Goal: Task Accomplishment & Management: Manage account settings

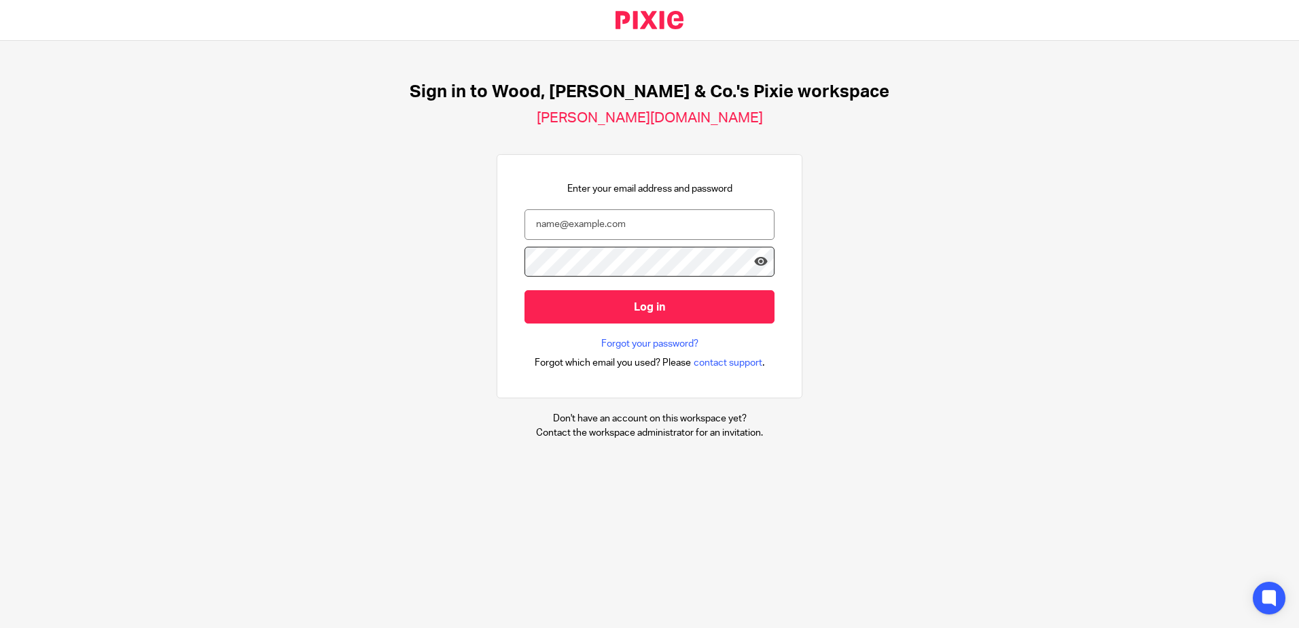
type input "[PERSON_NAME][EMAIL_ADDRESS][DOMAIN_NAME]"
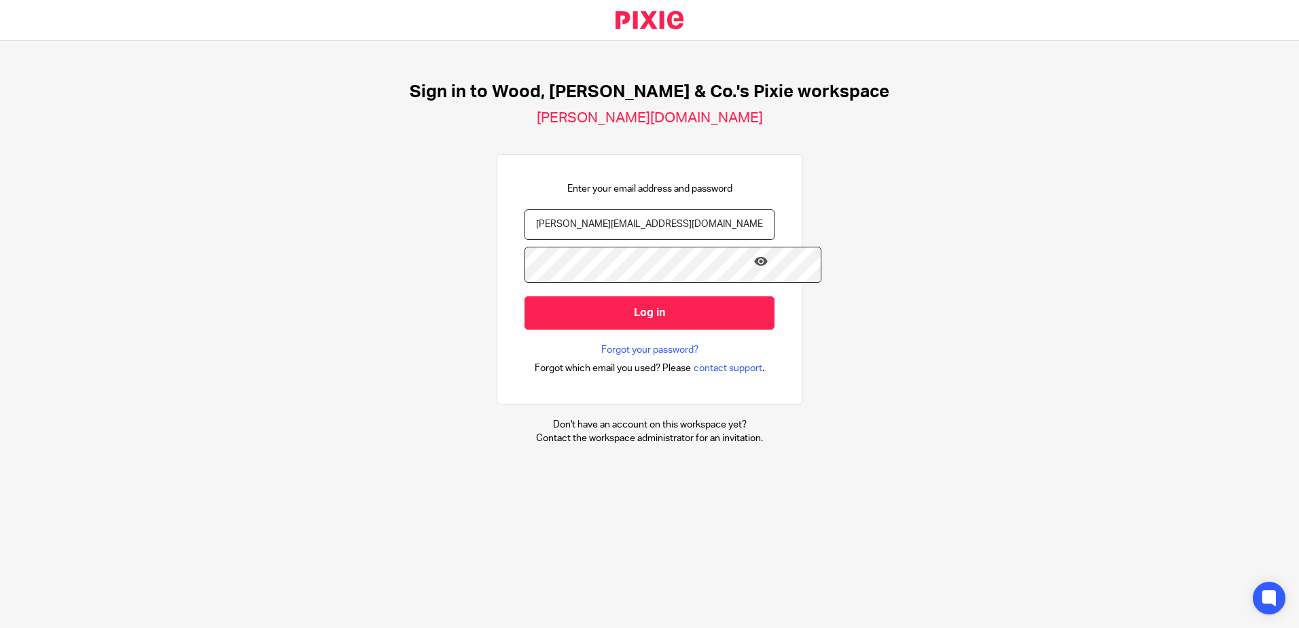
click at [662, 325] on form "h.lee@woodhicks.co.uk Log in" at bounding box center [649, 276] width 250 height 134
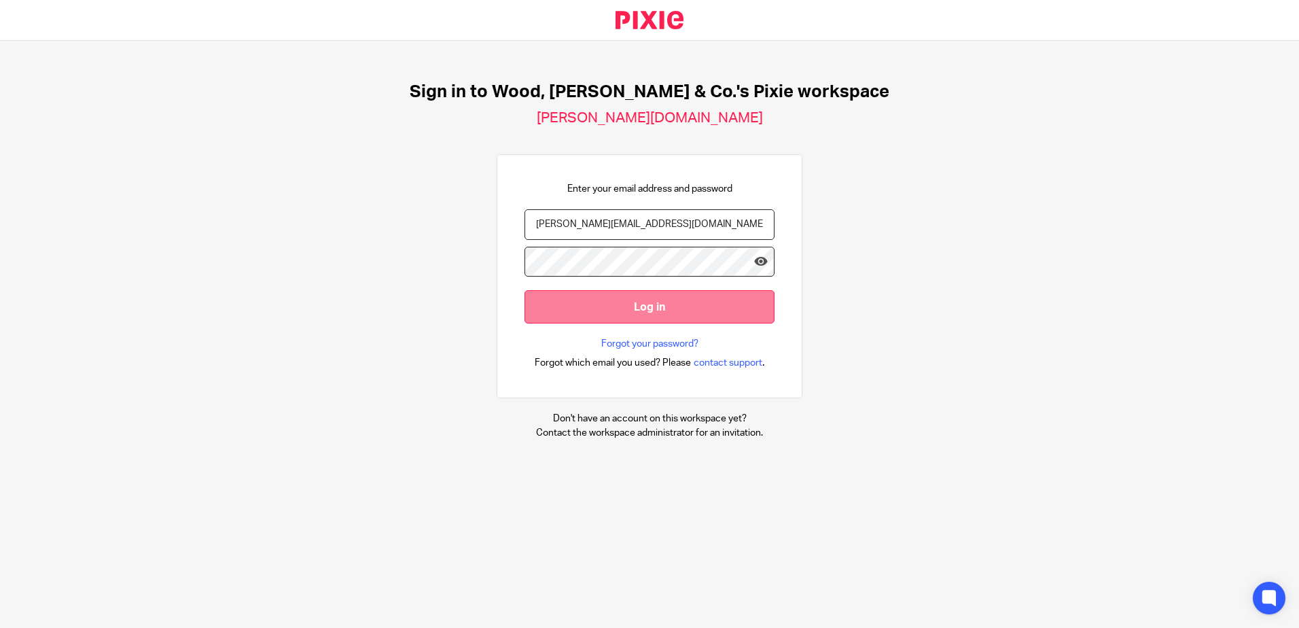
click at [664, 321] on input "Log in" at bounding box center [649, 306] width 250 height 33
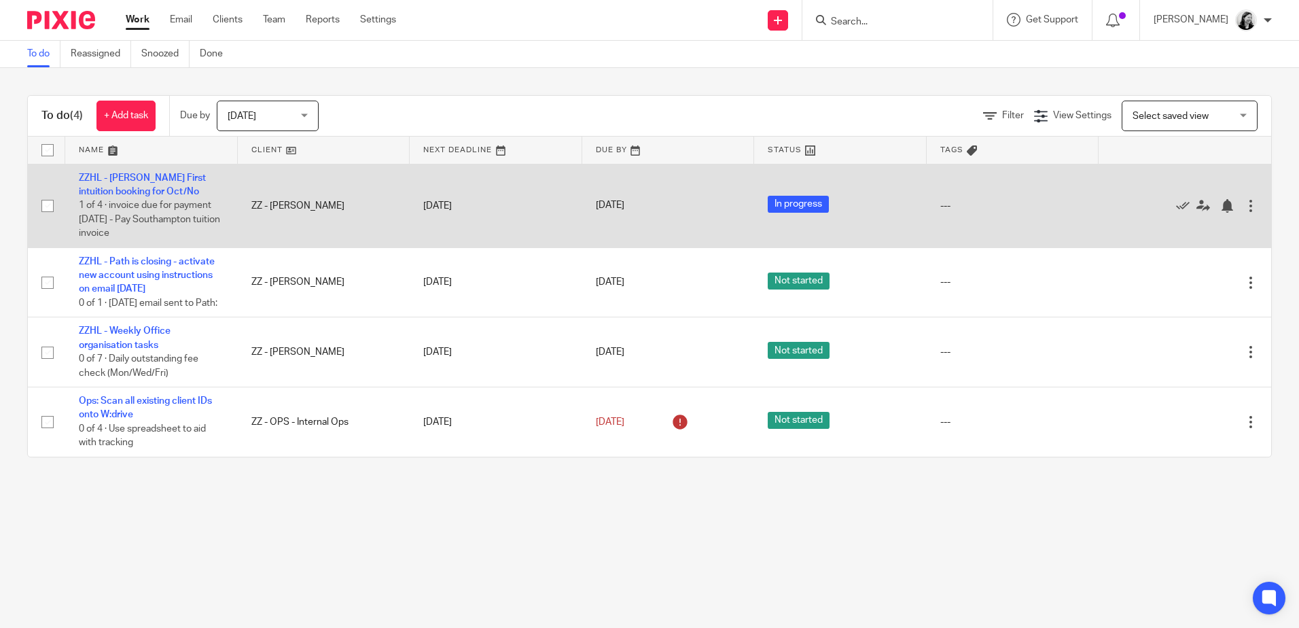
click at [104, 196] on td "ZZHL - Adam First intuition booking for Oct/No 1 of 4 · invoice due for payment…" at bounding box center [151, 206] width 173 height 84
click at [107, 192] on link "ZZHL - [PERSON_NAME] First intuition booking for Oct/No" at bounding box center [142, 184] width 127 height 23
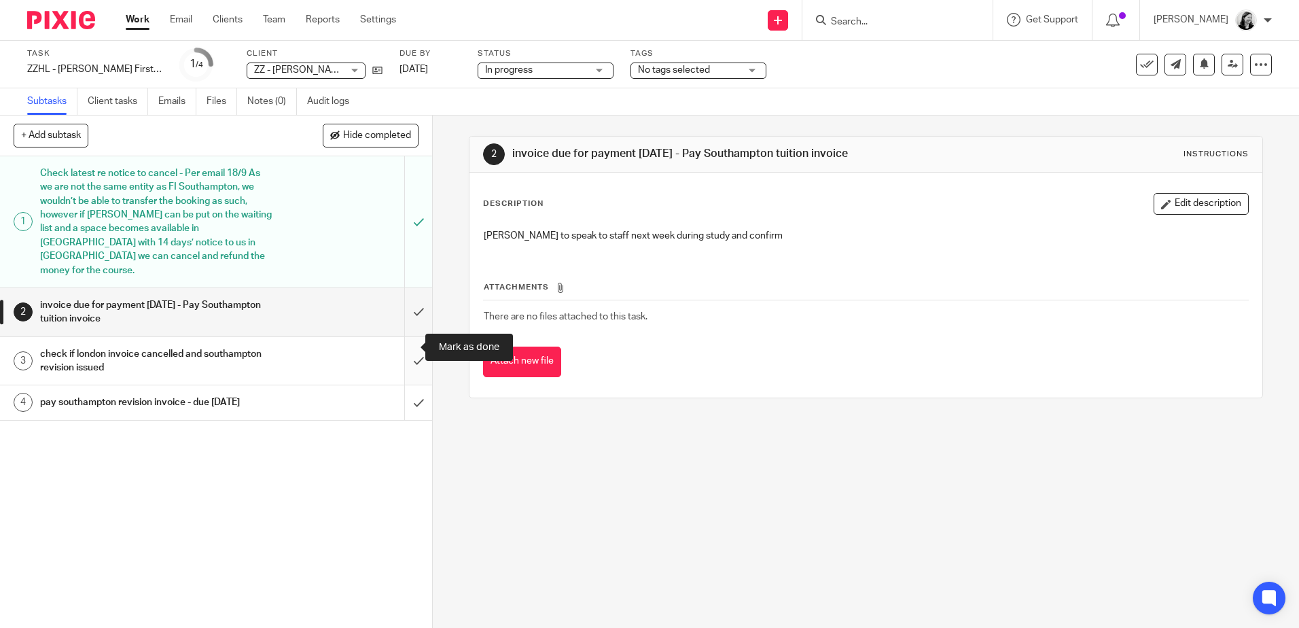
click at [406, 346] on input "submit" at bounding box center [216, 361] width 432 height 48
click at [932, 17] on input "Search" at bounding box center [891, 22] width 122 height 12
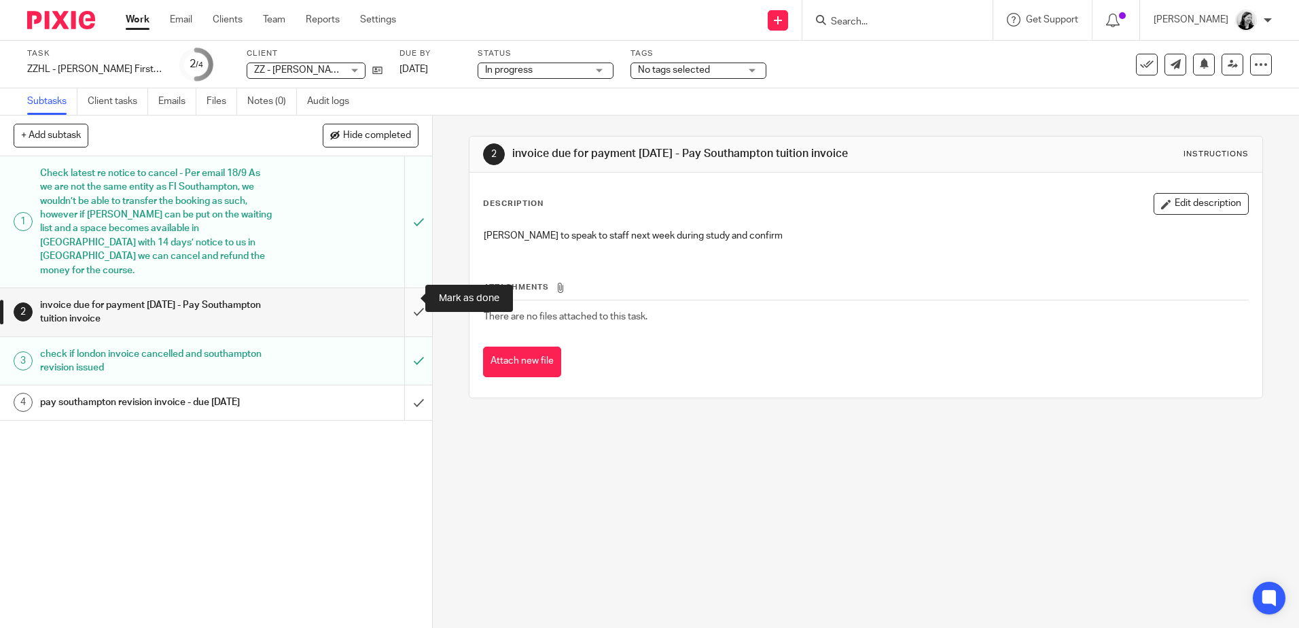
click at [405, 293] on input "submit" at bounding box center [216, 312] width 432 height 48
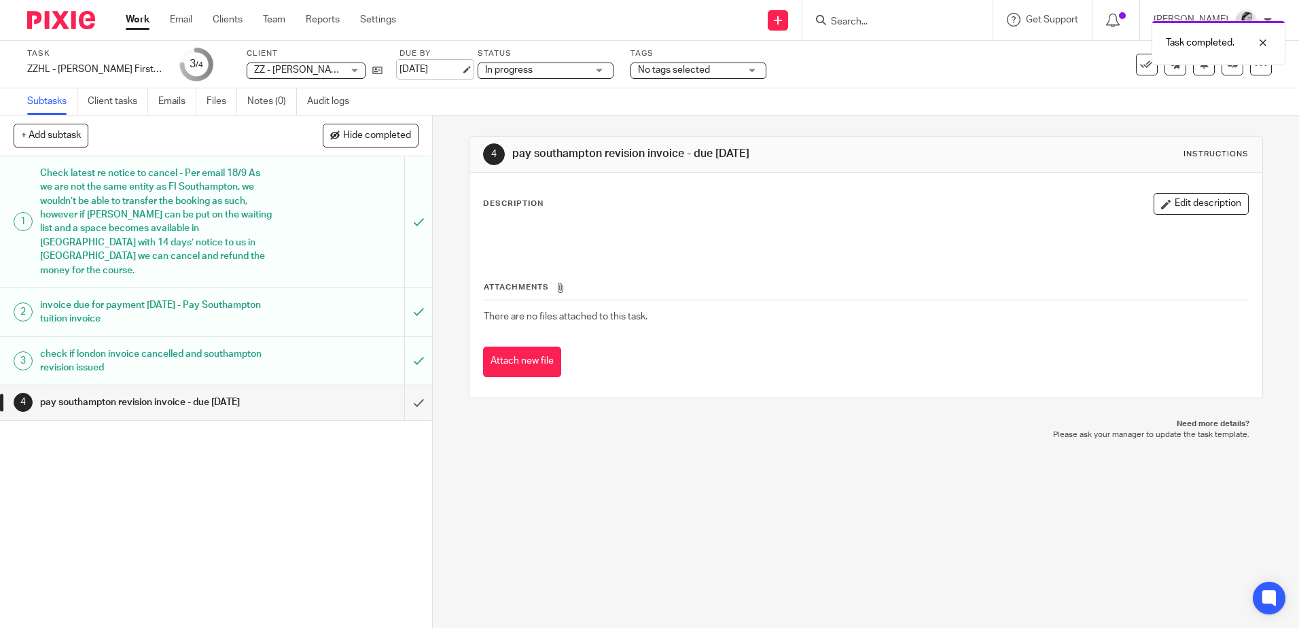
click at [418, 67] on link "[DATE]" at bounding box center [429, 70] width 61 height 14
click at [130, 19] on link "Work" at bounding box center [138, 20] width 24 height 14
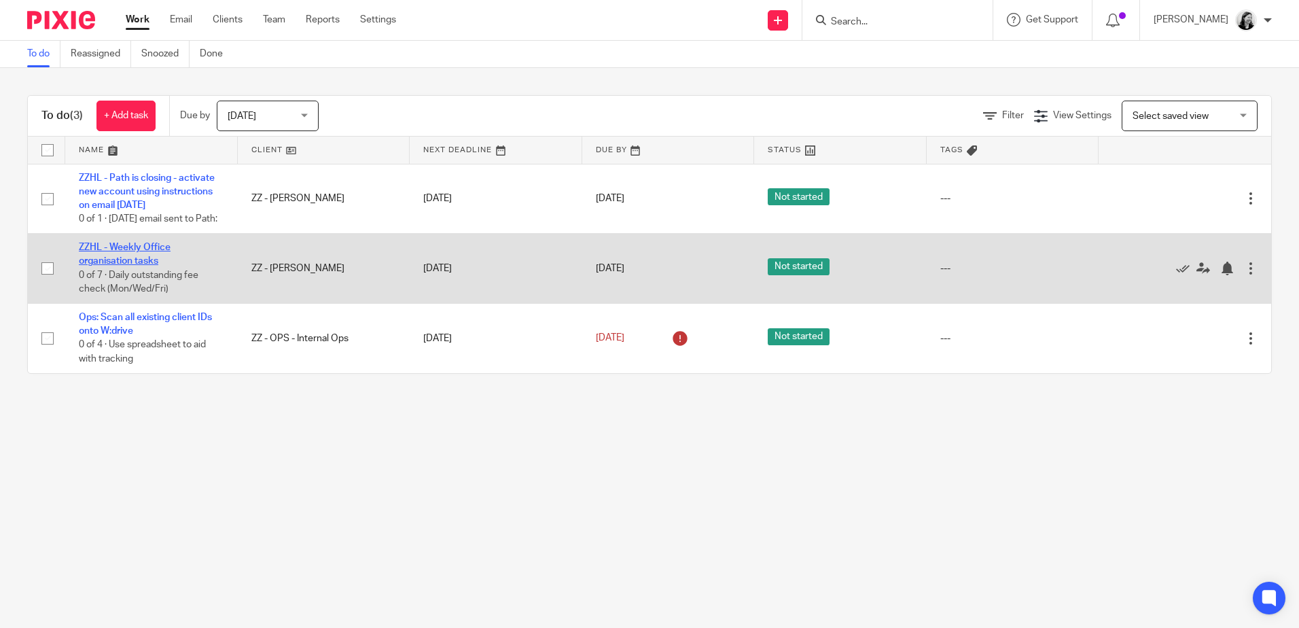
click at [138, 266] on link "ZZHL - Weekly Office organisation tasks" at bounding box center [125, 254] width 92 height 23
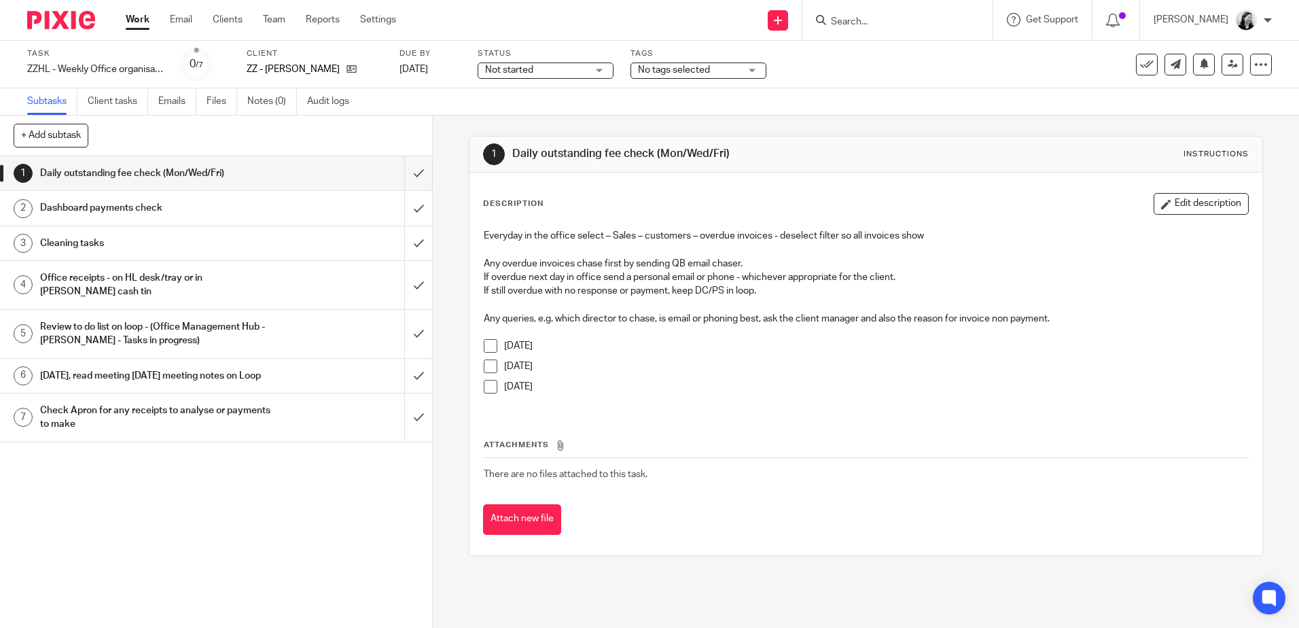
click at [487, 340] on span at bounding box center [491, 346] width 14 height 14
click at [118, 202] on h1 "Dashboard payments check" at bounding box center [157, 208] width 234 height 20
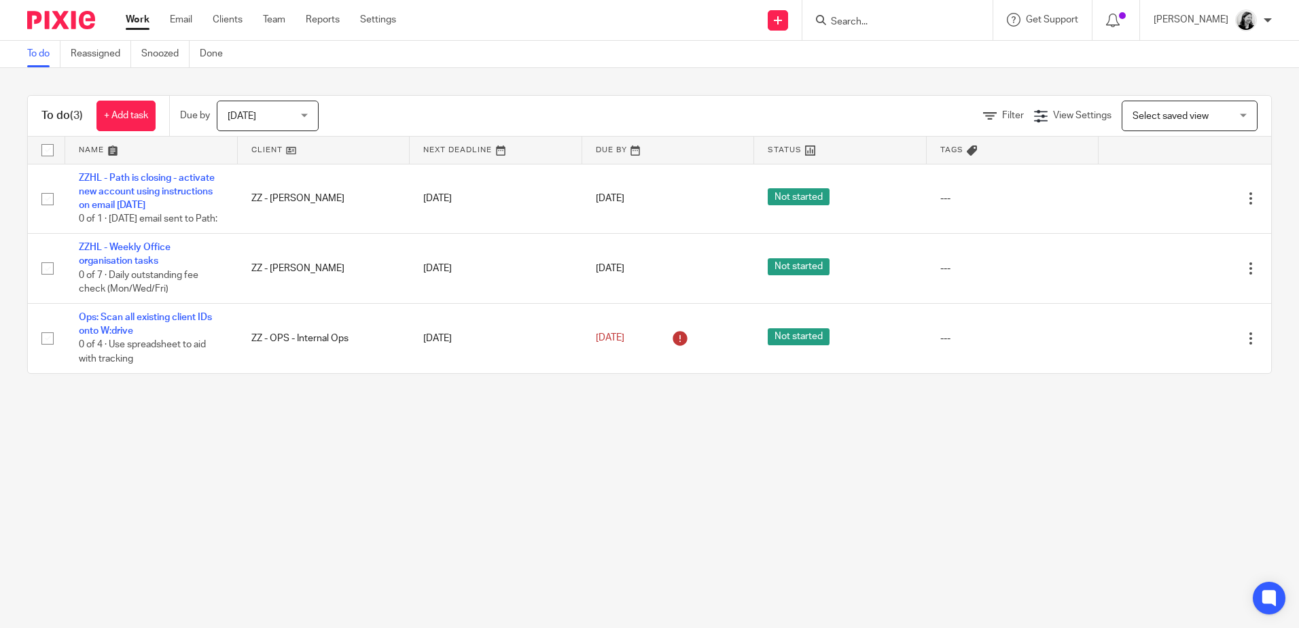
click at [909, 24] on input "Search" at bounding box center [891, 22] width 122 height 12
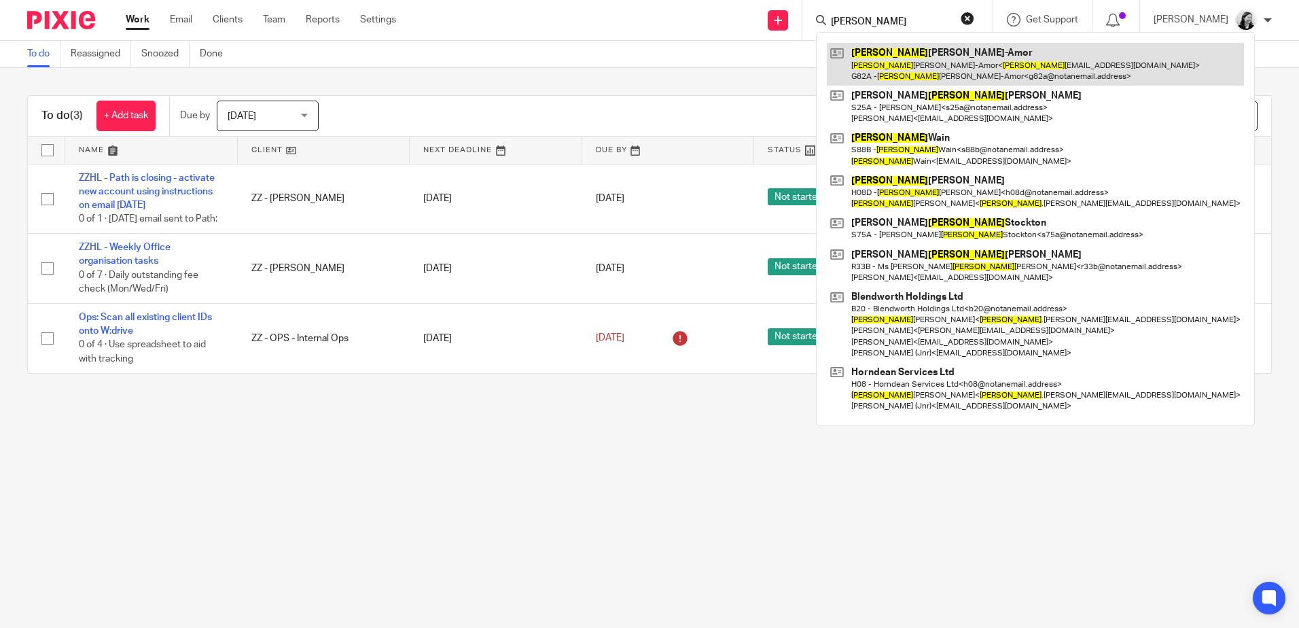
type input "theresa"
click at [942, 72] on link at bounding box center [1035, 64] width 417 height 42
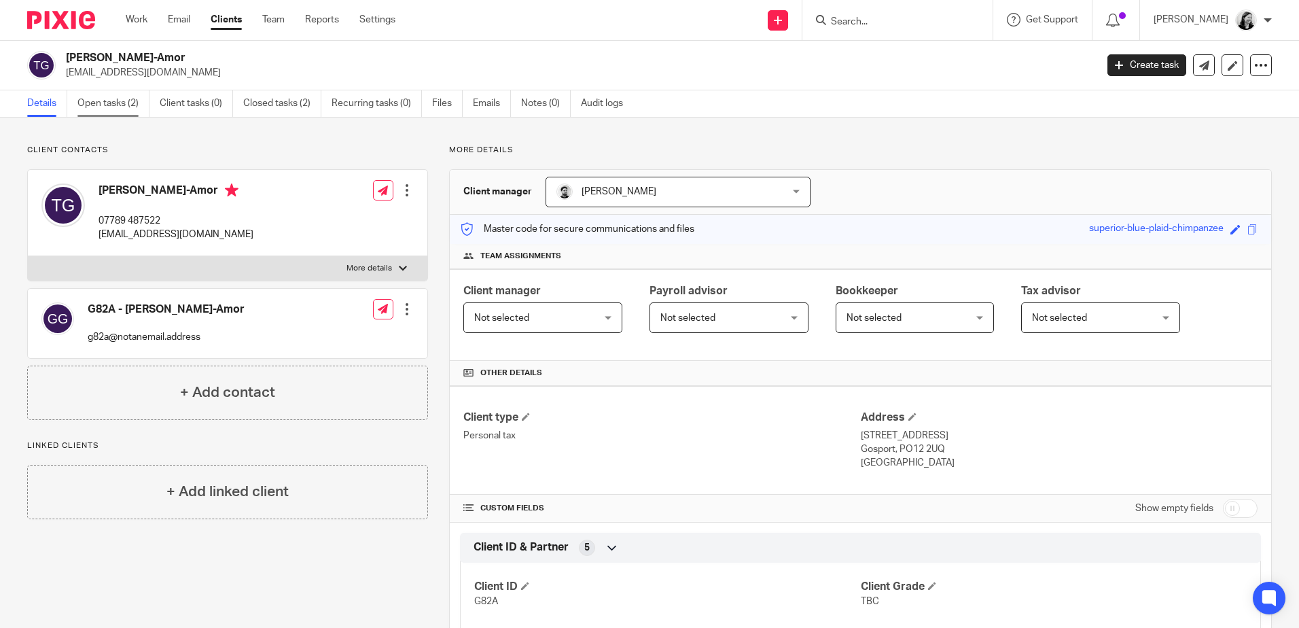
click at [120, 109] on link "Open tasks (2)" at bounding box center [113, 103] width 72 height 26
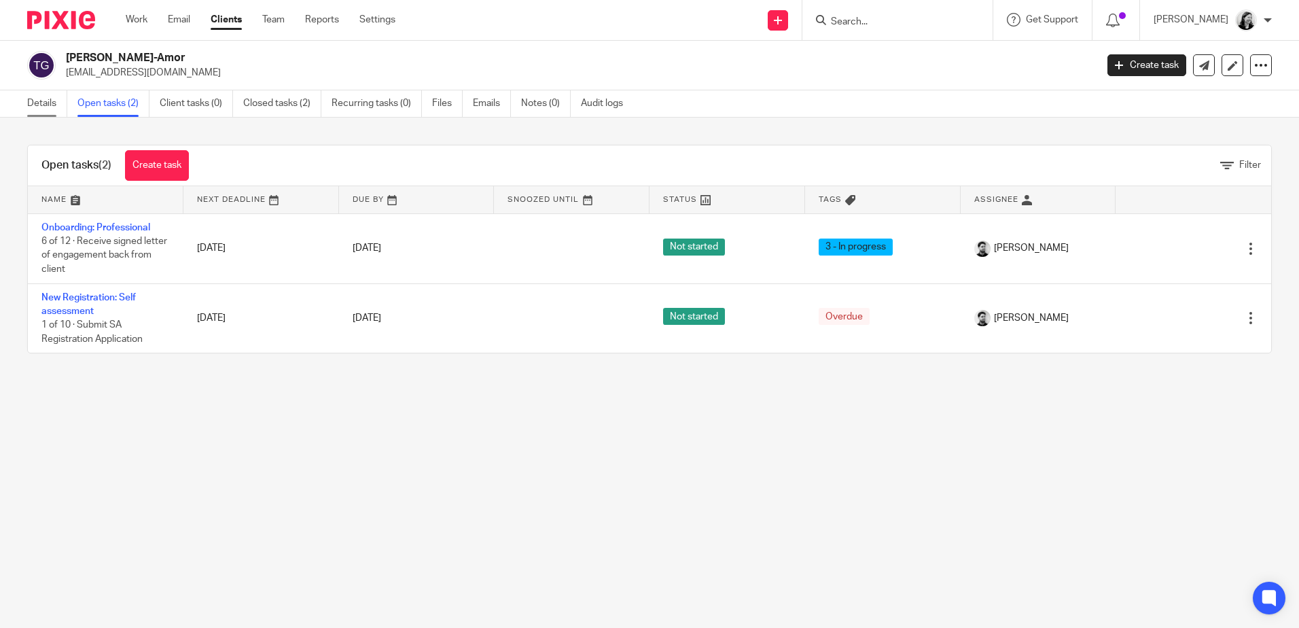
click at [43, 104] on link "Details" at bounding box center [47, 103] width 40 height 26
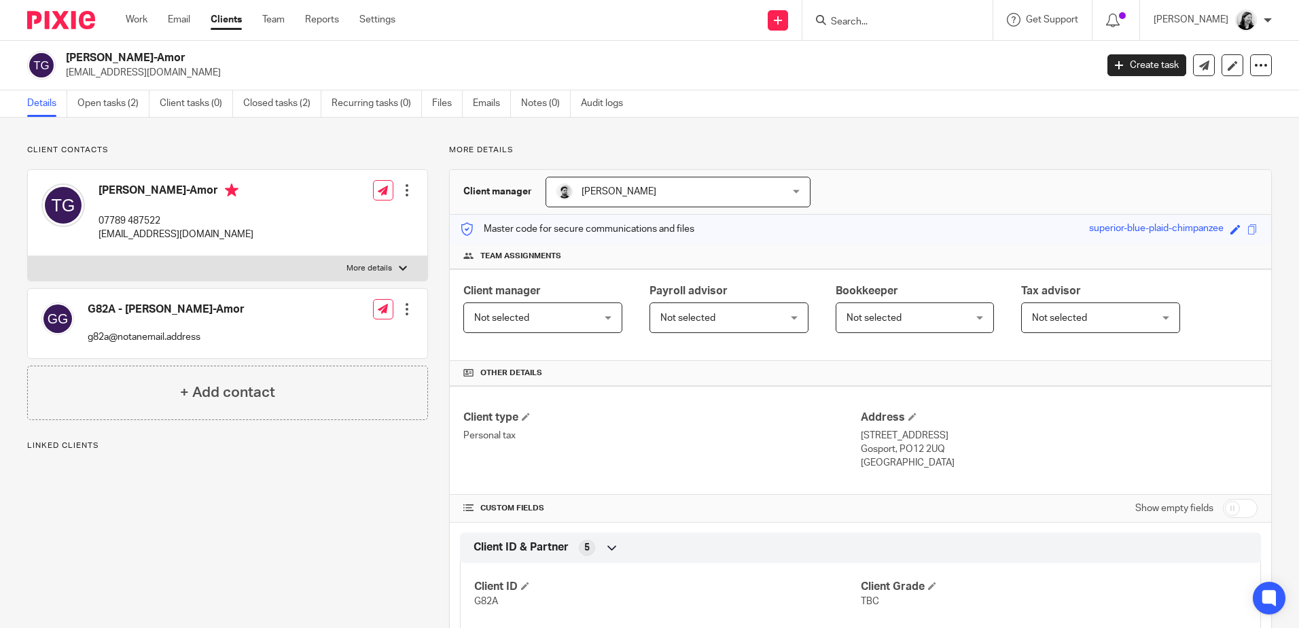
click at [921, 22] on input "Search" at bounding box center [891, 22] width 122 height 12
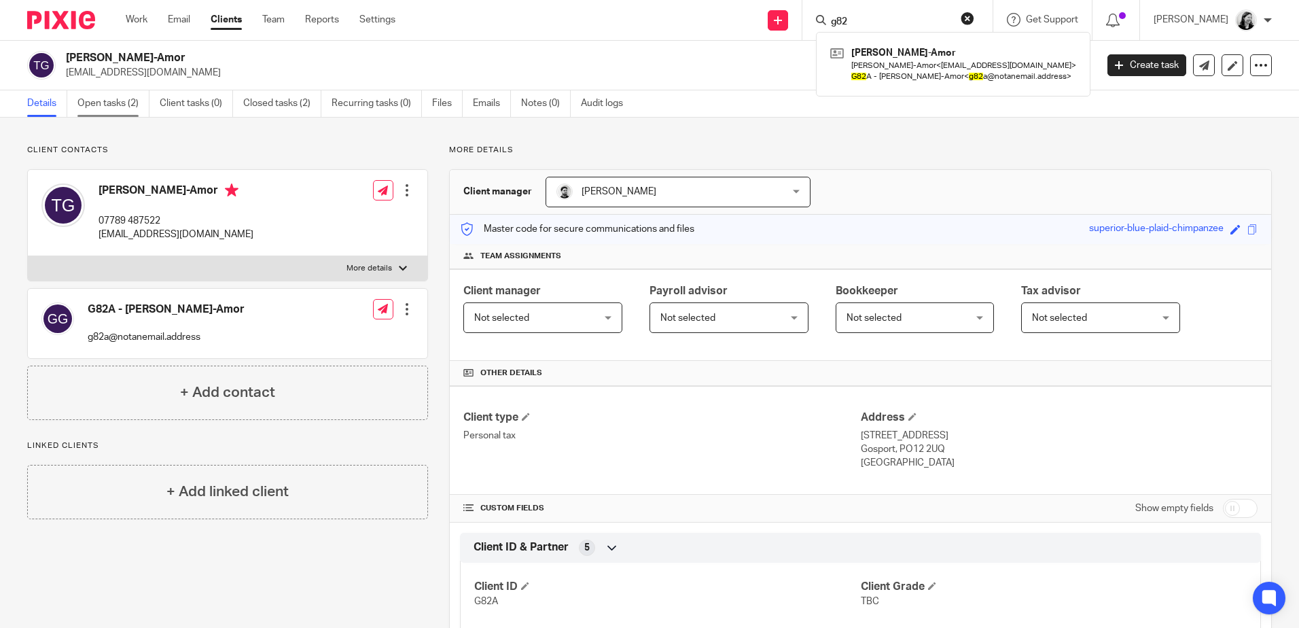
type input "g82"
drag, startPoint x: 895, startPoint y: 17, endPoint x: 767, endPoint y: 19, distance: 128.4
click at [767, 18] on div "Send new email Create task Add client g82 Theresa Goad-Amor Theresa Goad-Amor <…" at bounding box center [857, 20] width 883 height 40
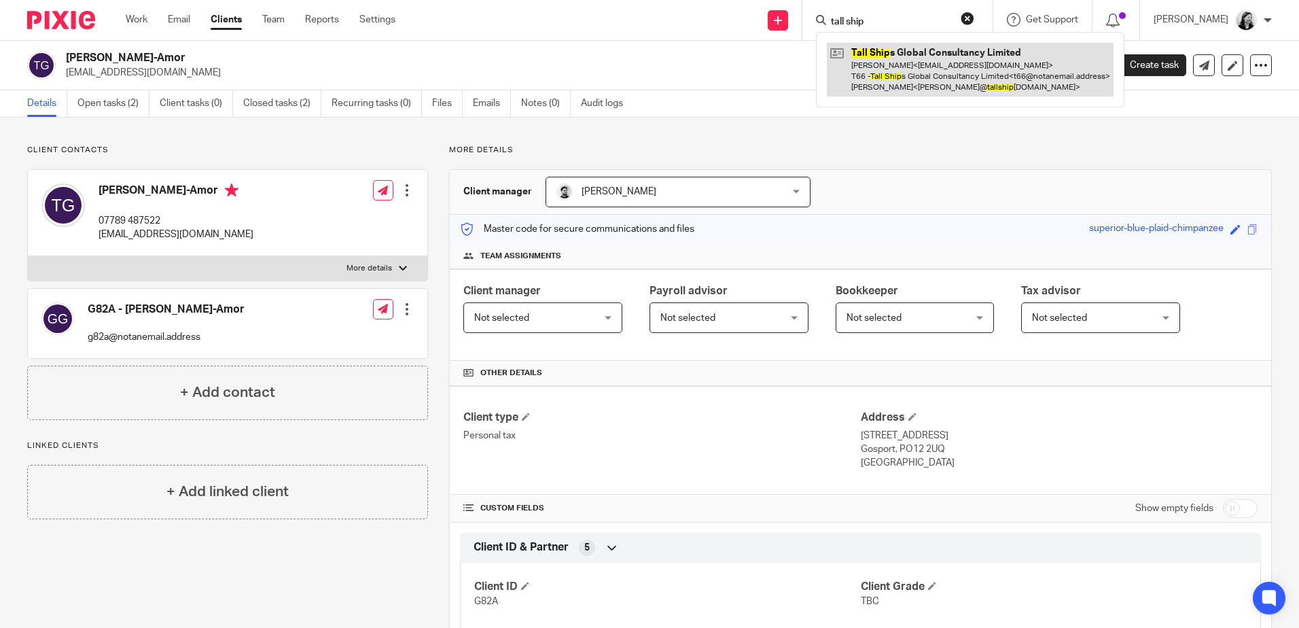
type input "tall ship"
drag, startPoint x: 1034, startPoint y: 72, endPoint x: 1046, endPoint y: 69, distance: 12.5
click at [1035, 71] on link at bounding box center [970, 70] width 287 height 54
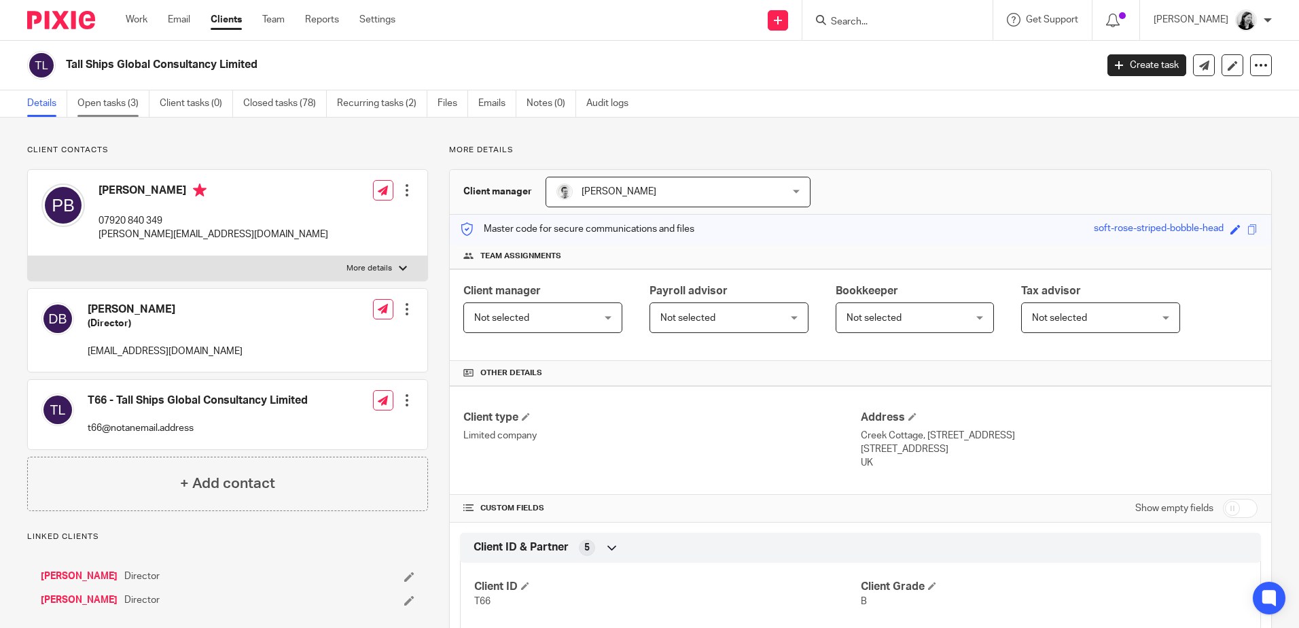
click at [92, 102] on link "Open tasks (3)" at bounding box center [113, 103] width 72 height 26
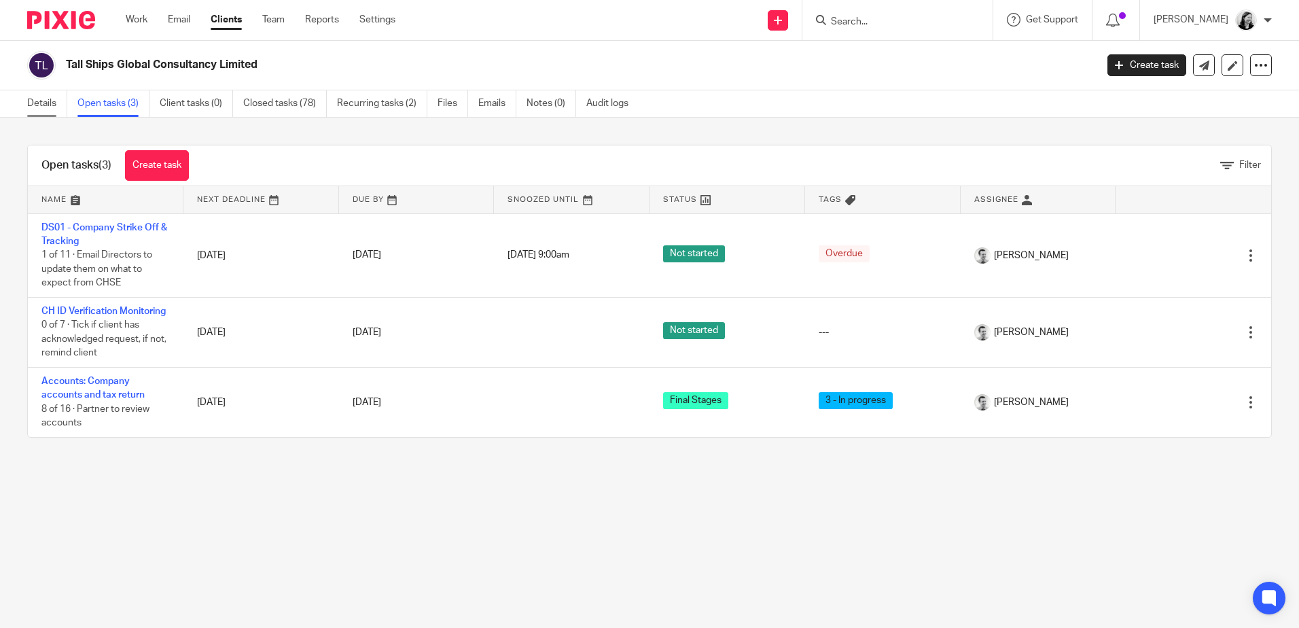
click at [33, 107] on link "Details" at bounding box center [47, 103] width 40 height 26
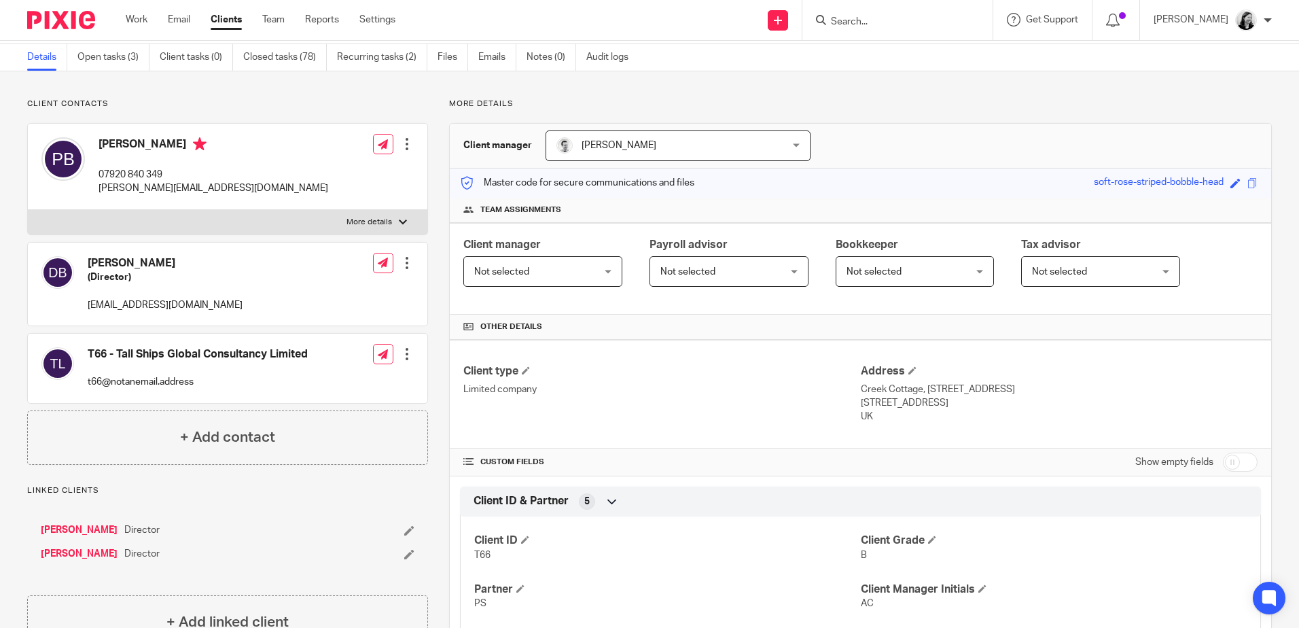
scroll to position [68, 0]
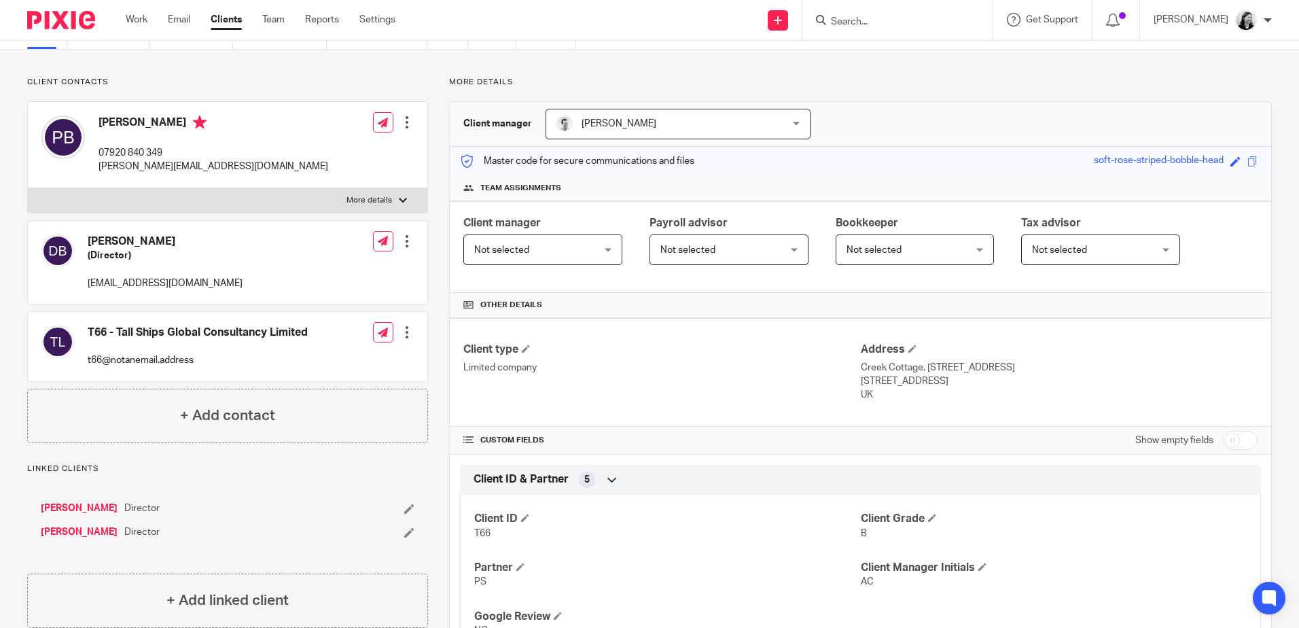
click at [915, 26] on input "Search" at bounding box center [891, 22] width 122 height 12
type input "j23"
click at [930, 47] on link at bounding box center [942, 64] width 230 height 42
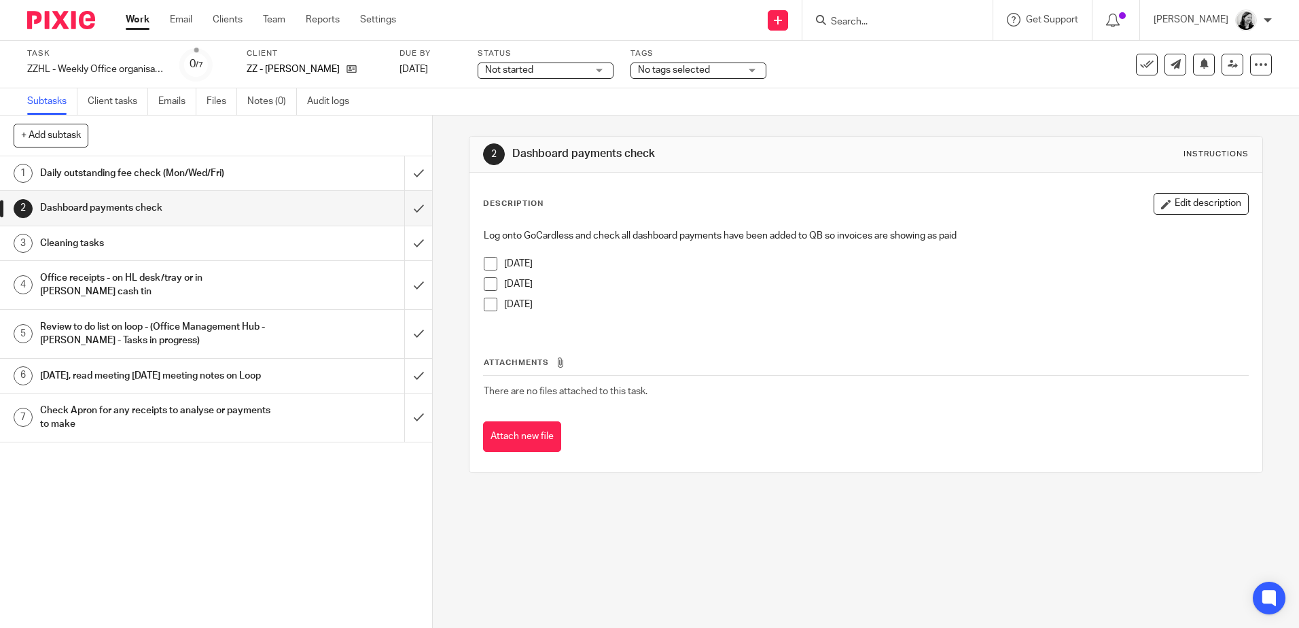
click at [485, 265] on span at bounding box center [491, 264] width 14 height 14
click at [313, 241] on div "Cleaning tasks" at bounding box center [215, 243] width 351 height 20
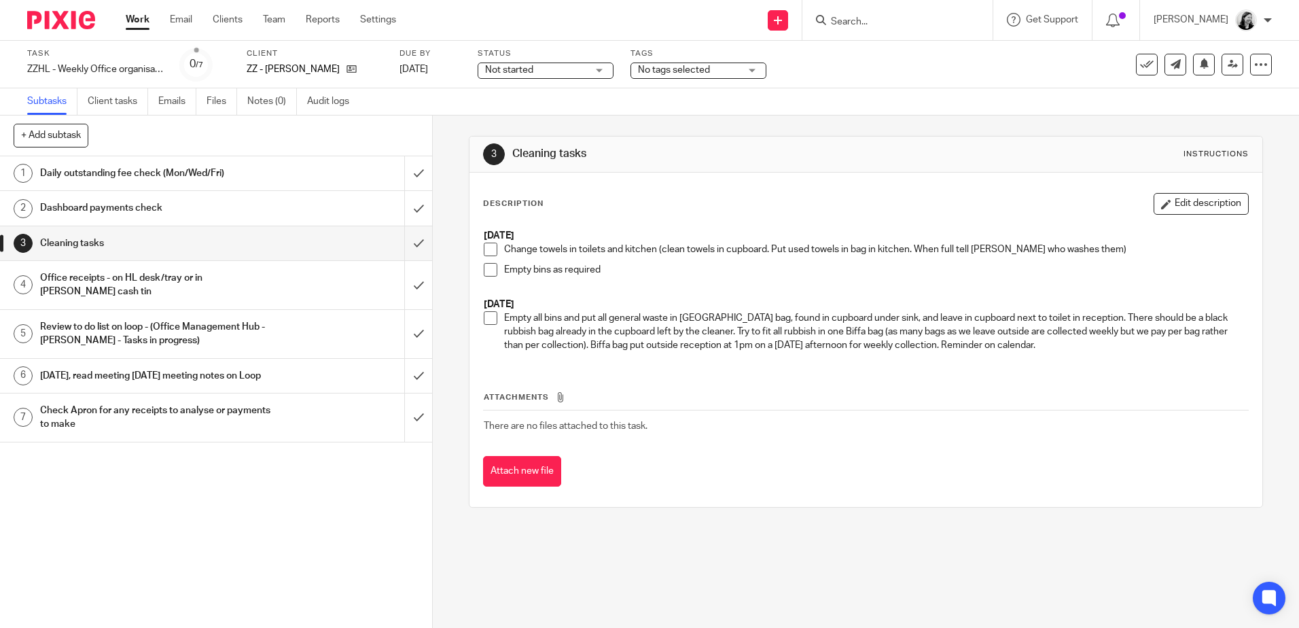
click at [326, 280] on div "Office receipts - on HL desk/tray or in [PERSON_NAME] cash tin" at bounding box center [215, 285] width 351 height 35
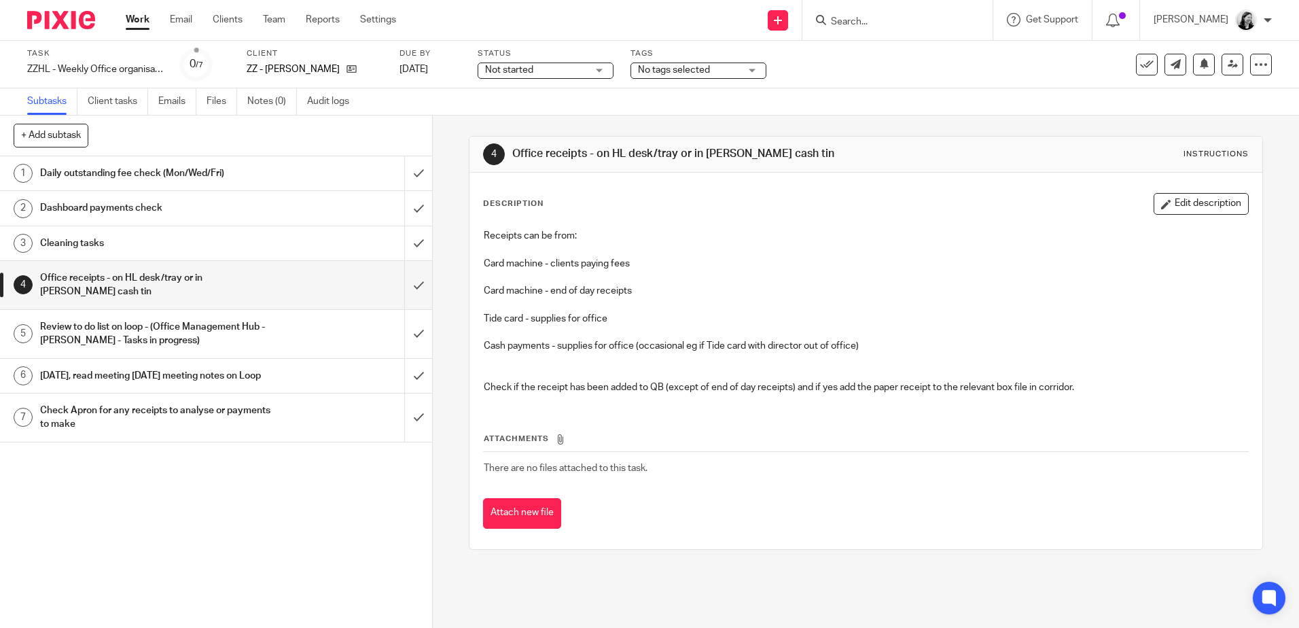
click at [345, 330] on div "Review to do list on loop - (Office Management Hub - [PERSON_NAME] - Tasks in p…" at bounding box center [215, 334] width 351 height 35
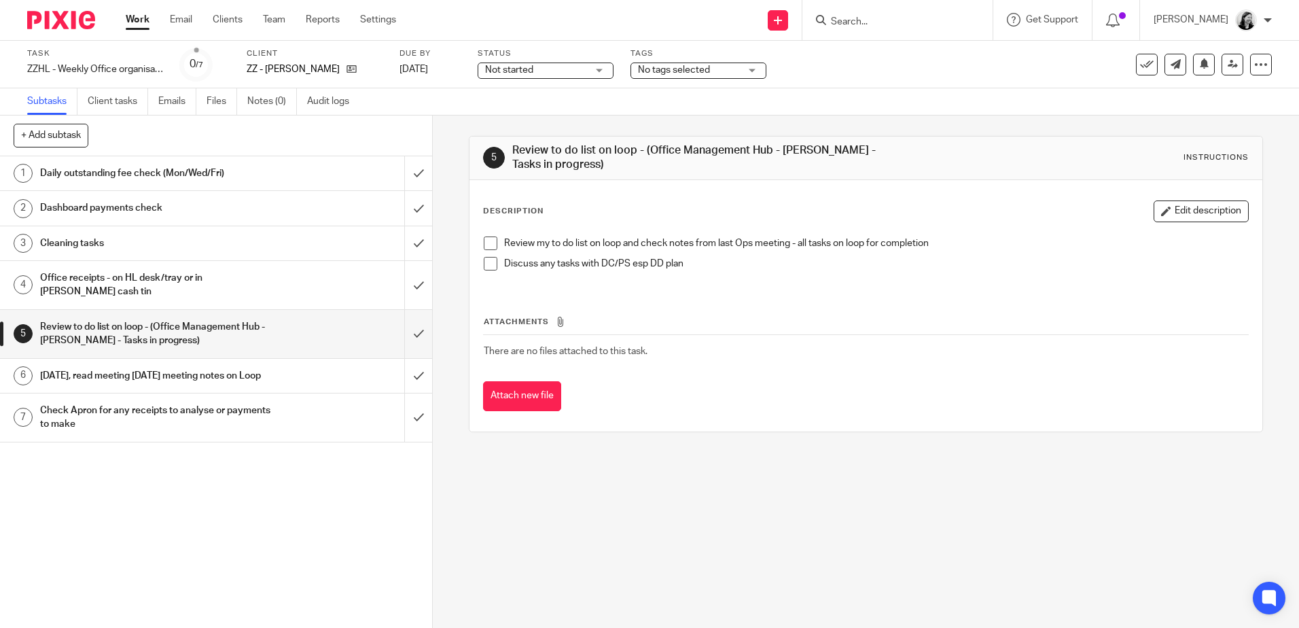
click at [312, 435] on div "Check Apron for any receipts to analyse or payments to make" at bounding box center [215, 417] width 351 height 35
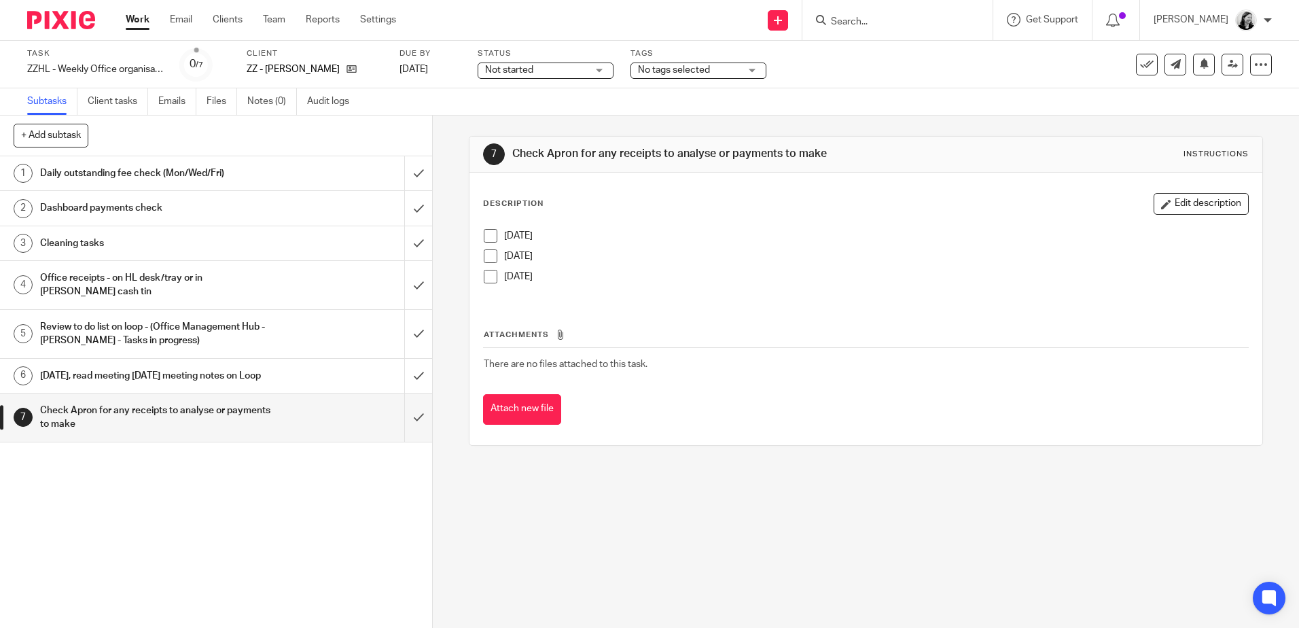
click at [484, 238] on span at bounding box center [491, 236] width 14 height 14
click at [319, 324] on div "Review to do list on loop - (Office Management Hub - Helen Tasks - Tasks in pro…" at bounding box center [215, 334] width 351 height 35
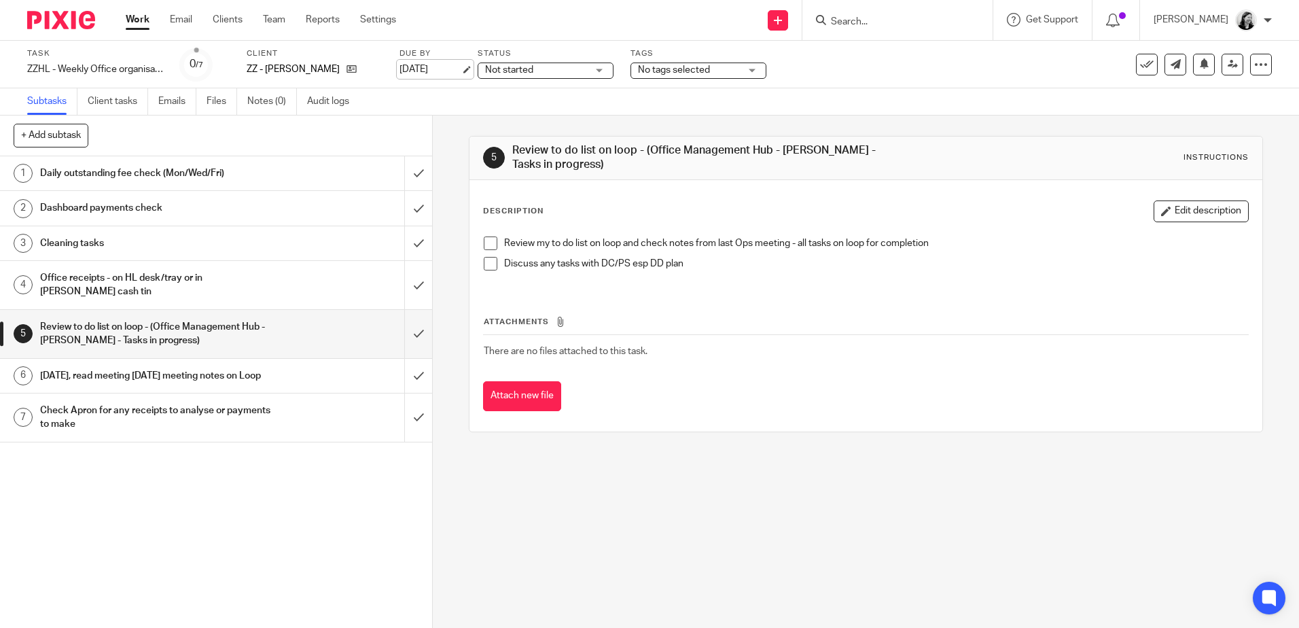
click at [431, 75] on link "13 Oct 2025" at bounding box center [429, 70] width 61 height 14
click at [143, 16] on link "Work" at bounding box center [138, 20] width 24 height 14
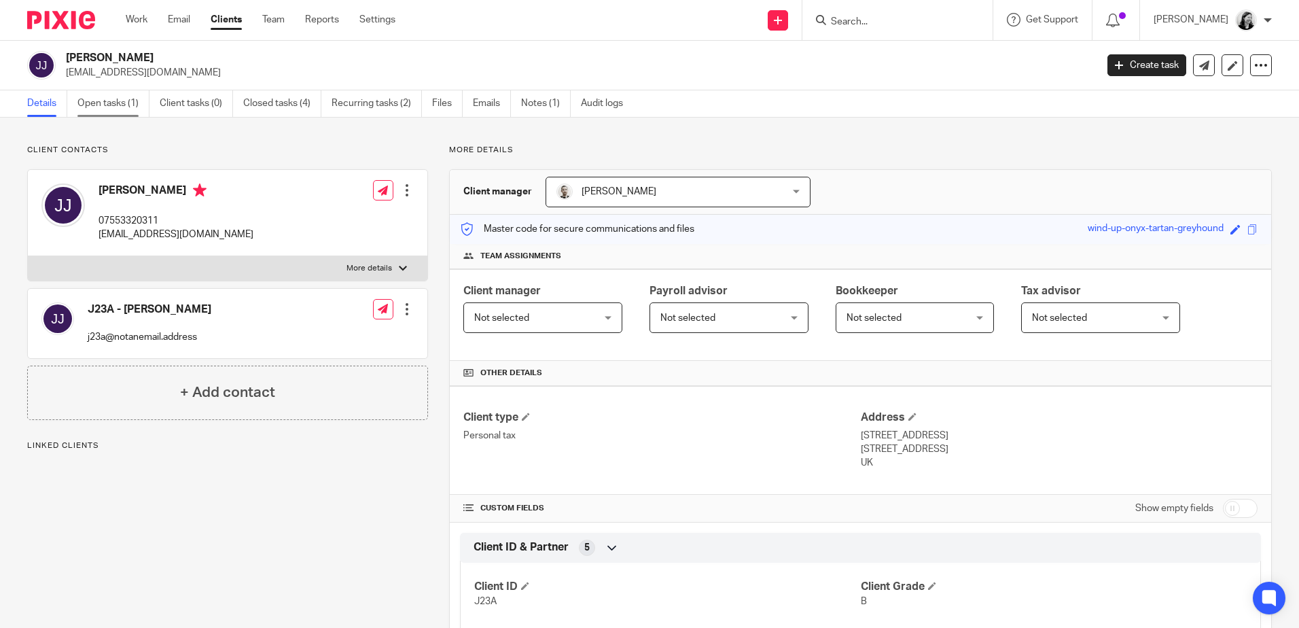
click at [122, 109] on link "Open tasks (1)" at bounding box center [113, 103] width 72 height 26
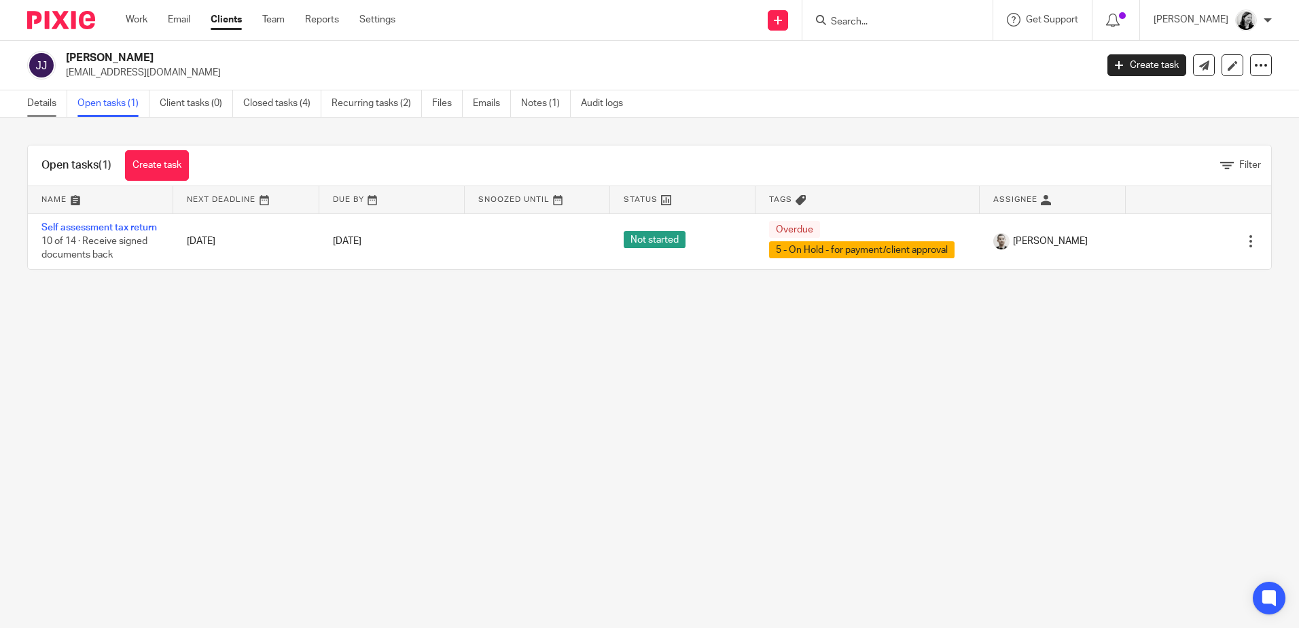
click at [44, 105] on link "Details" at bounding box center [47, 103] width 40 height 26
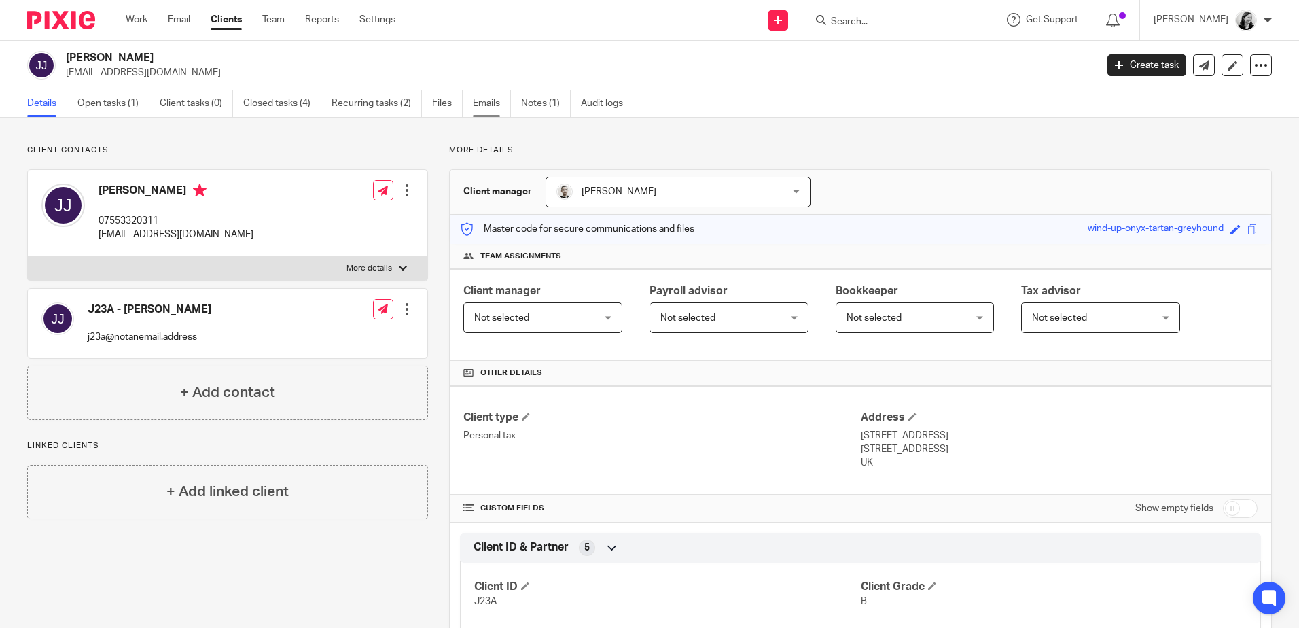
click at [487, 105] on link "Emails" at bounding box center [492, 103] width 38 height 26
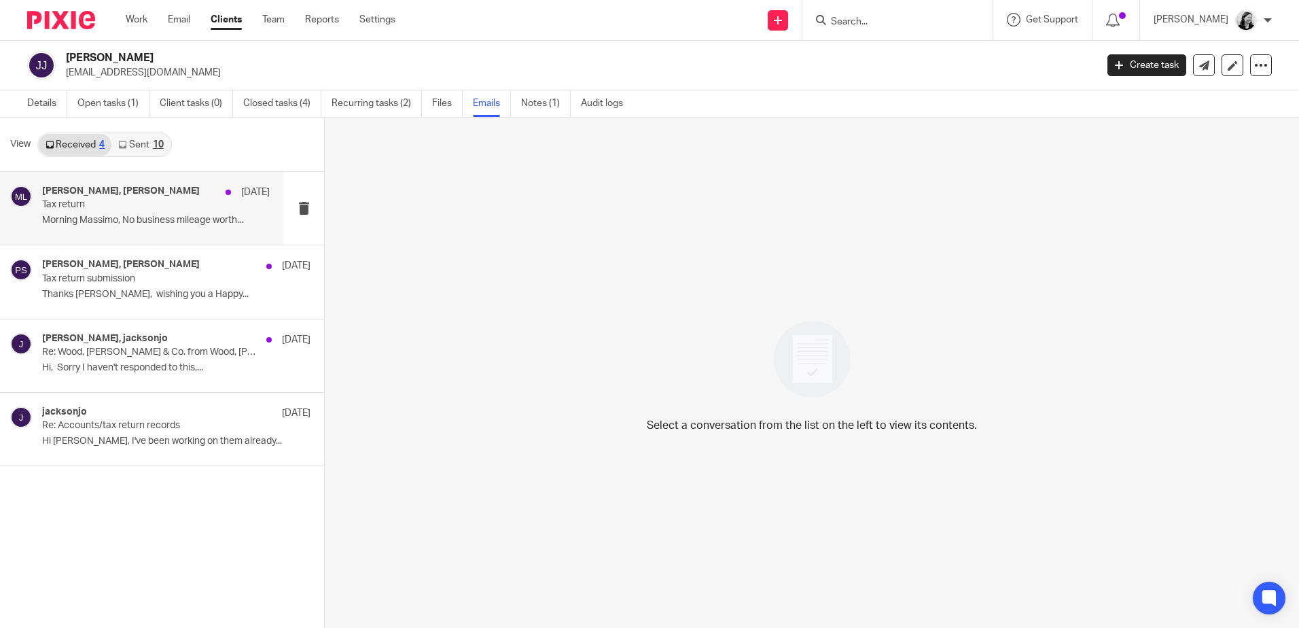
click at [207, 221] on p "Morning Massimo, No business mileage worth..." at bounding box center [156, 221] width 228 height 12
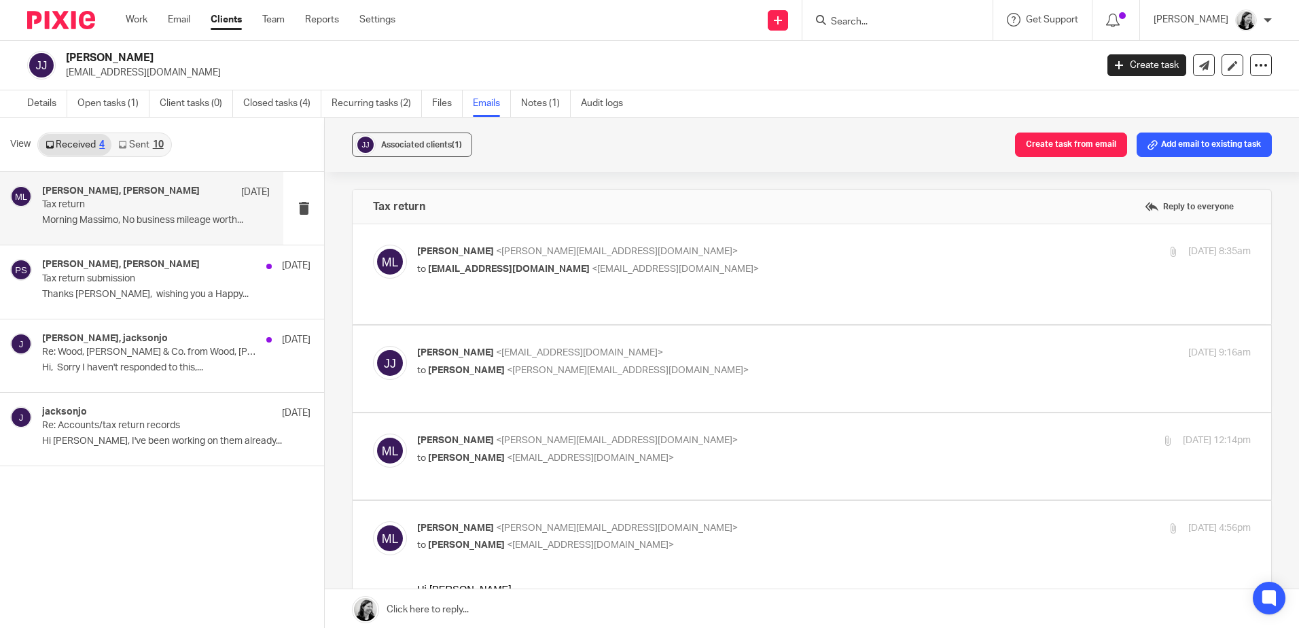
click at [654, 474] on label at bounding box center [812, 456] width 919 height 86
click at [373, 433] on input "checkbox" at bounding box center [372, 433] width 1 height 1
checkbox input "true"
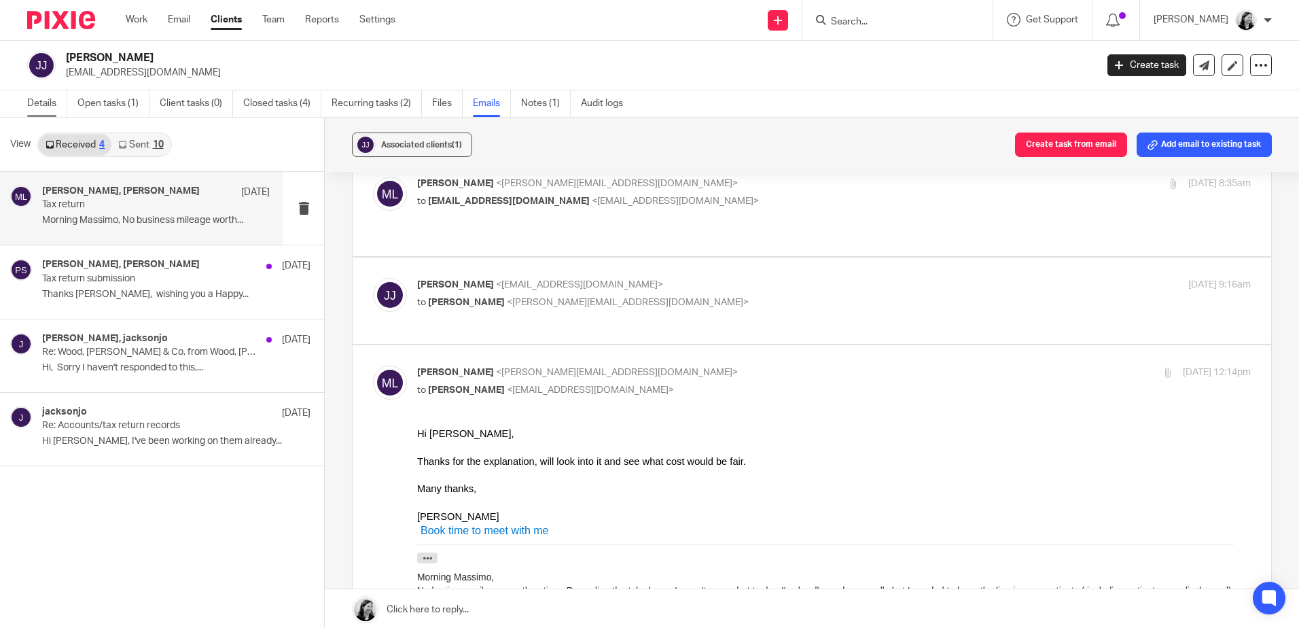
click at [31, 109] on link "Details" at bounding box center [47, 103] width 40 height 26
click at [56, 109] on link "Details" at bounding box center [47, 103] width 40 height 26
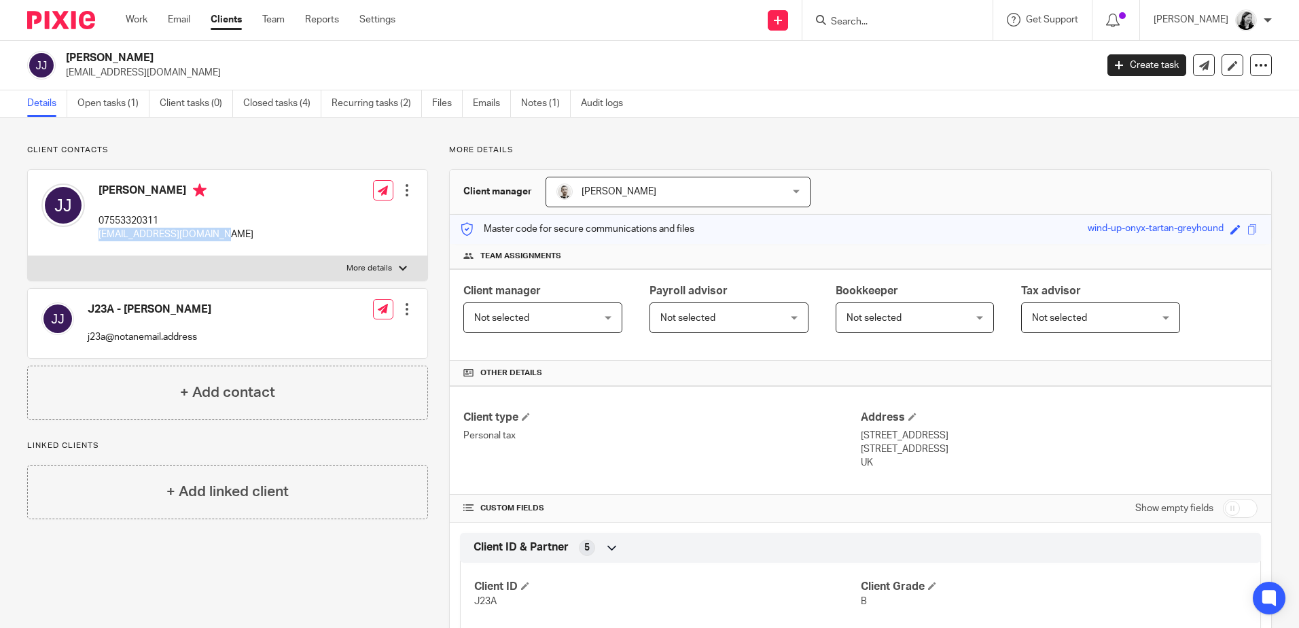
drag, startPoint x: 226, startPoint y: 234, endPoint x: 94, endPoint y: 242, distance: 131.3
click at [94, 242] on div "Josephine Jackson 07553320311 jacksonjo@btinternet.com Edit contact Create clie…" at bounding box center [227, 213] width 399 height 86
drag, startPoint x: 94, startPoint y: 242, endPoint x: 186, endPoint y: 234, distance: 92.0
copy p "jacksonjo@btinternet.com"
click at [233, 228] on div "Josephine Jackson 07553320311 jacksonjo@btinternet.com Edit contact Create clie…" at bounding box center [227, 213] width 399 height 86
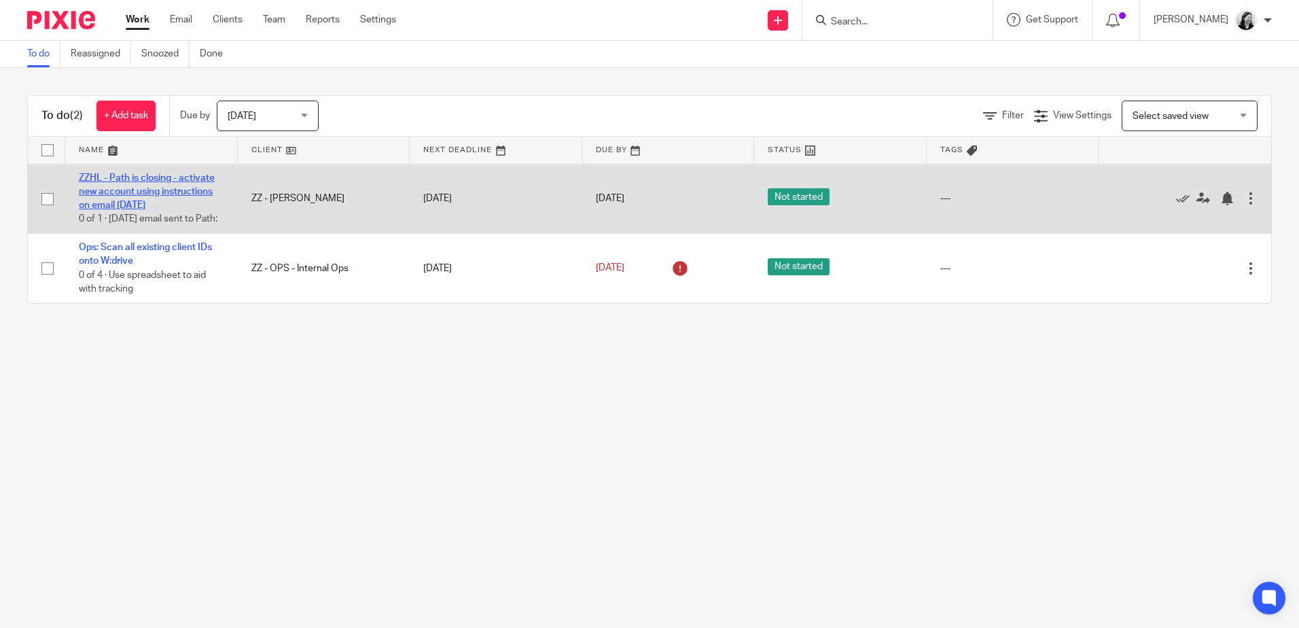
click at [167, 177] on link "ZZHL - Path is closing - activate new account using instructions on email 01/10…" at bounding box center [147, 191] width 136 height 37
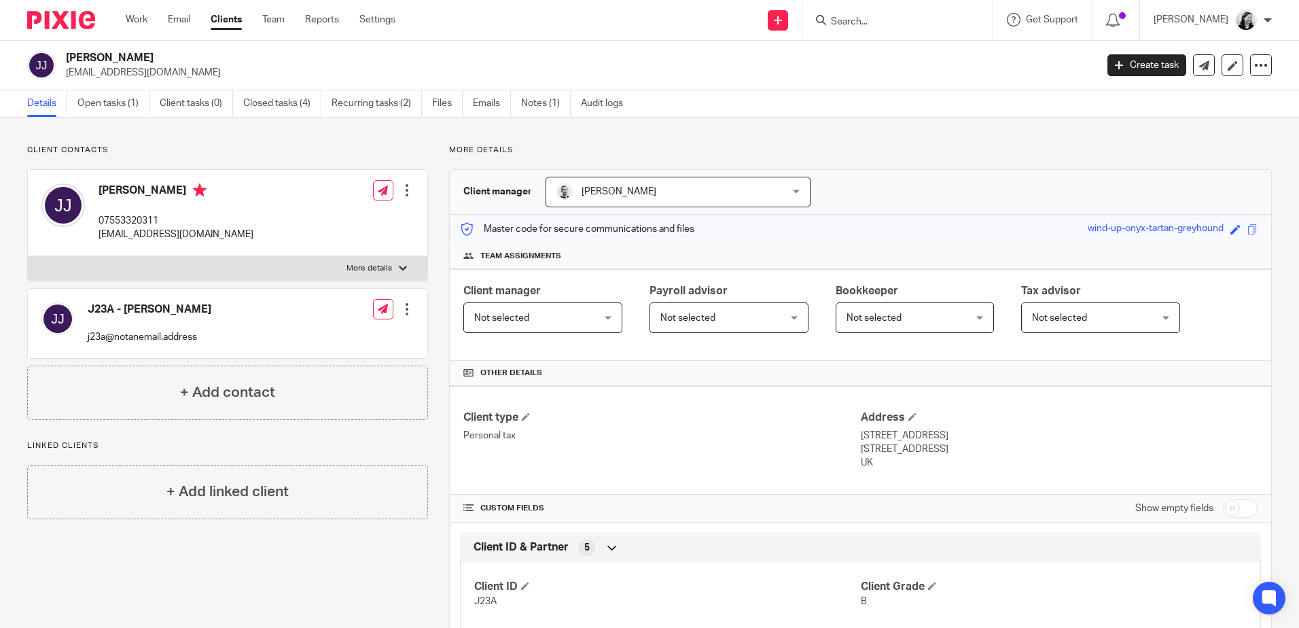
click at [901, 20] on input "Search" at bounding box center [891, 22] width 122 height 12
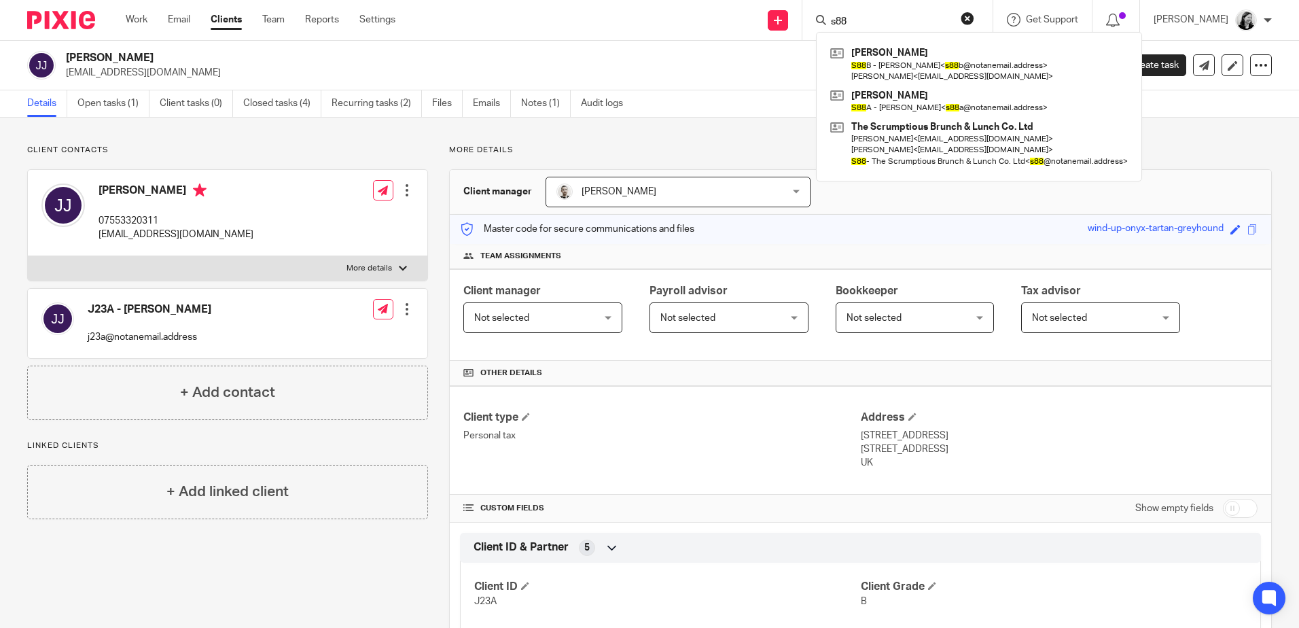
type input "s88"
drag, startPoint x: 923, startPoint y: 18, endPoint x: 798, endPoint y: 31, distance: 125.7
click at [798, 31] on div "Send new email Create task Add client s88 [PERSON_NAME] S88 B - [PERSON_NAME] <…" at bounding box center [857, 20] width 883 height 40
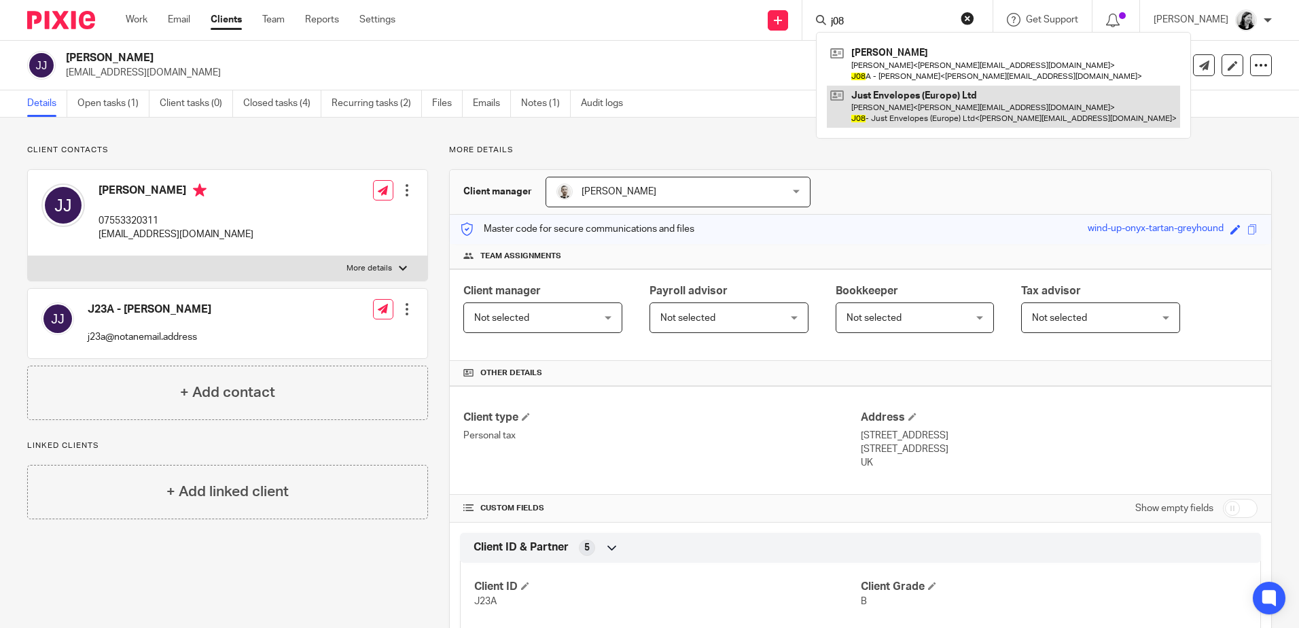
type input "j08"
click at [928, 109] on link at bounding box center [1003, 107] width 353 height 42
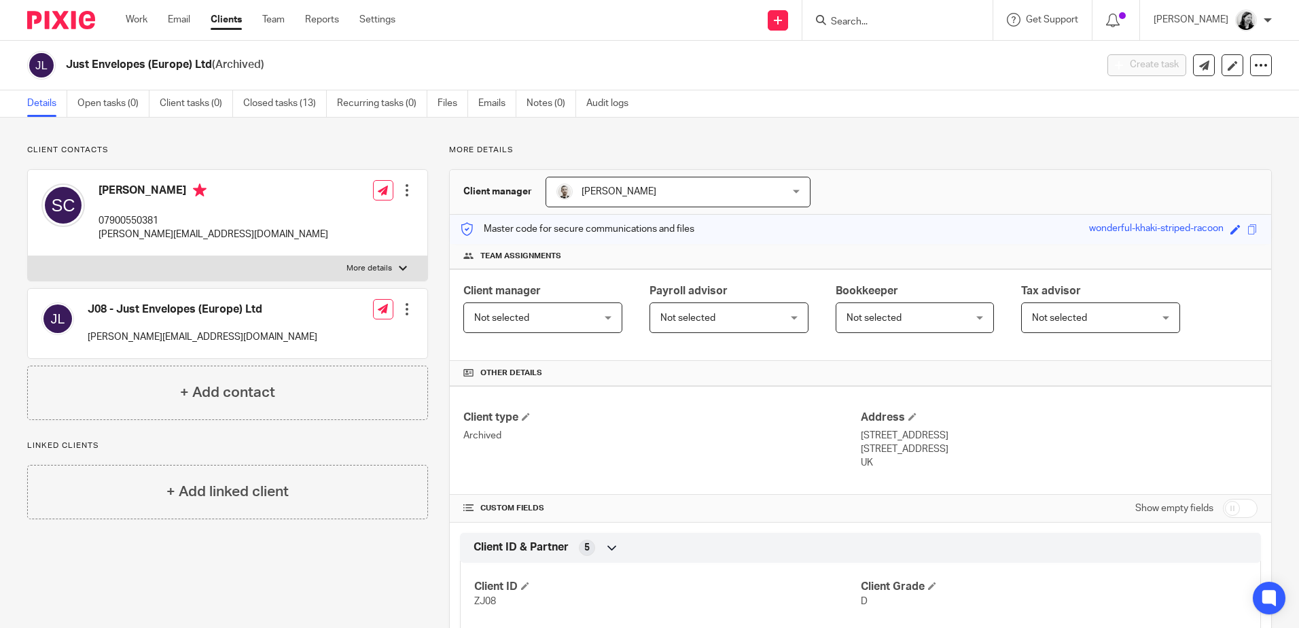
click at [288, 16] on ul "Work Email Clients Team Reports Settings" at bounding box center [271, 20] width 290 height 14
click at [281, 17] on link "Team" at bounding box center [273, 20] width 22 height 14
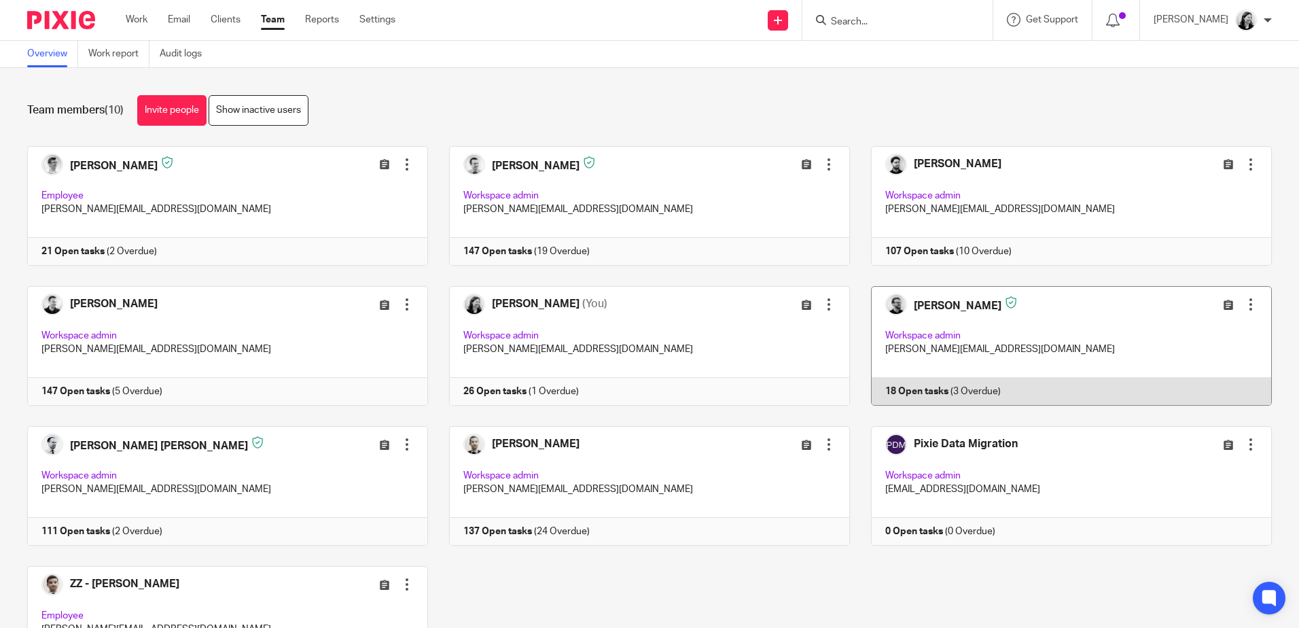
click at [942, 306] on link at bounding box center [1061, 346] width 422 height 120
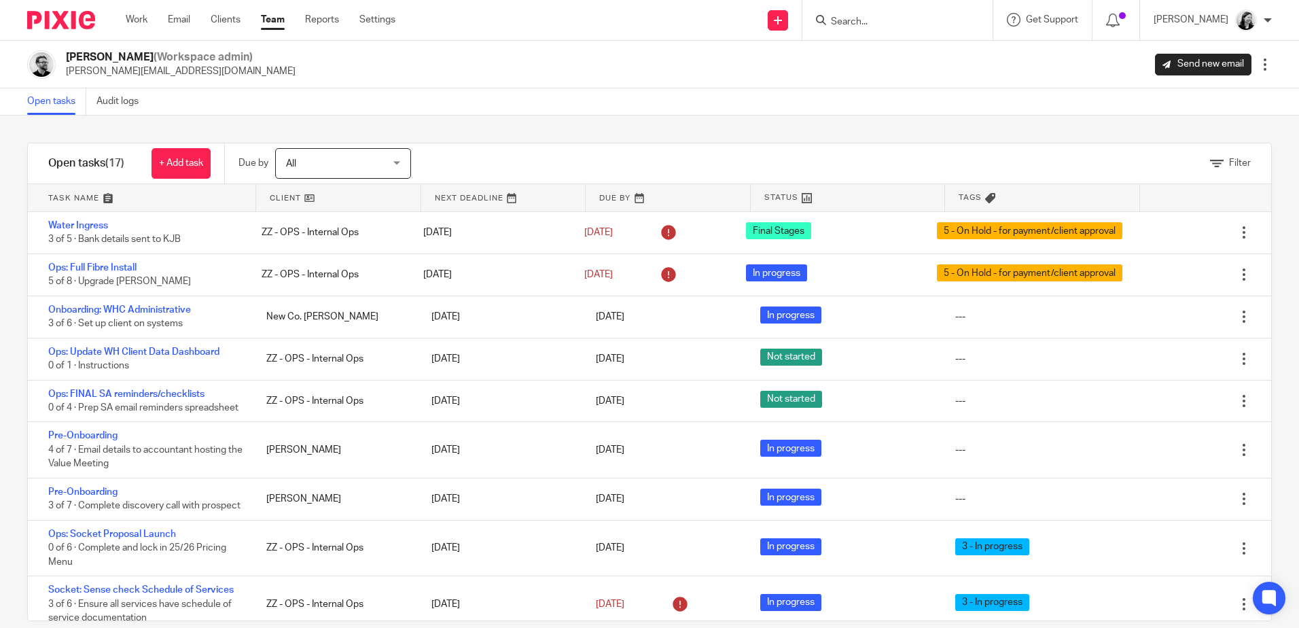
click at [373, 166] on span "All" at bounding box center [335, 163] width 99 height 29
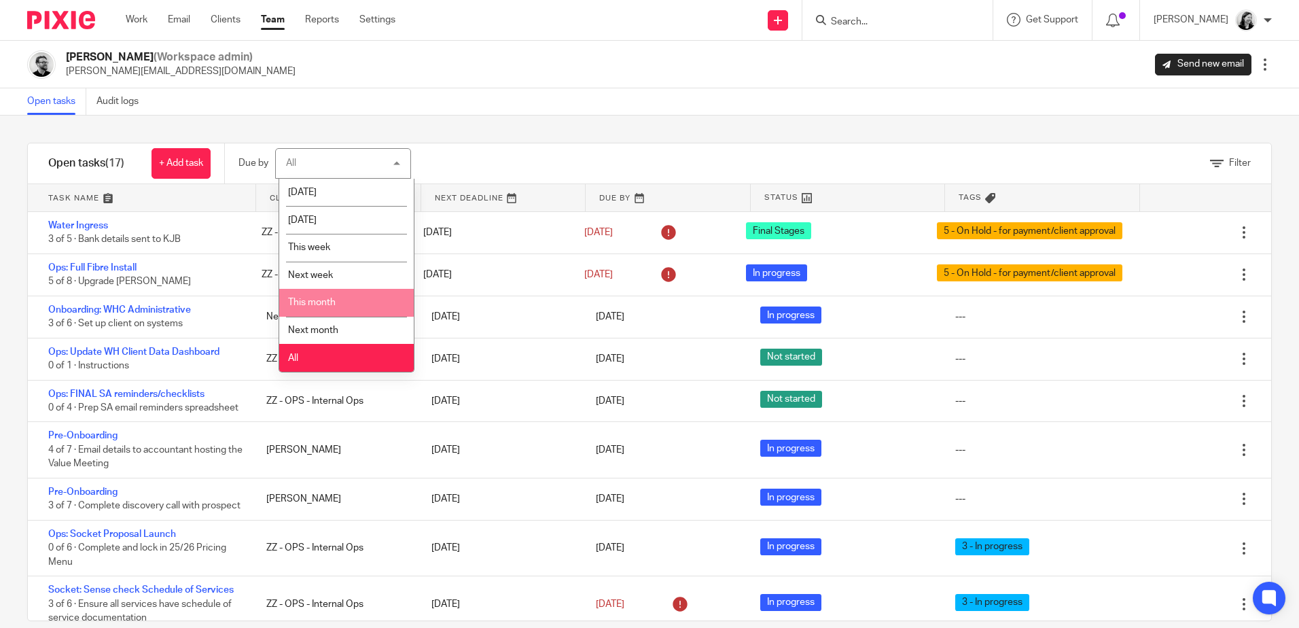
click at [357, 298] on li "This month" at bounding box center [346, 303] width 135 height 28
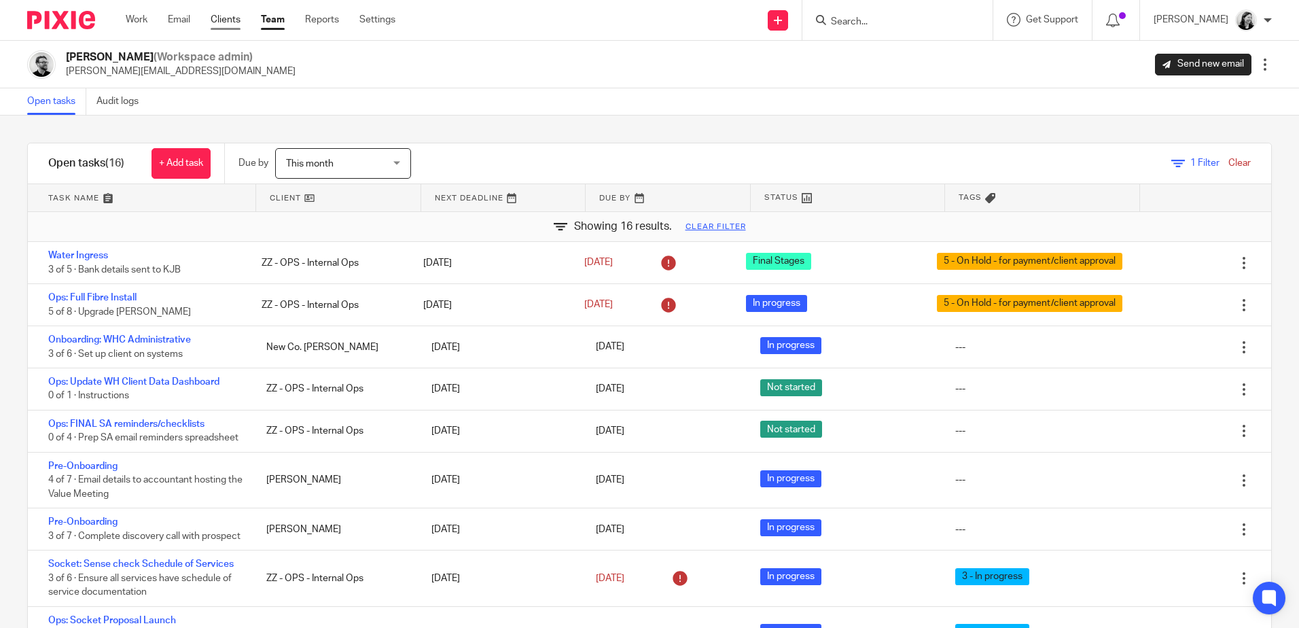
drag, startPoint x: 141, startPoint y: 16, endPoint x: 215, endPoint y: 22, distance: 74.3
click at [141, 16] on link "Work" at bounding box center [137, 20] width 22 height 14
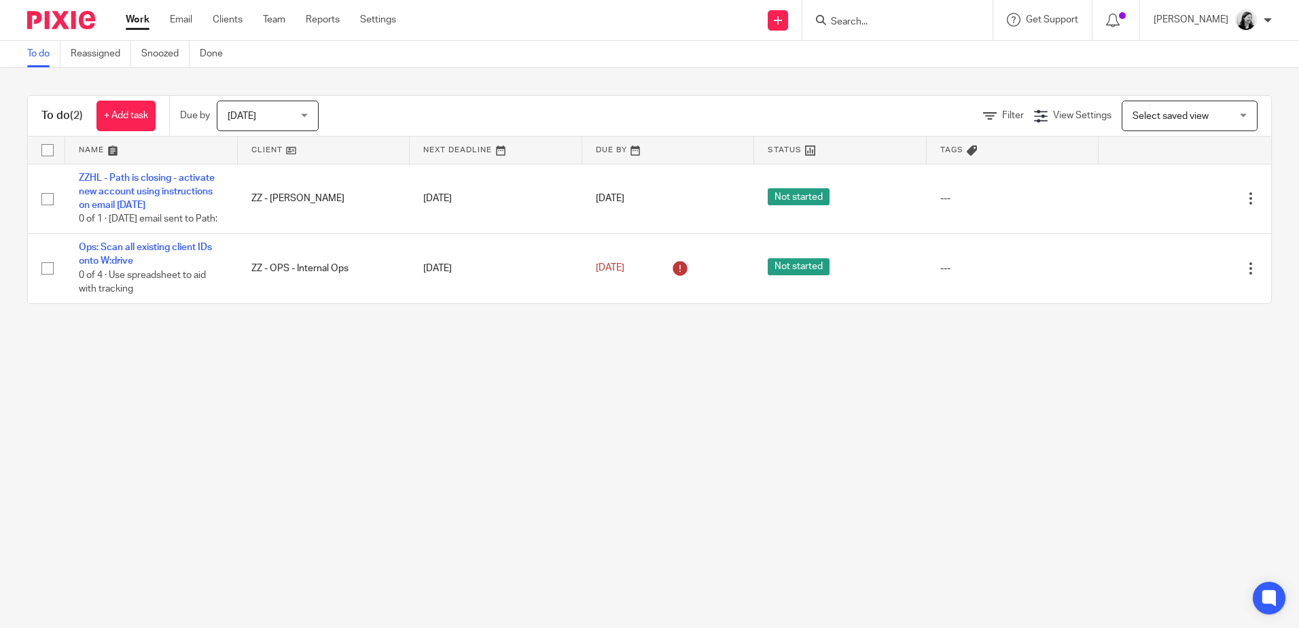
click at [297, 109] on span "[DATE]" at bounding box center [264, 115] width 72 height 29
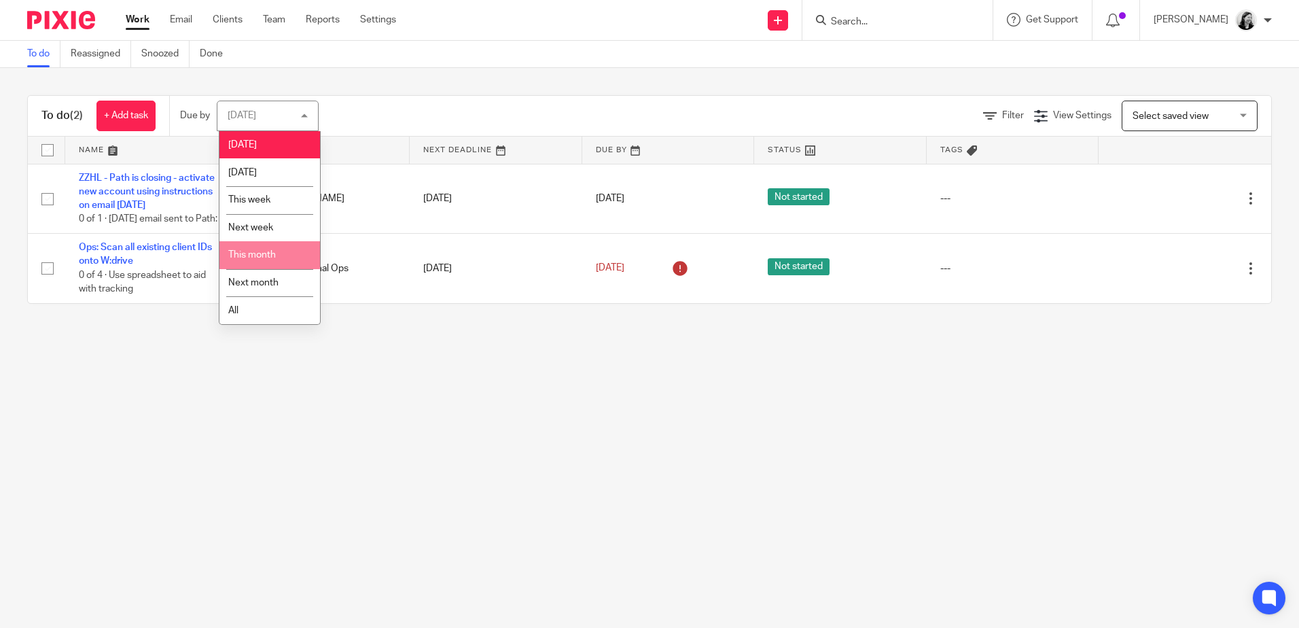
click at [295, 248] on li "This month" at bounding box center [269, 255] width 101 height 28
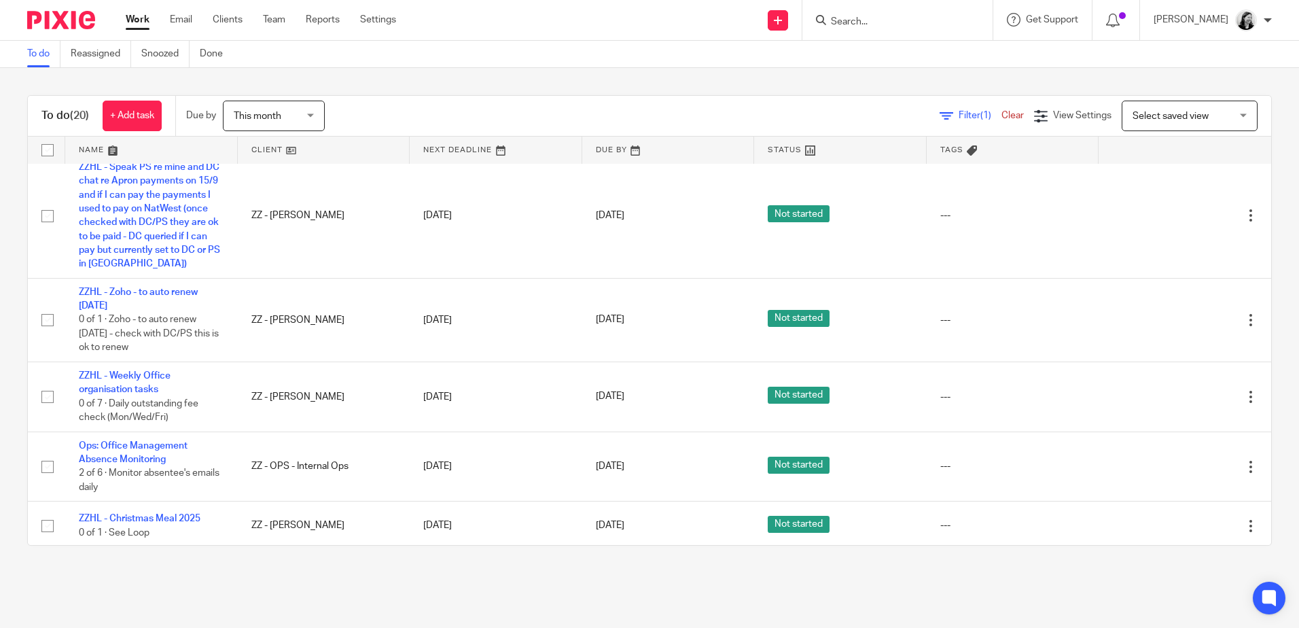
scroll to position [136, 0]
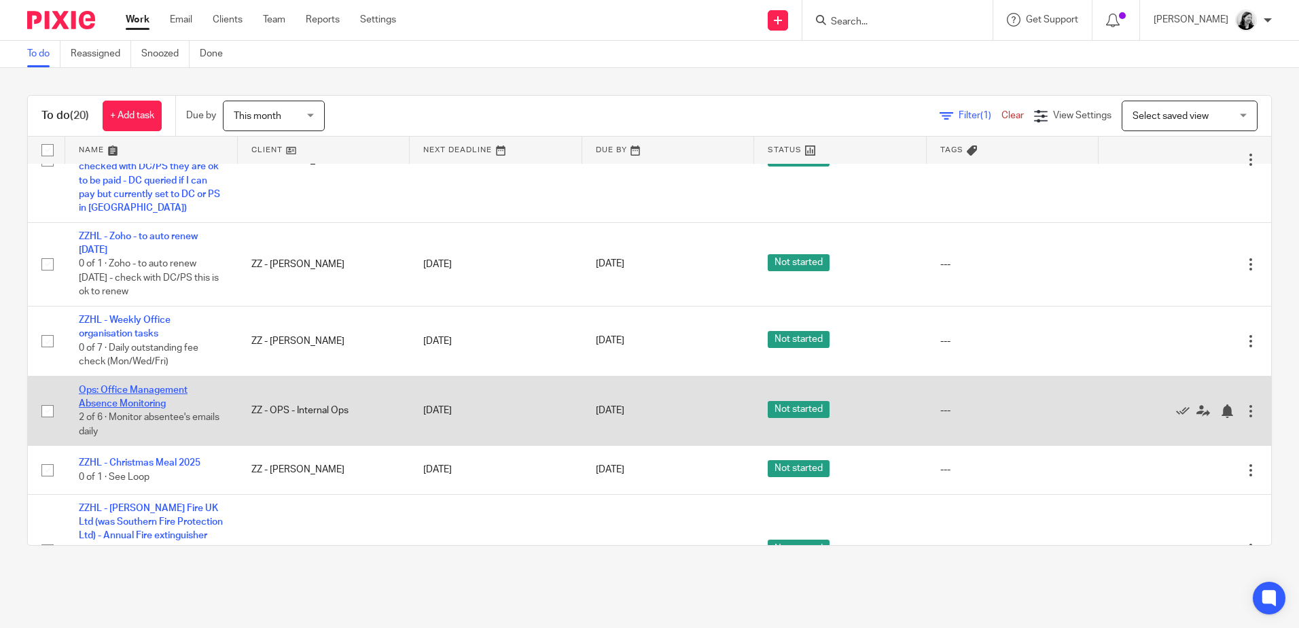
drag, startPoint x: 1227, startPoint y: 130, endPoint x: 147, endPoint y: 429, distance: 1120.6
click at [136, 408] on link "Ops: Office Management Absence Monitoring" at bounding box center [133, 396] width 109 height 23
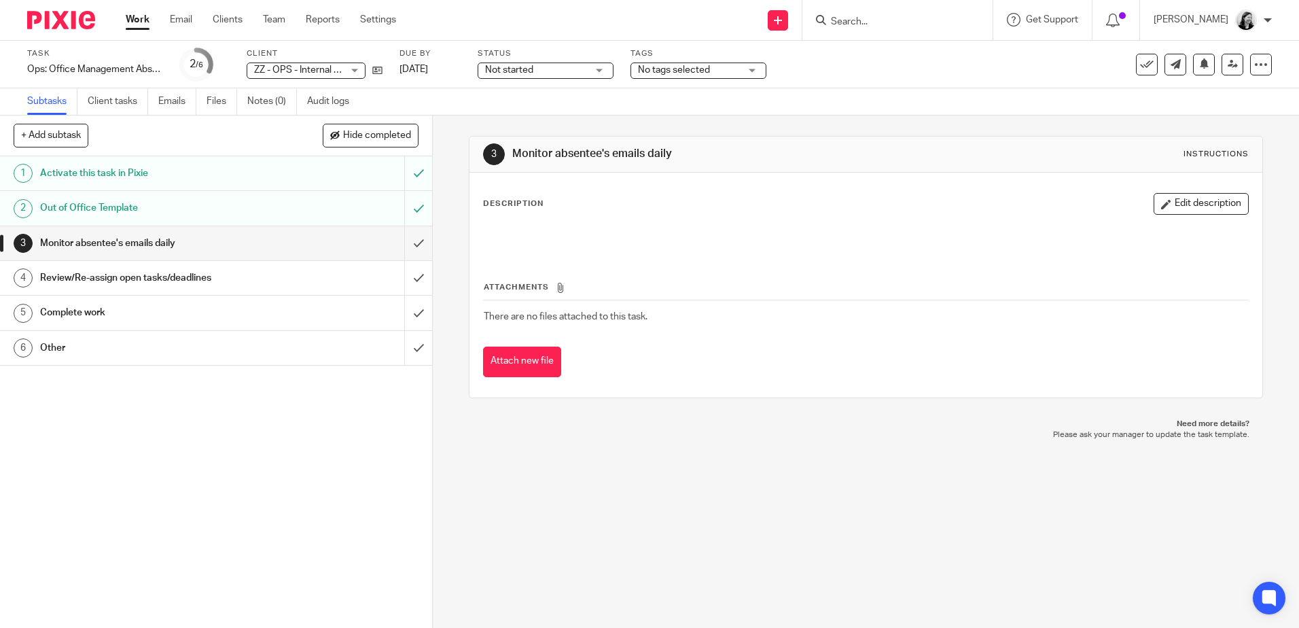
click at [131, 26] on link "Work" at bounding box center [138, 20] width 24 height 14
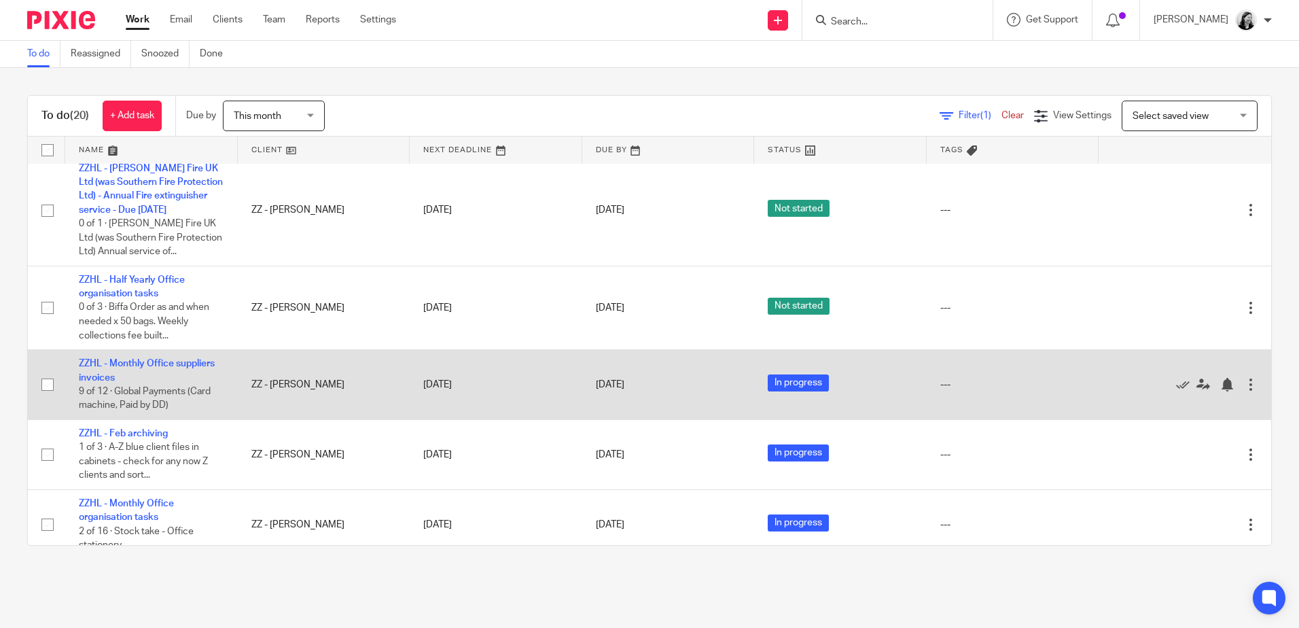
scroll to position [679, 0]
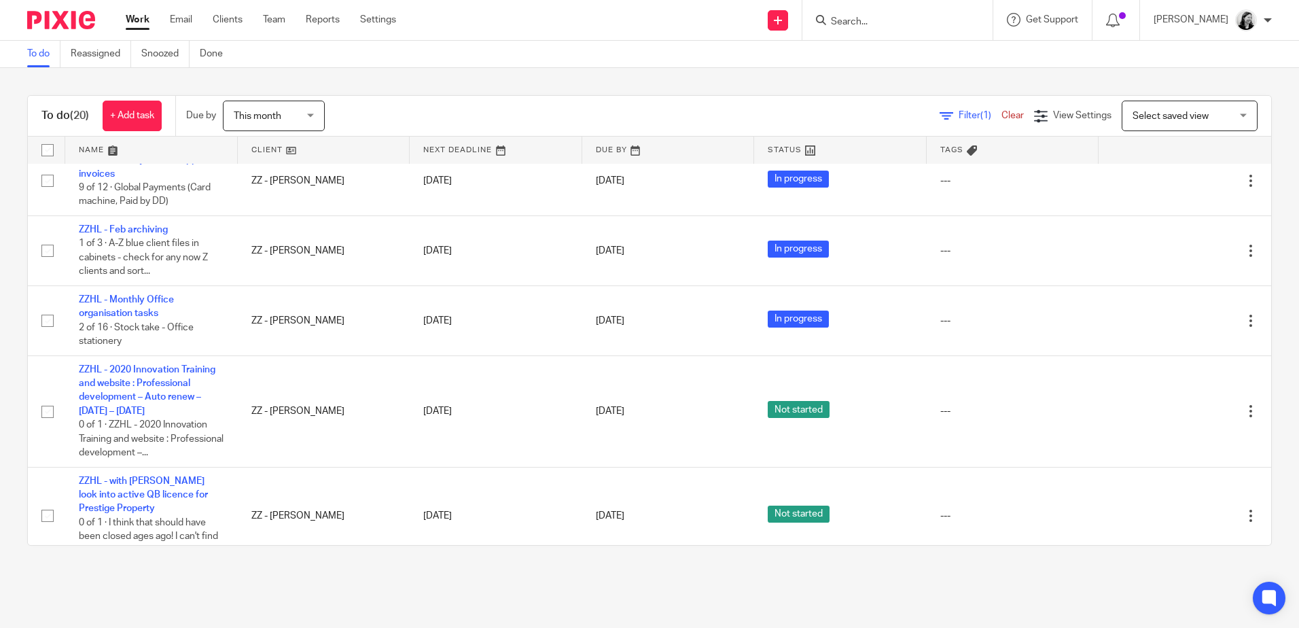
click at [271, 112] on span "This month" at bounding box center [258, 116] width 48 height 10
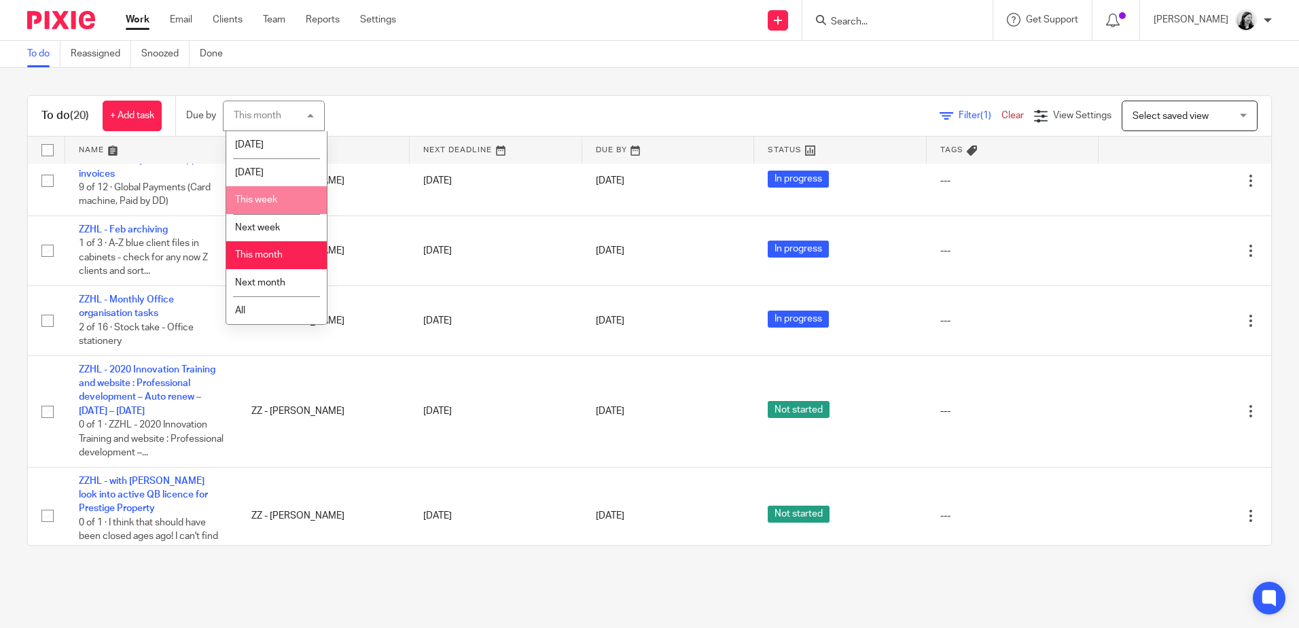
click at [285, 197] on li "This week" at bounding box center [276, 200] width 101 height 28
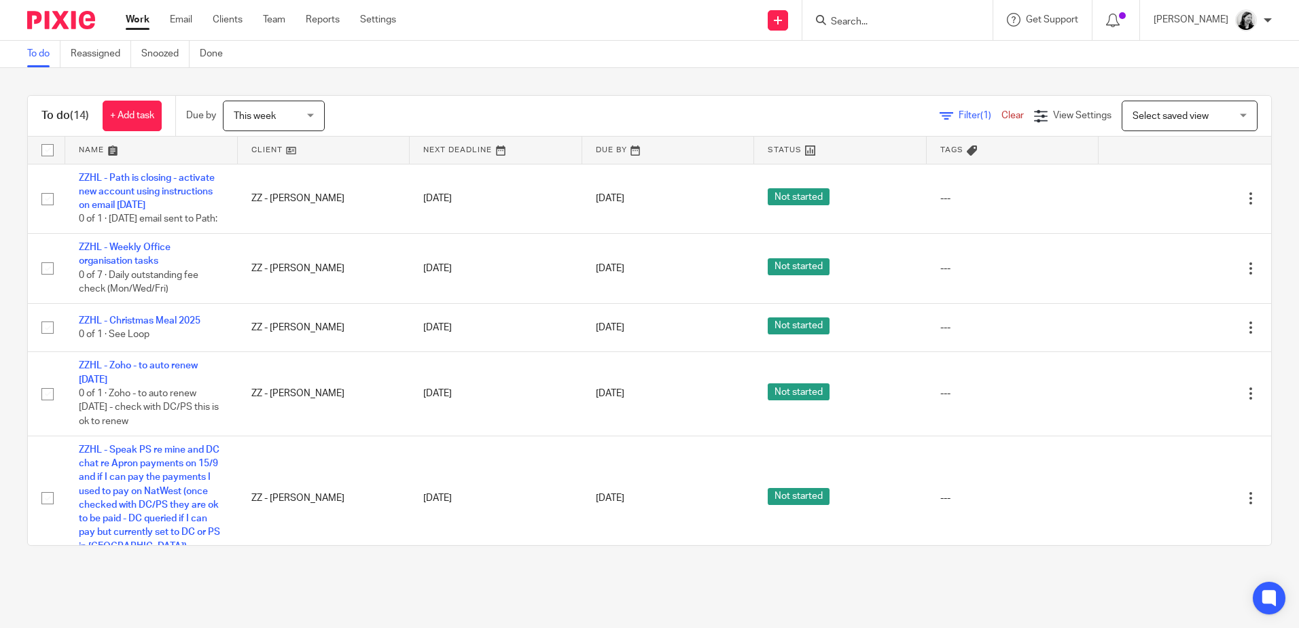
click at [900, 23] on input "Search" at bounding box center [891, 22] width 122 height 12
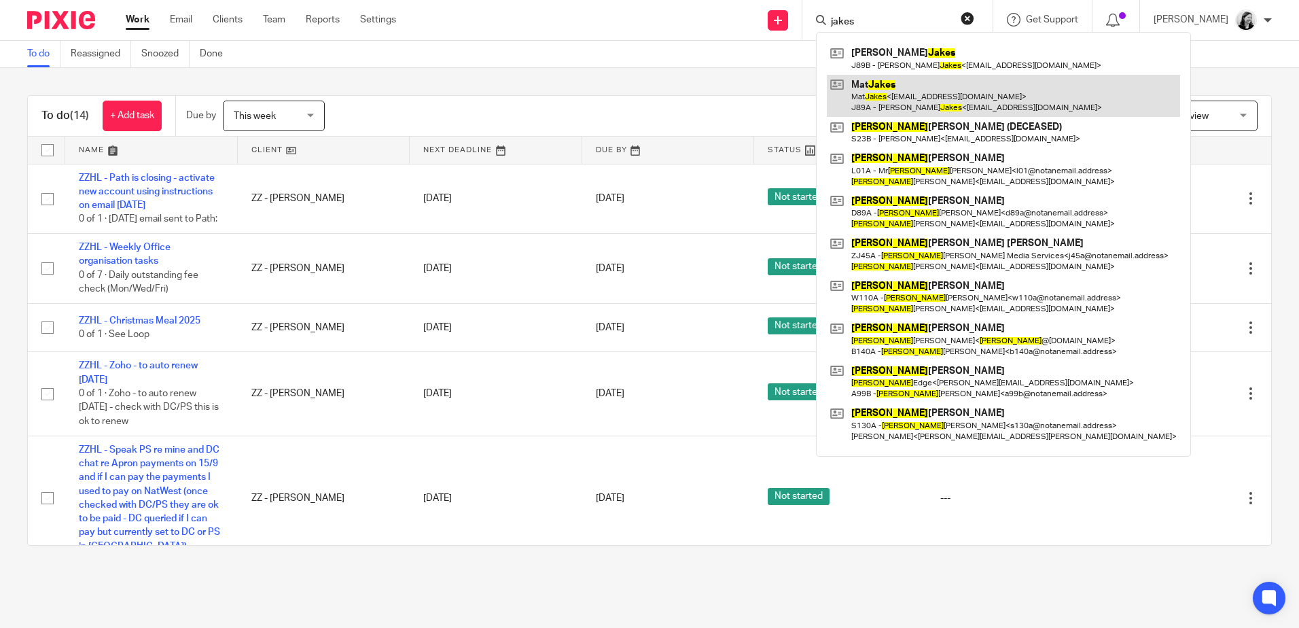
type input "jakes"
click at [978, 86] on link at bounding box center [1003, 96] width 353 height 42
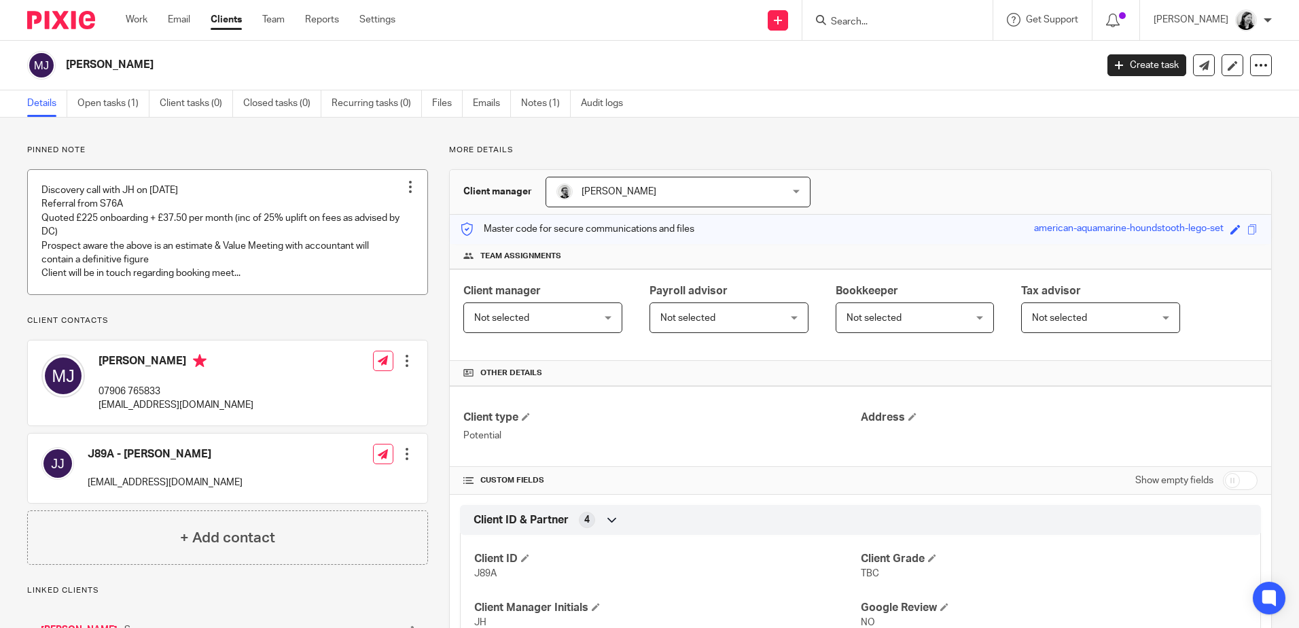
click at [256, 285] on link at bounding box center [227, 232] width 399 height 124
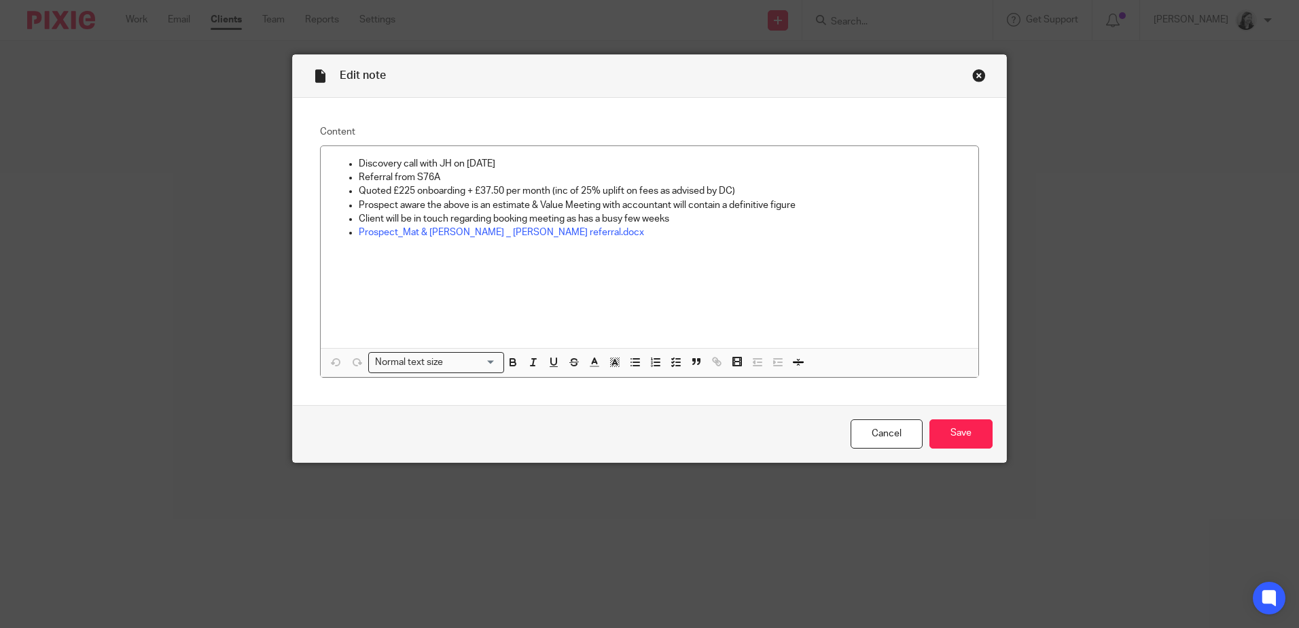
click at [976, 75] on div "Close this dialog window" at bounding box center [979, 76] width 14 height 14
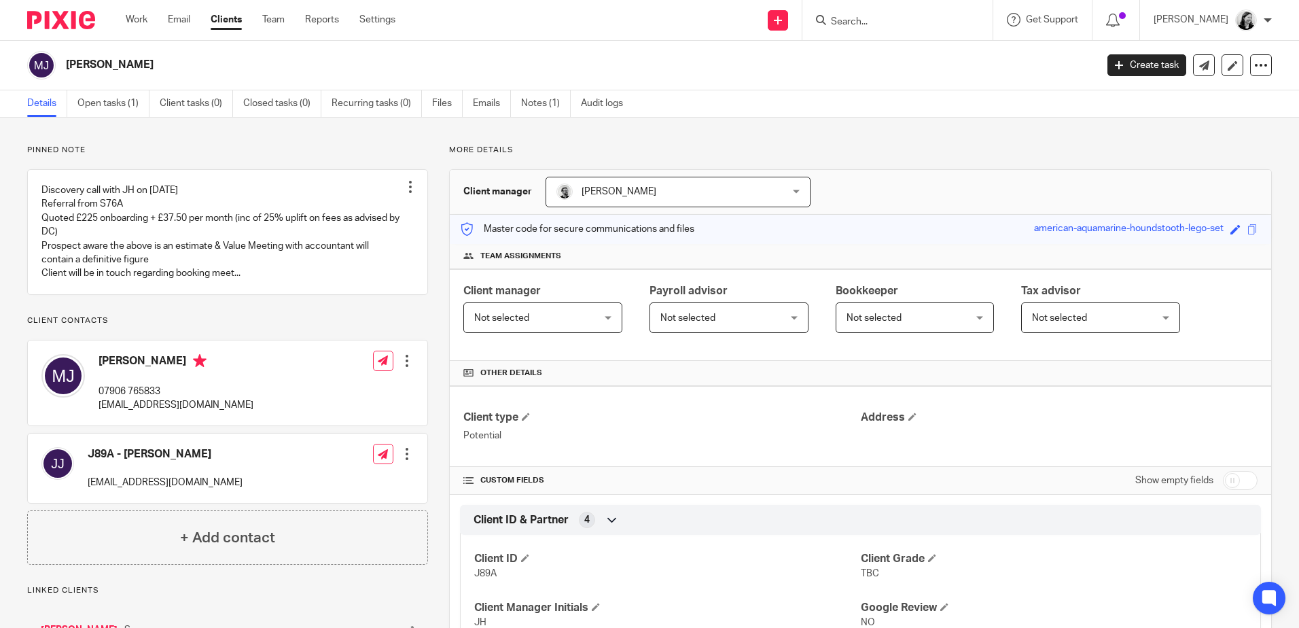
drag, startPoint x: 125, startPoint y: 105, endPoint x: 153, endPoint y: 115, distance: 29.7
click at [126, 104] on link "Open tasks (1)" at bounding box center [113, 103] width 72 height 26
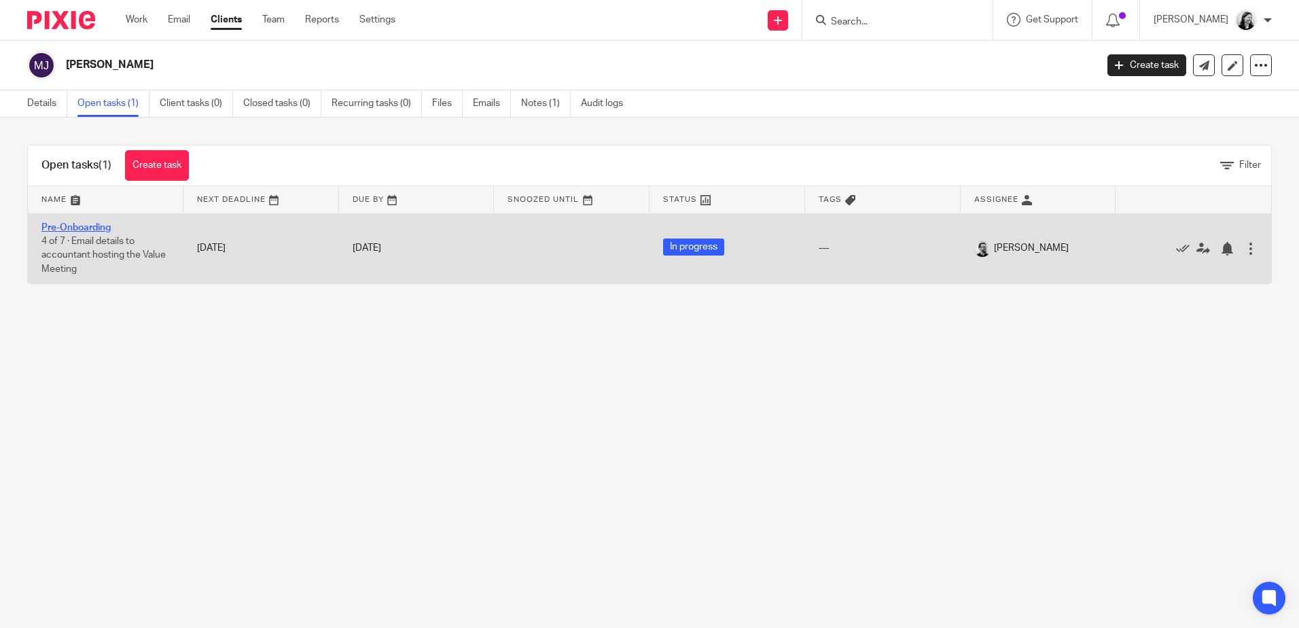
click at [105, 225] on link "Pre-Onboarding" at bounding box center [75, 228] width 69 height 10
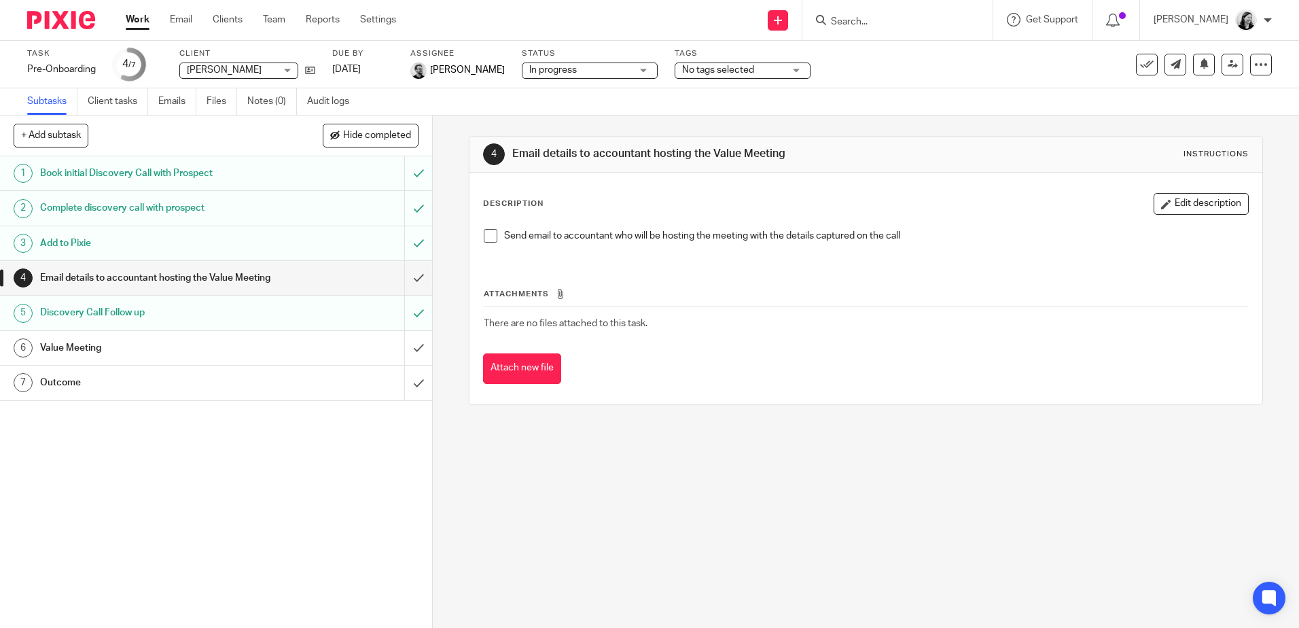
click at [130, 20] on link "Work" at bounding box center [138, 20] width 24 height 14
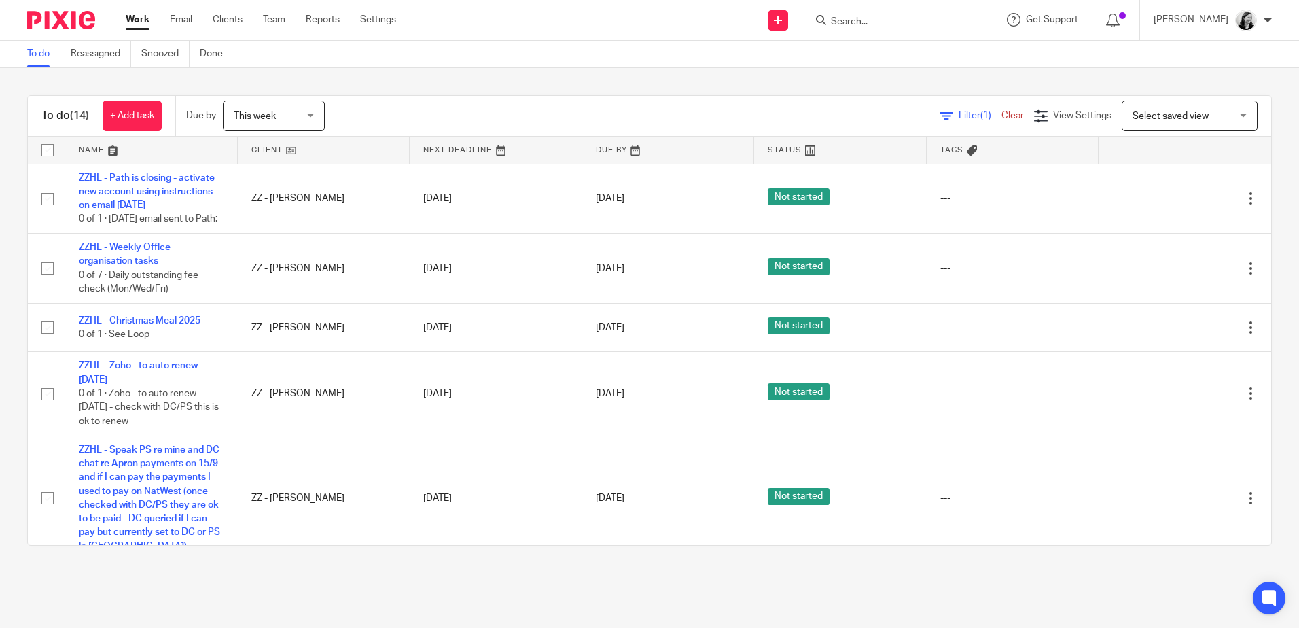
click at [285, 124] on span "This week" at bounding box center [270, 115] width 72 height 29
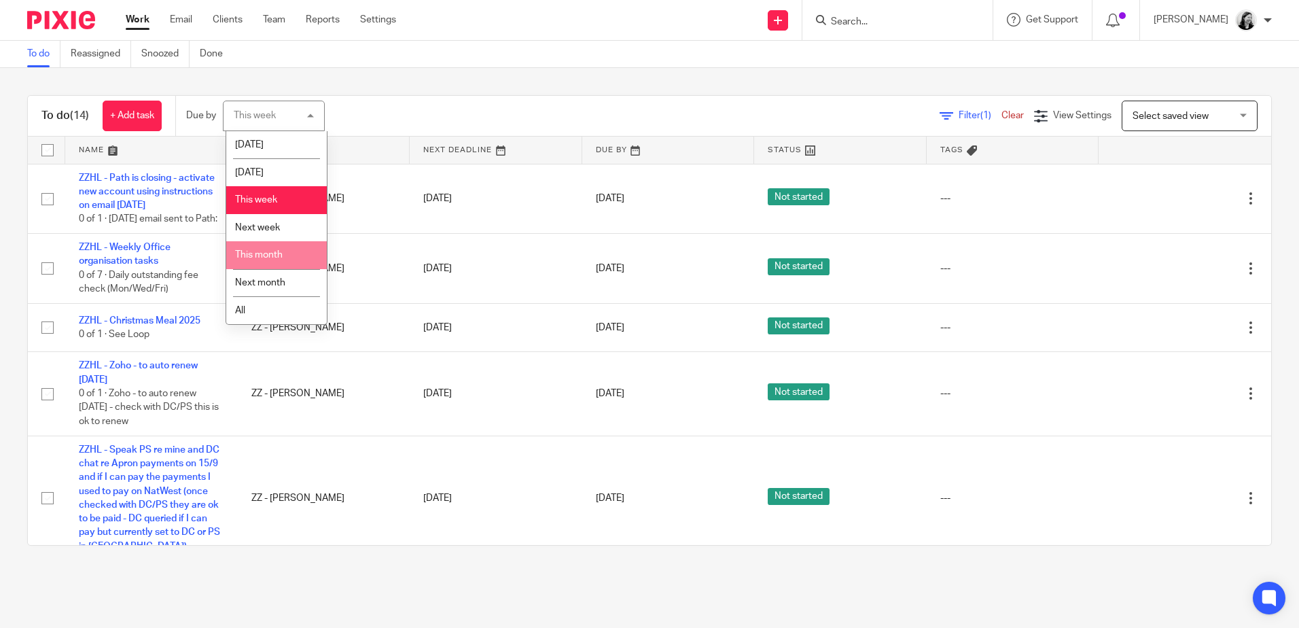
click at [268, 255] on span "This month" at bounding box center [259, 255] width 48 height 10
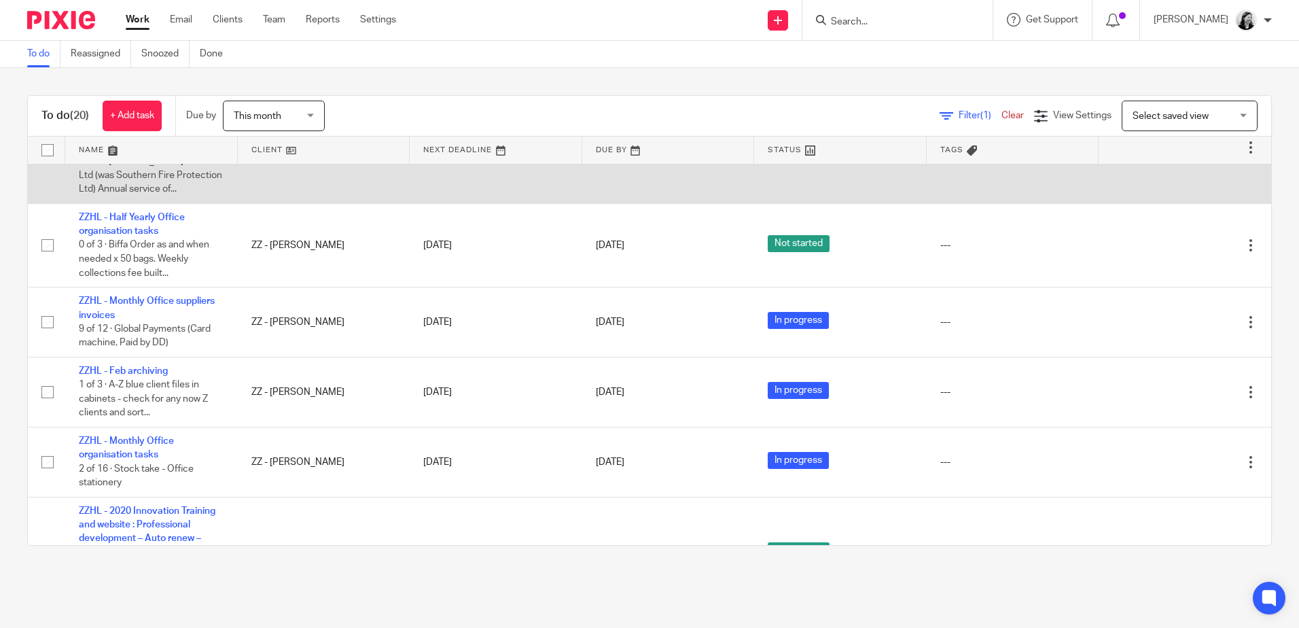
scroll to position [544, 0]
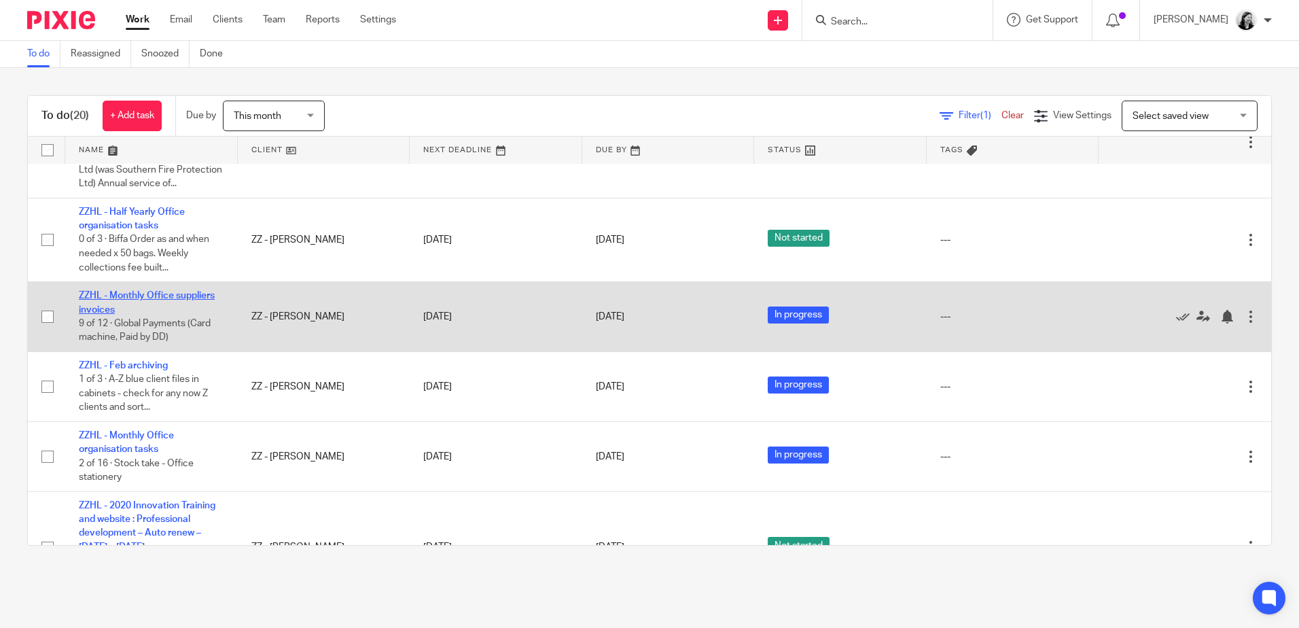
click at [194, 314] on link "ZZHL - Monthly Office suppliers invoices" at bounding box center [147, 302] width 136 height 23
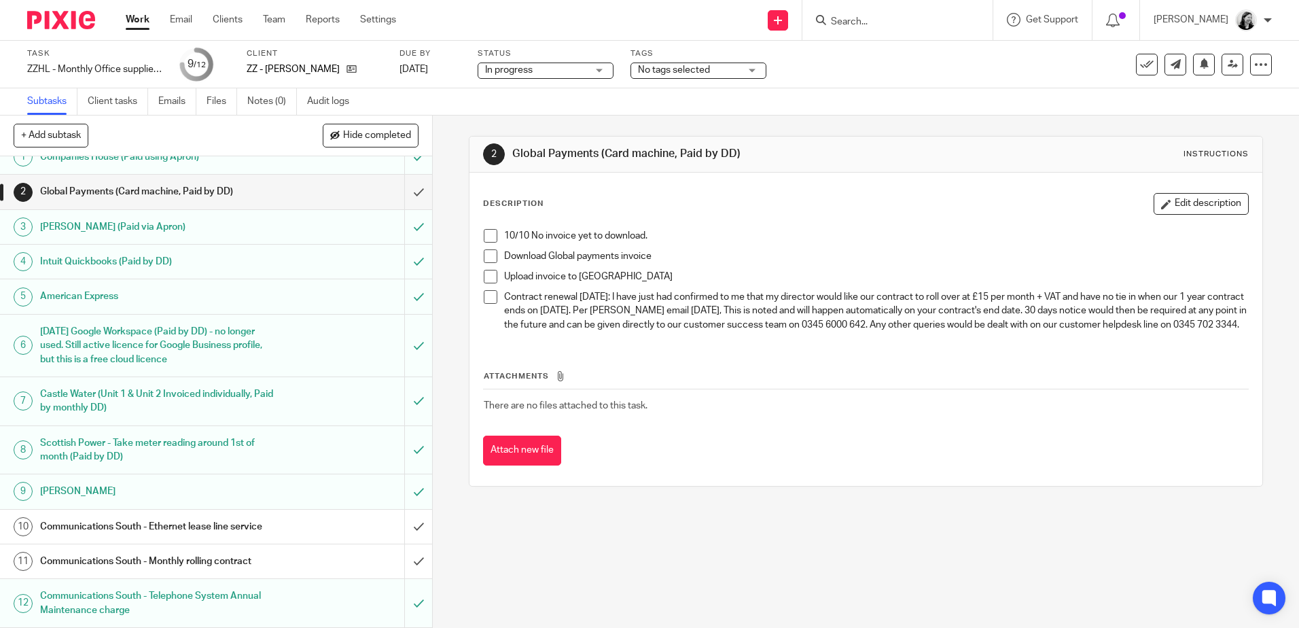
scroll to position [30, 0]
click at [295, 516] on div "Communications South - Ethernet lease line service" at bounding box center [215, 526] width 351 height 20
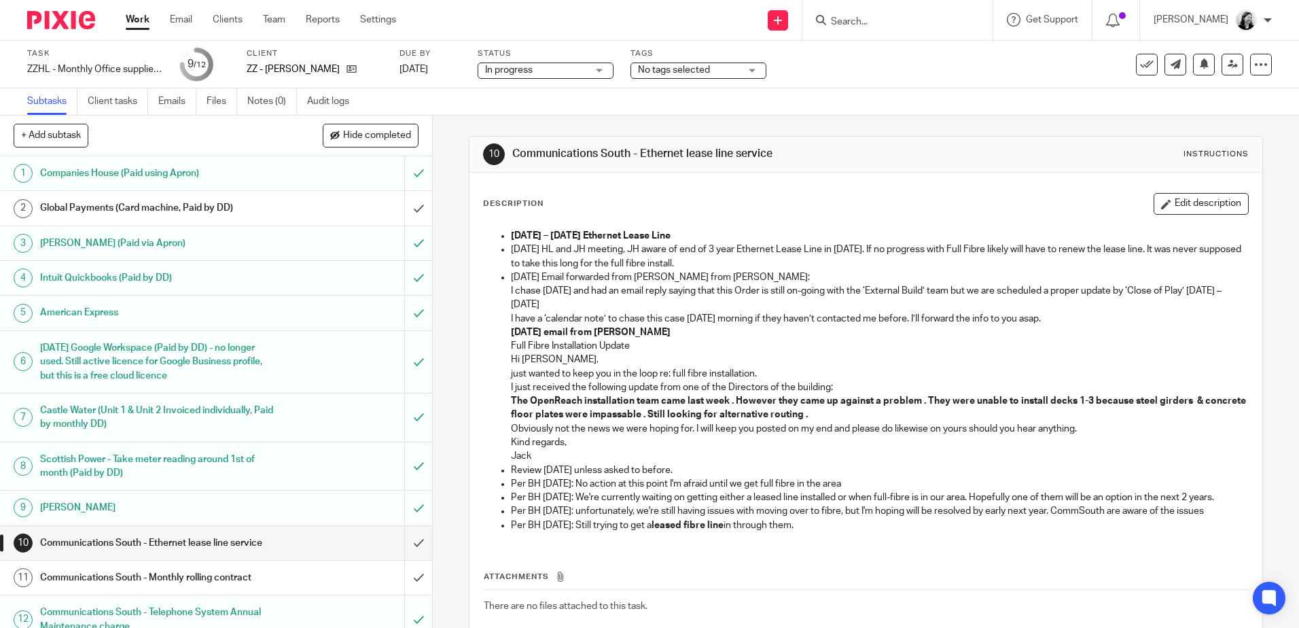
click at [1190, 203] on button "Edit description" at bounding box center [1201, 204] width 95 height 22
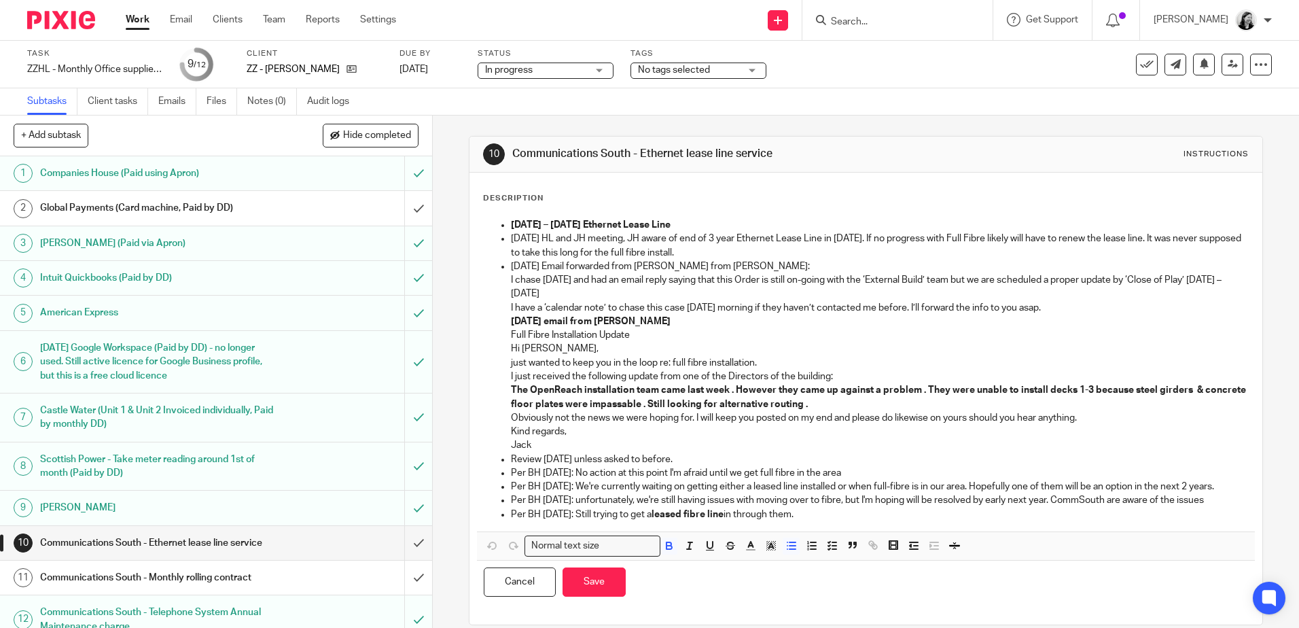
click at [511, 236] on p "16/5/25 HL and JH meeting, JH aware of end of 3 year Ethernet Lease Line in Nov…" at bounding box center [879, 246] width 736 height 28
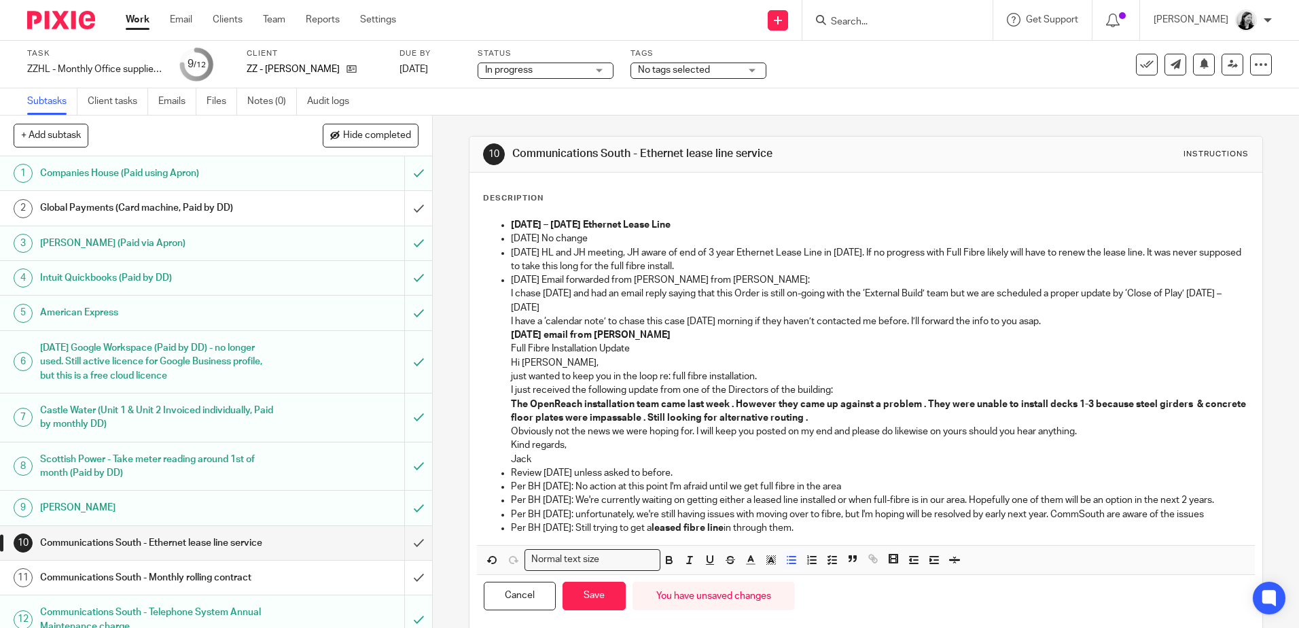
click at [267, 588] on div "Communications South - Monthly rolling contract" at bounding box center [215, 577] width 351 height 20
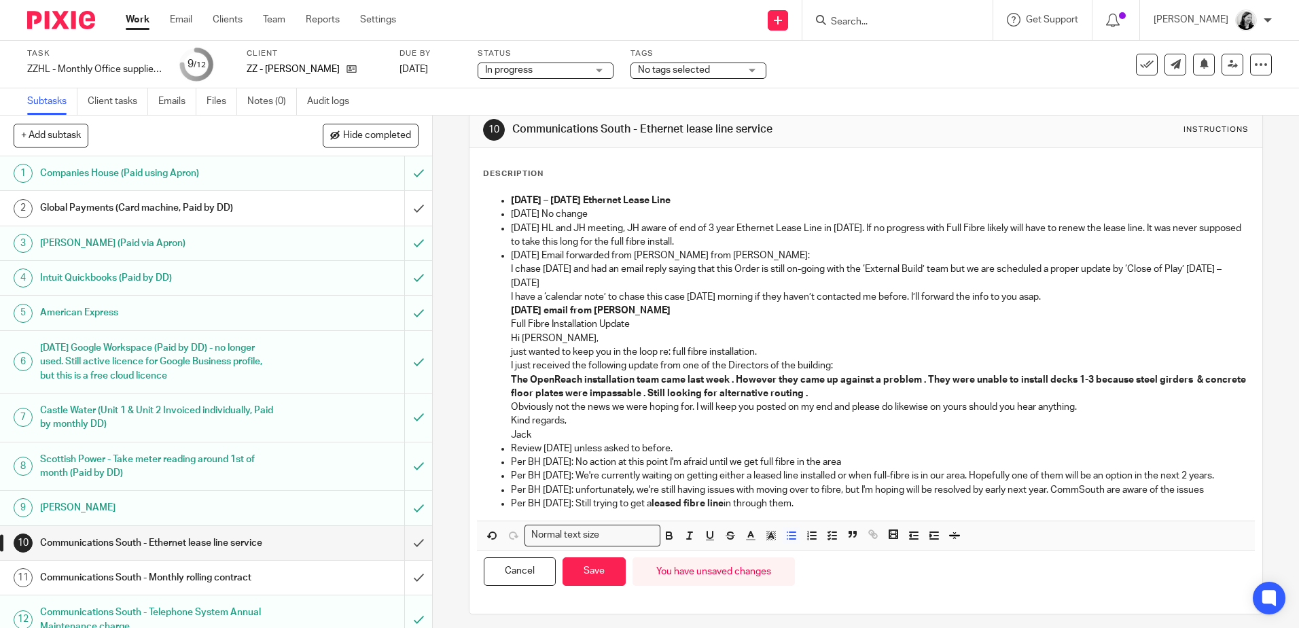
scroll to position [31, 0]
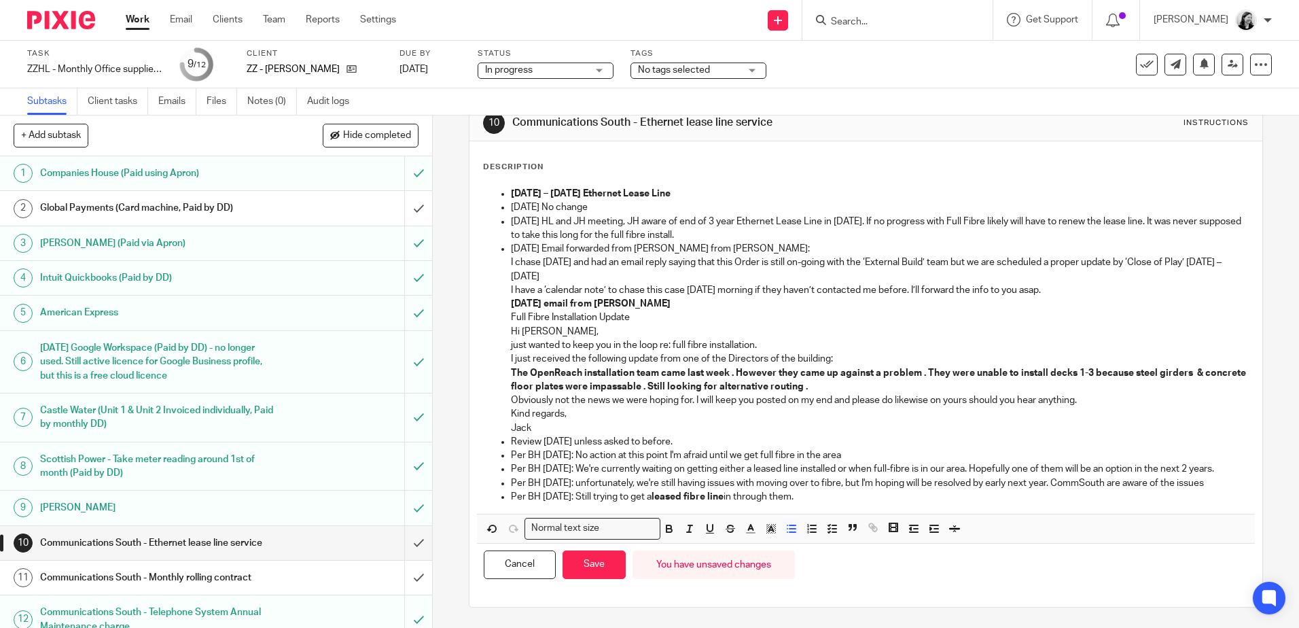
click at [608, 581] on div "Cancel Save You have unsaved changes" at bounding box center [865, 565] width 777 height 43
click at [661, 188] on p "23 November 2022 – 23 November 2025 Ethernet Lease Line" at bounding box center [879, 194] width 736 height 14
click at [617, 207] on p "13/10/25 No change" at bounding box center [879, 207] width 736 height 14
click at [607, 565] on button "Save" at bounding box center [594, 564] width 63 height 29
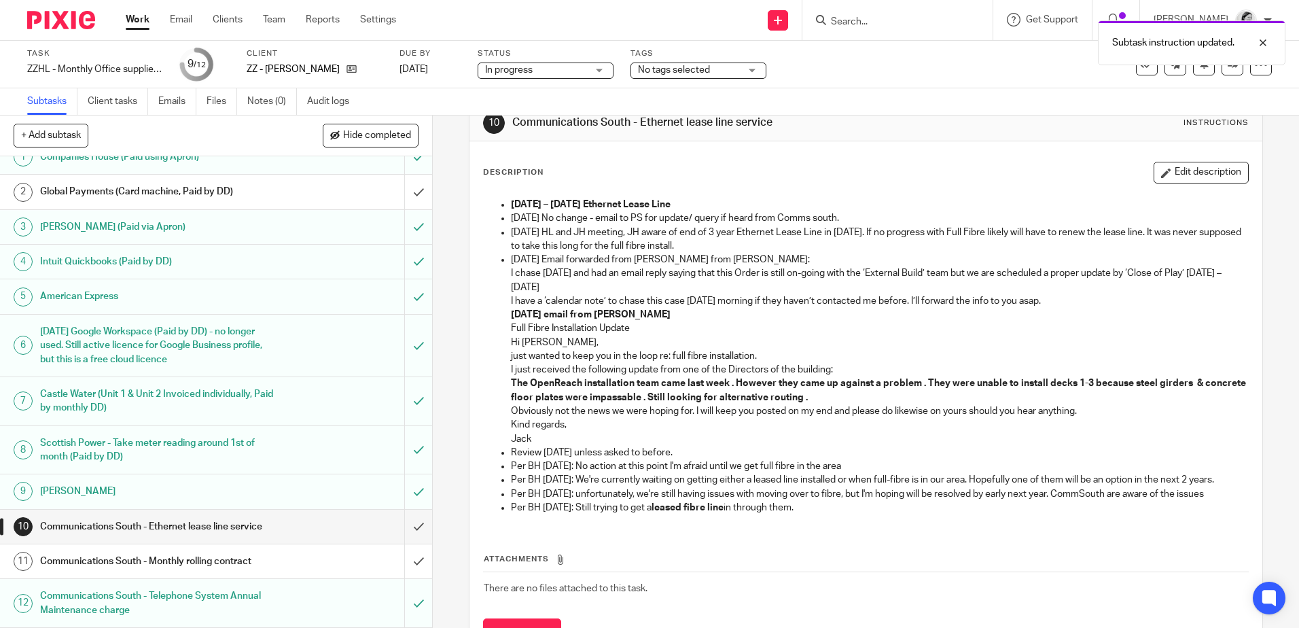
scroll to position [30, 0]
click at [287, 561] on div "Communications South - Monthly rolling contract" at bounding box center [215, 561] width 351 height 20
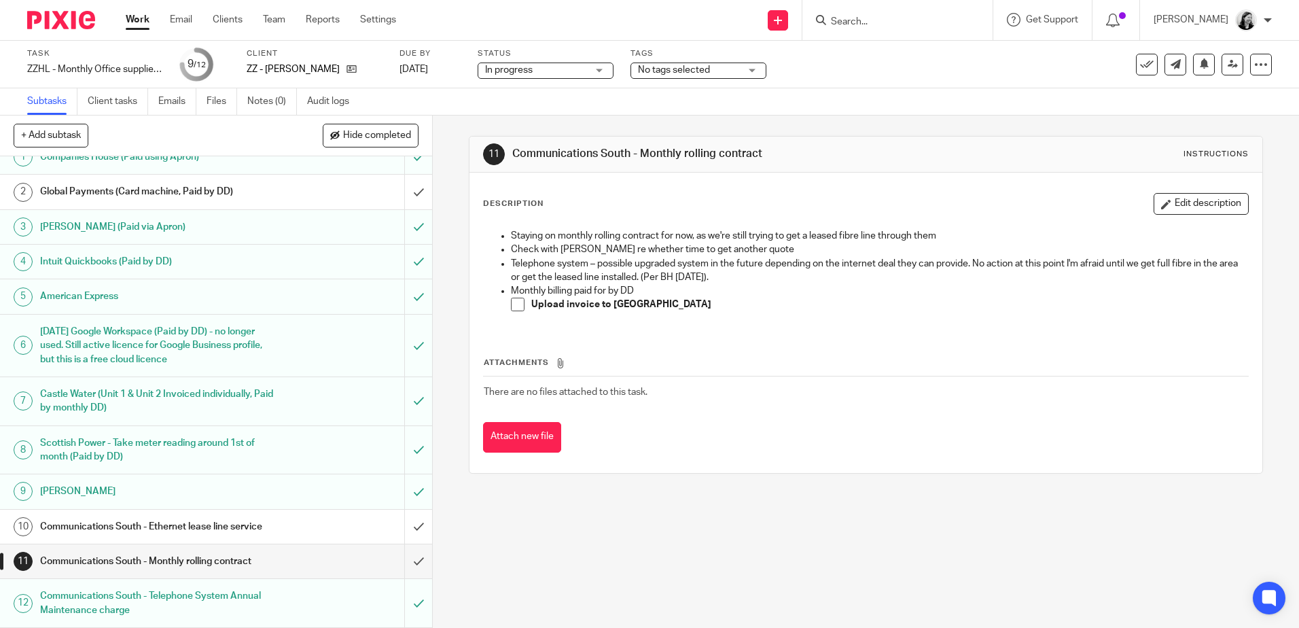
scroll to position [30, 0]
click at [517, 302] on span at bounding box center [518, 305] width 14 height 14
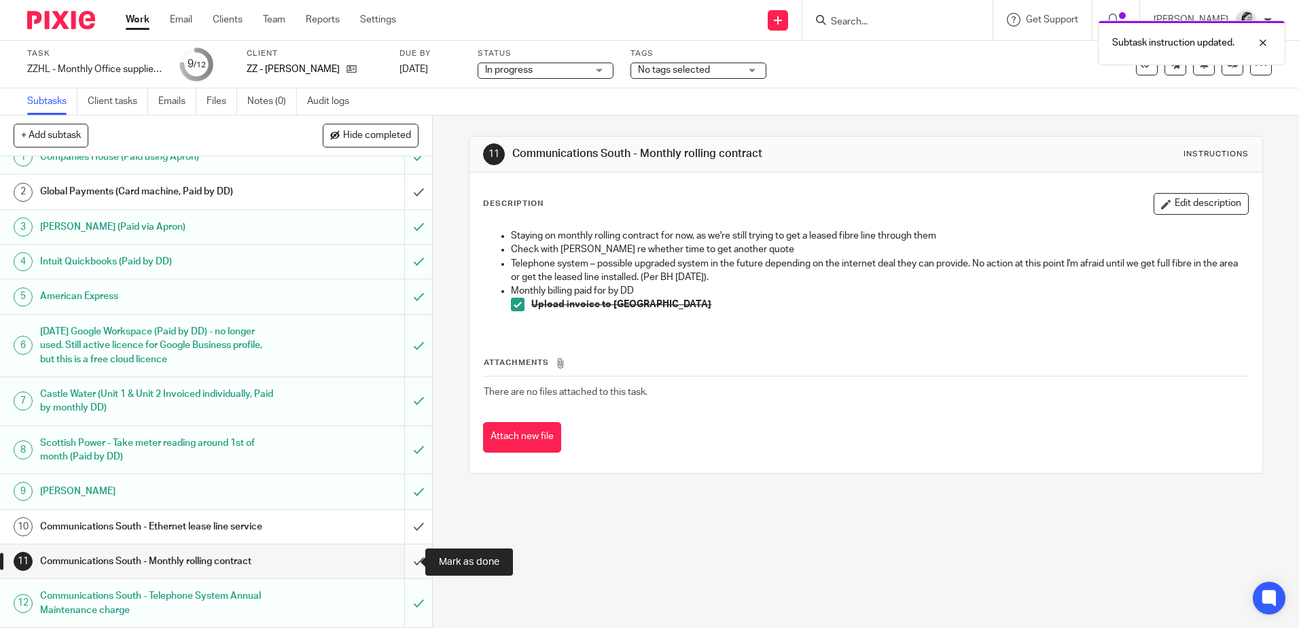
click at [408, 564] on input "submit" at bounding box center [216, 561] width 432 height 34
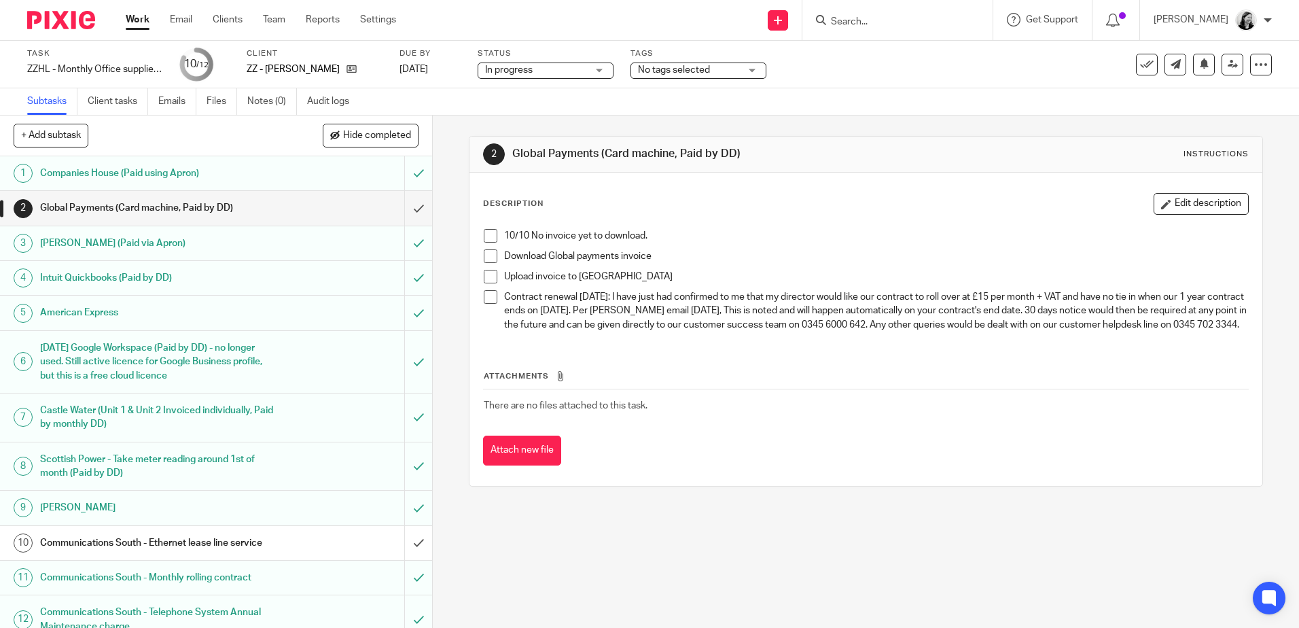
click at [132, 23] on link "Work" at bounding box center [138, 20] width 24 height 14
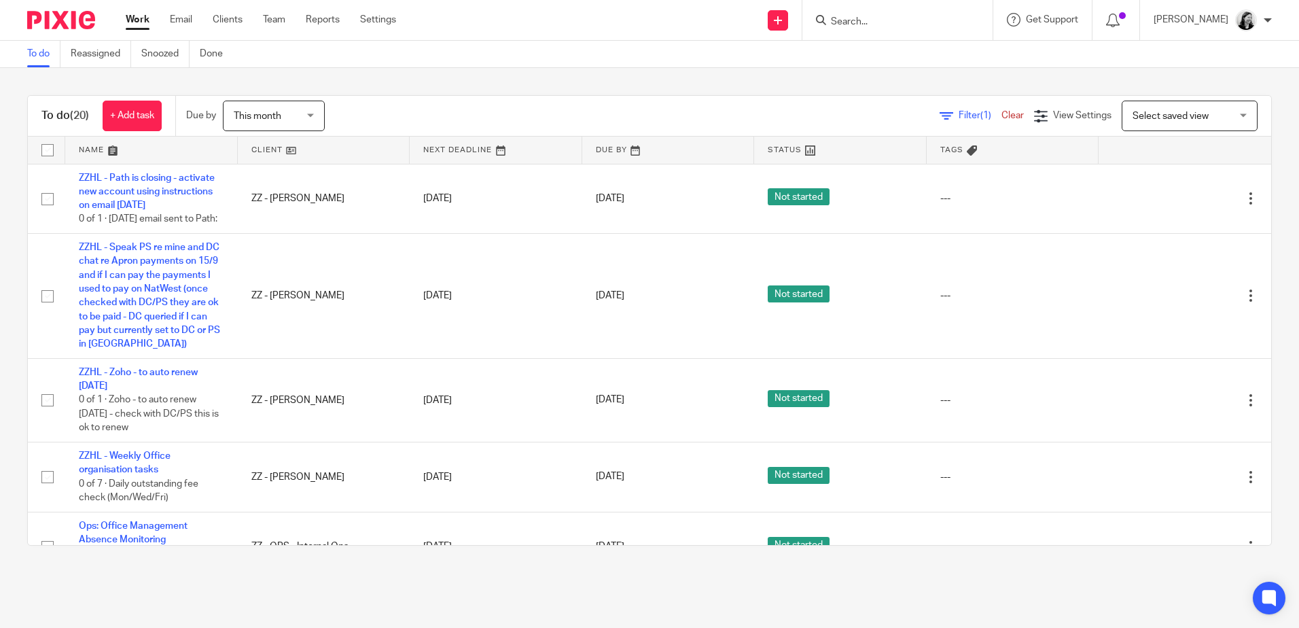
click at [273, 115] on span "This month" at bounding box center [258, 116] width 48 height 10
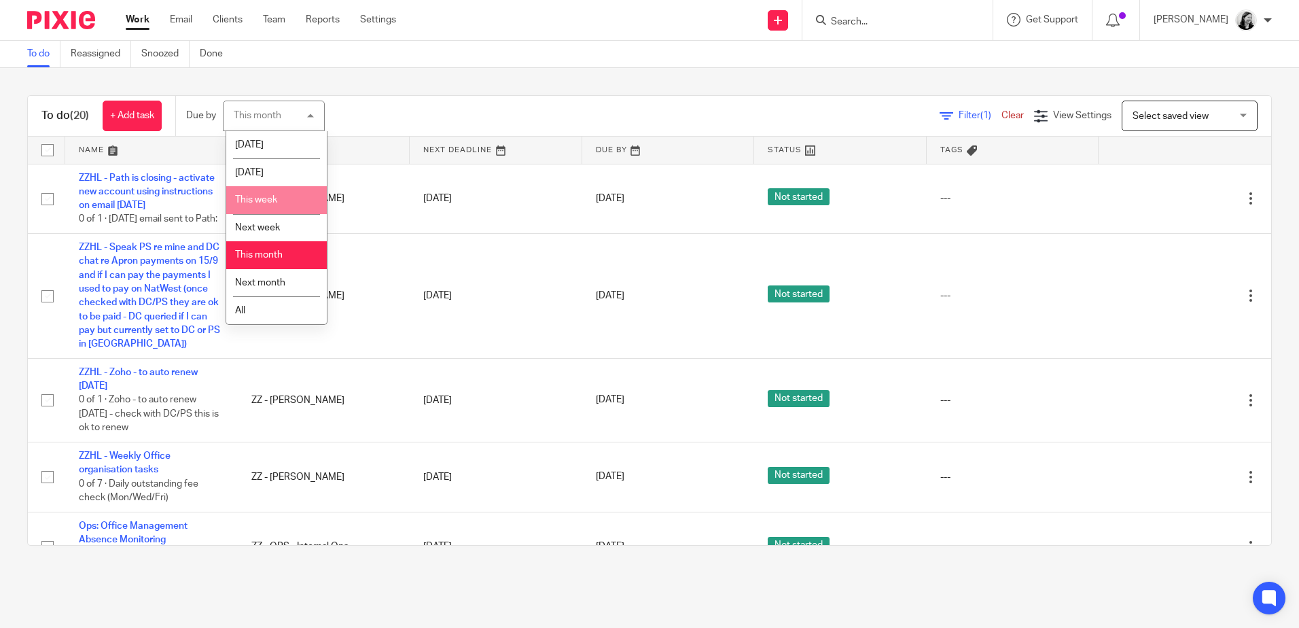
click at [285, 202] on li "This week" at bounding box center [276, 200] width 101 height 28
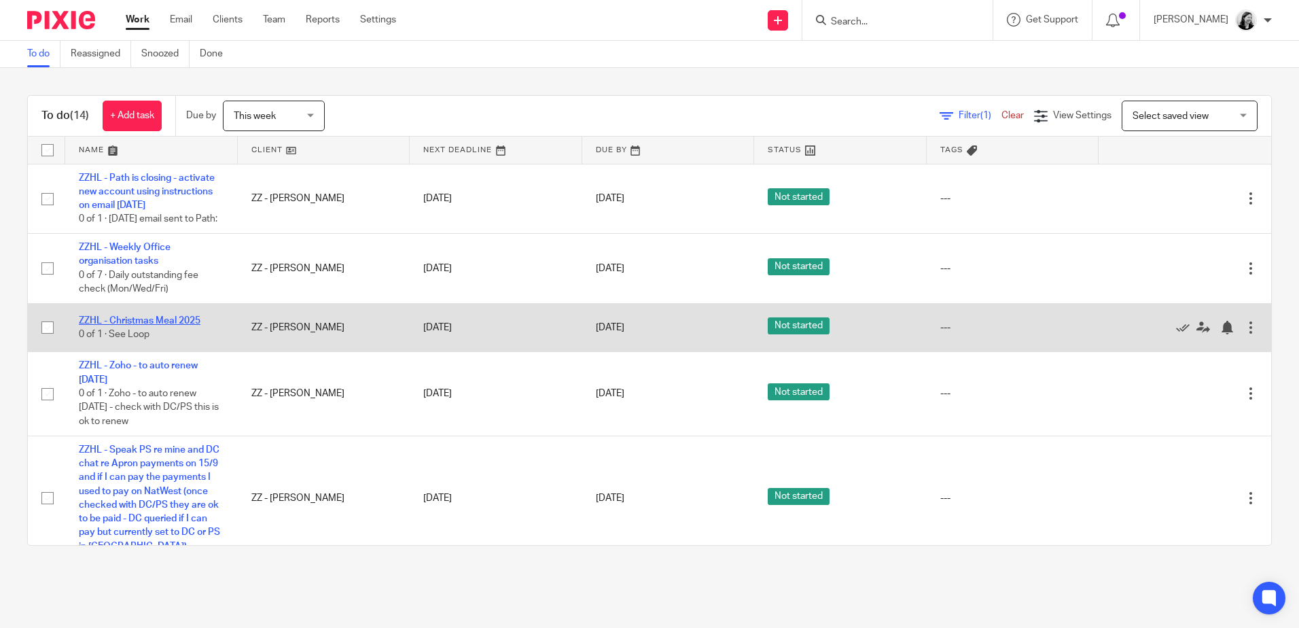
click at [188, 325] on link "ZZHL - Christmas Meal 2025" at bounding box center [140, 321] width 122 height 10
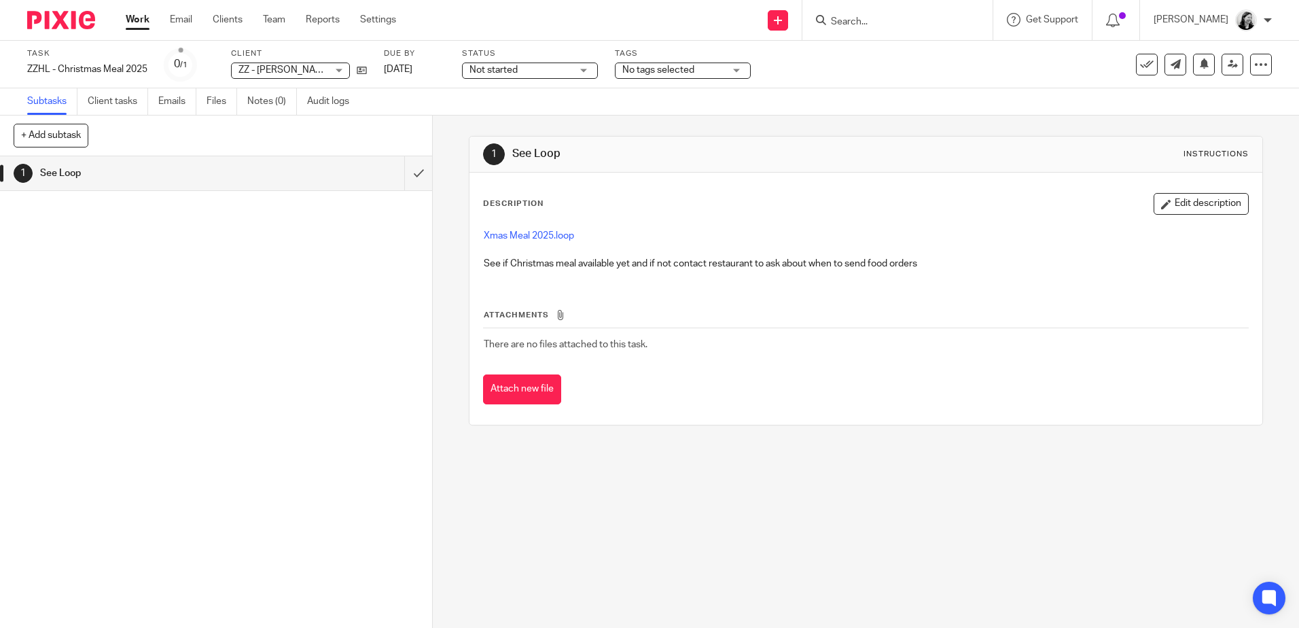
click at [149, 26] on link "Work" at bounding box center [138, 20] width 24 height 14
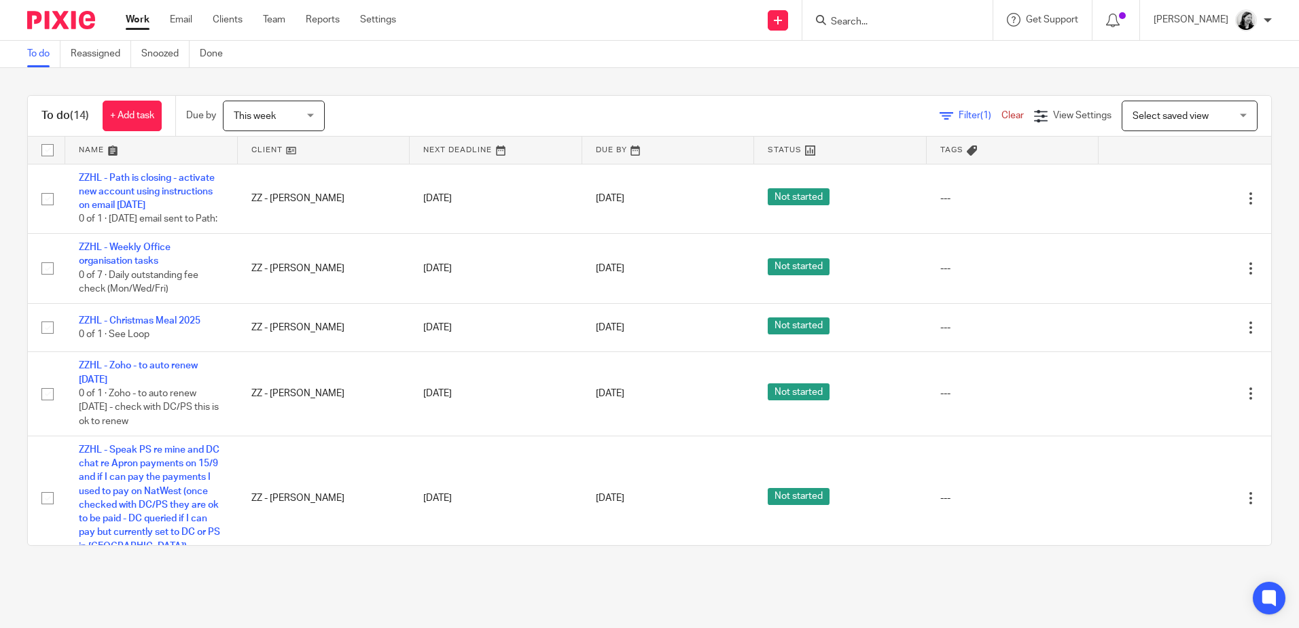
click at [272, 109] on span "This week" at bounding box center [270, 115] width 72 height 29
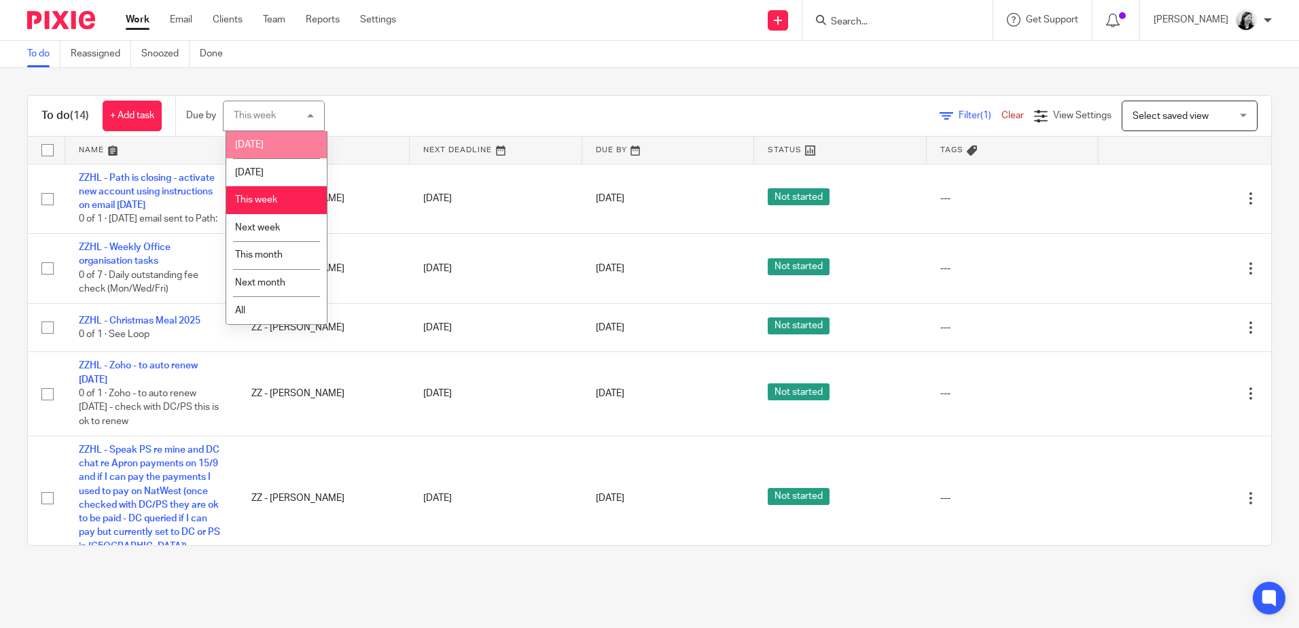
click at [285, 156] on li "Today" at bounding box center [276, 145] width 101 height 28
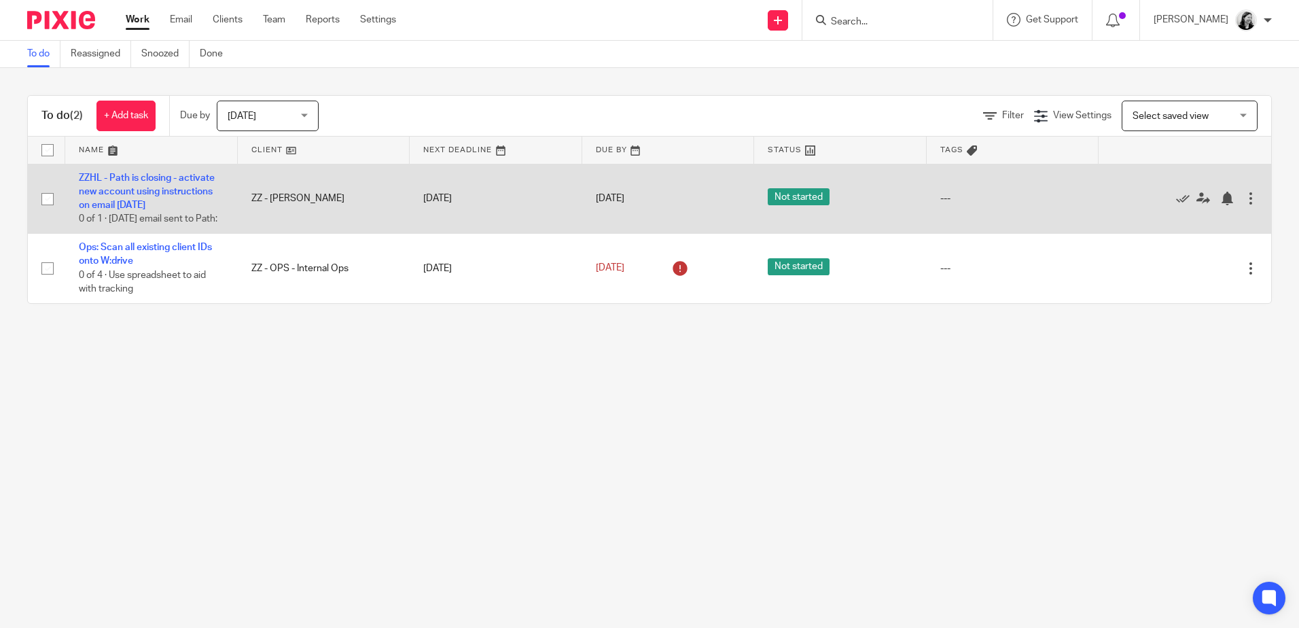
click at [164, 170] on td "ZZHL - Path is closing - activate new account using instructions on email 01/10…" at bounding box center [151, 199] width 173 height 70
click at [164, 178] on link "ZZHL - Path is closing - activate new account using instructions on email [DATE]" at bounding box center [147, 191] width 136 height 37
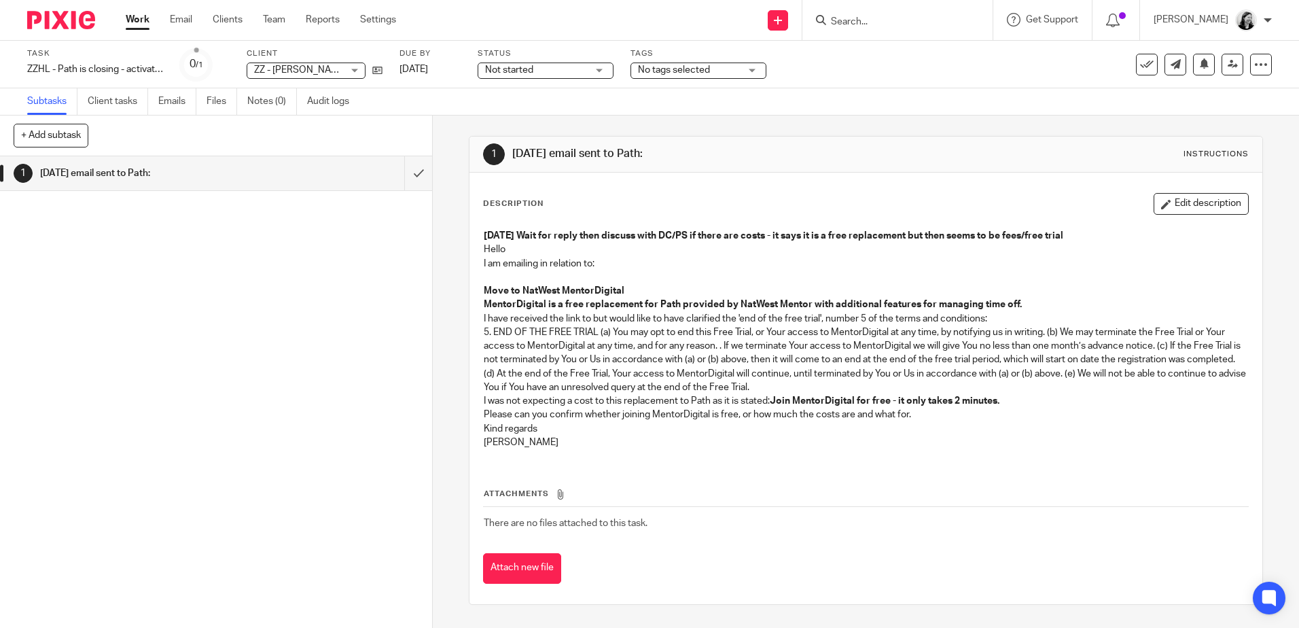
click at [1116, 198] on div "Description Edit description" at bounding box center [865, 204] width 765 height 22
click at [1169, 205] on button "Edit description" at bounding box center [1201, 204] width 95 height 22
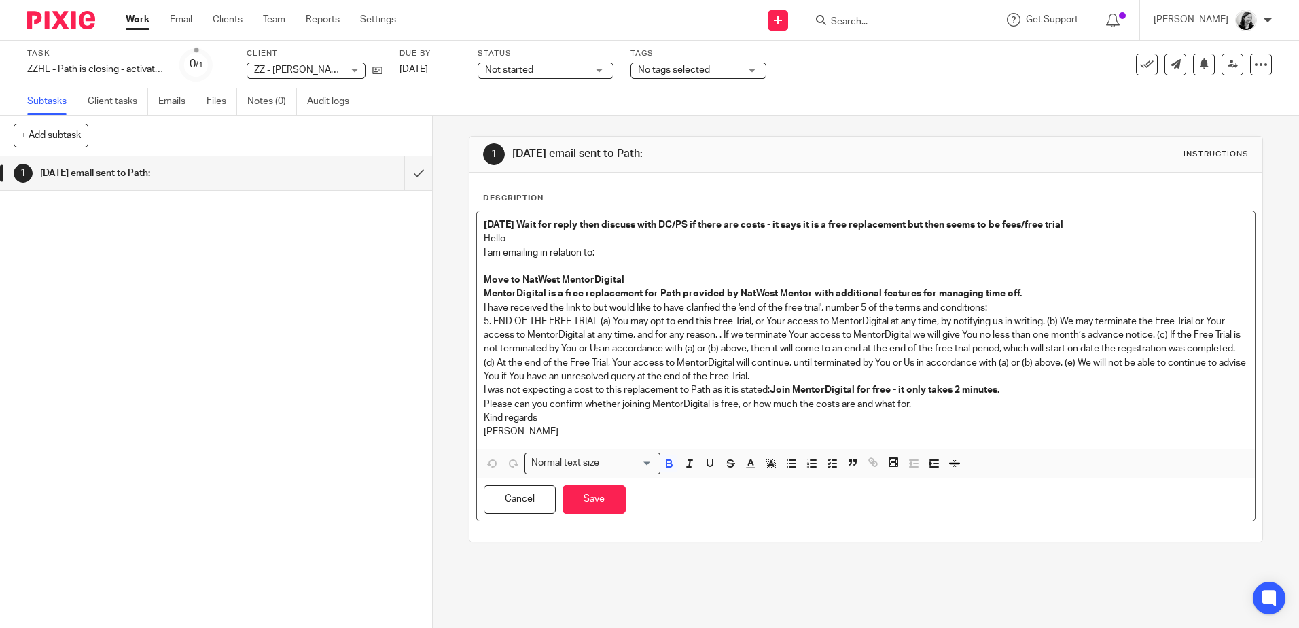
click at [649, 277] on p "Move to NatWest MentorDigital" at bounding box center [866, 280] width 764 height 14
click at [484, 224] on strong "[DATE] Wait for reply then discuss with DC/PS if there are costs - it says it i…" at bounding box center [774, 225] width 580 height 10
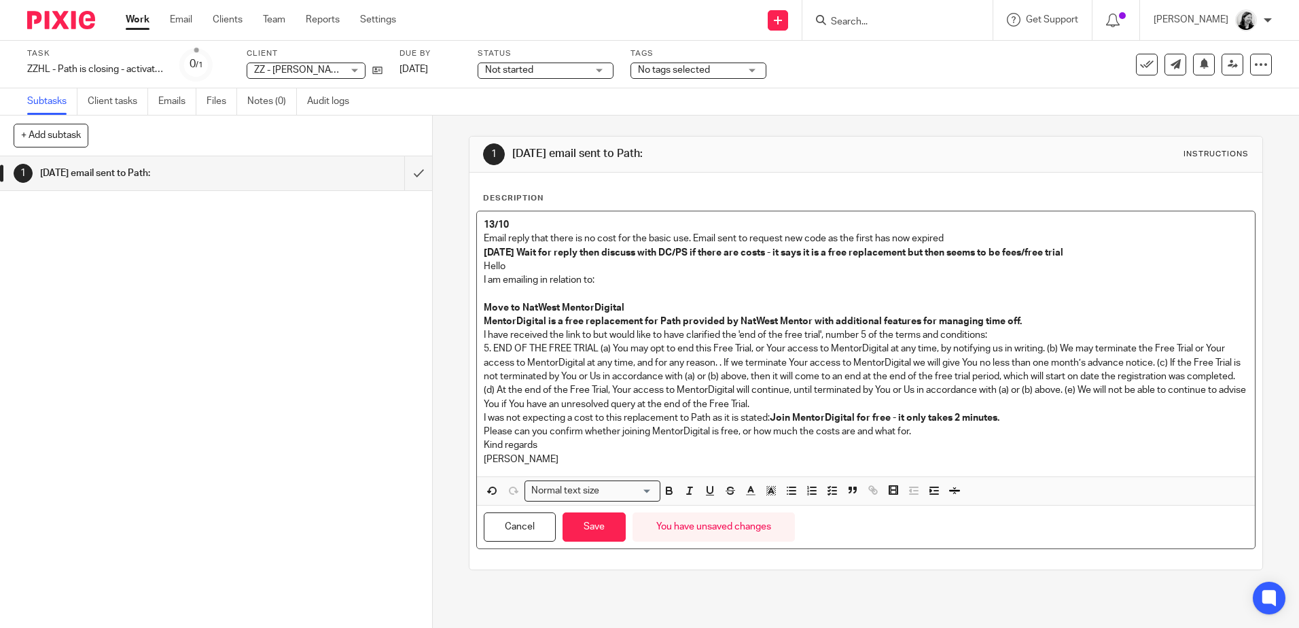
click at [592, 541] on div "Cancel Save You have unsaved changes" at bounding box center [865, 526] width 777 height 43
click at [593, 530] on button "Save" at bounding box center [594, 526] width 63 height 29
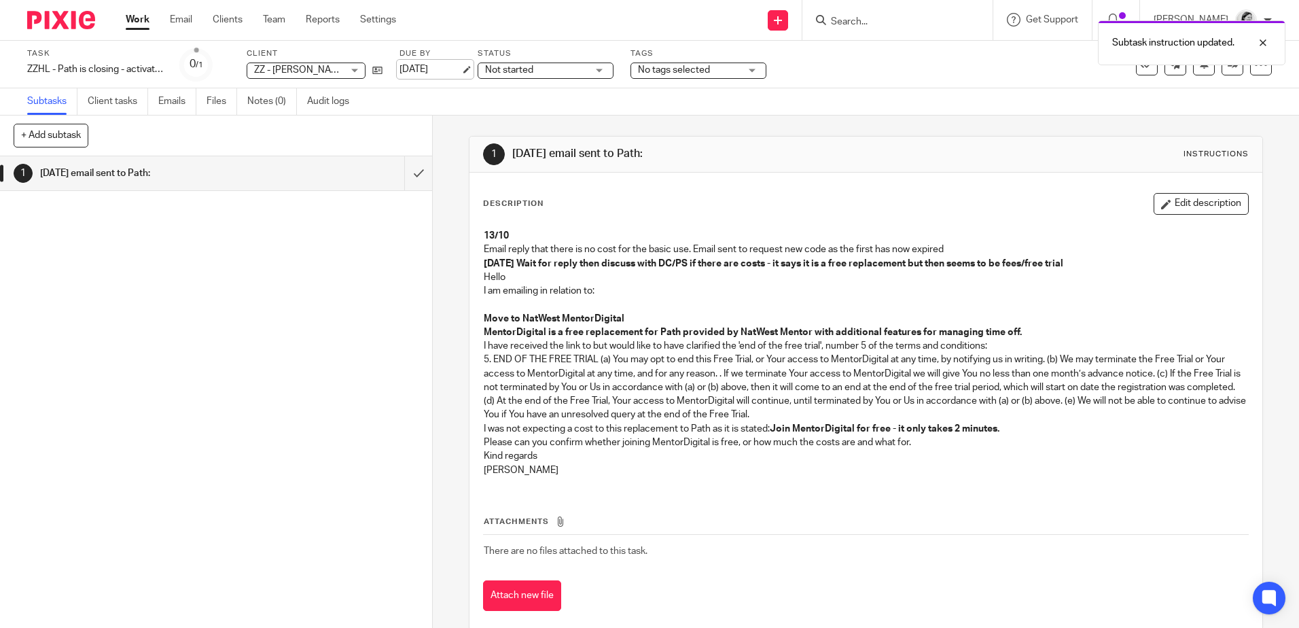
click at [415, 71] on link "13 Oct 2025" at bounding box center [429, 70] width 61 height 14
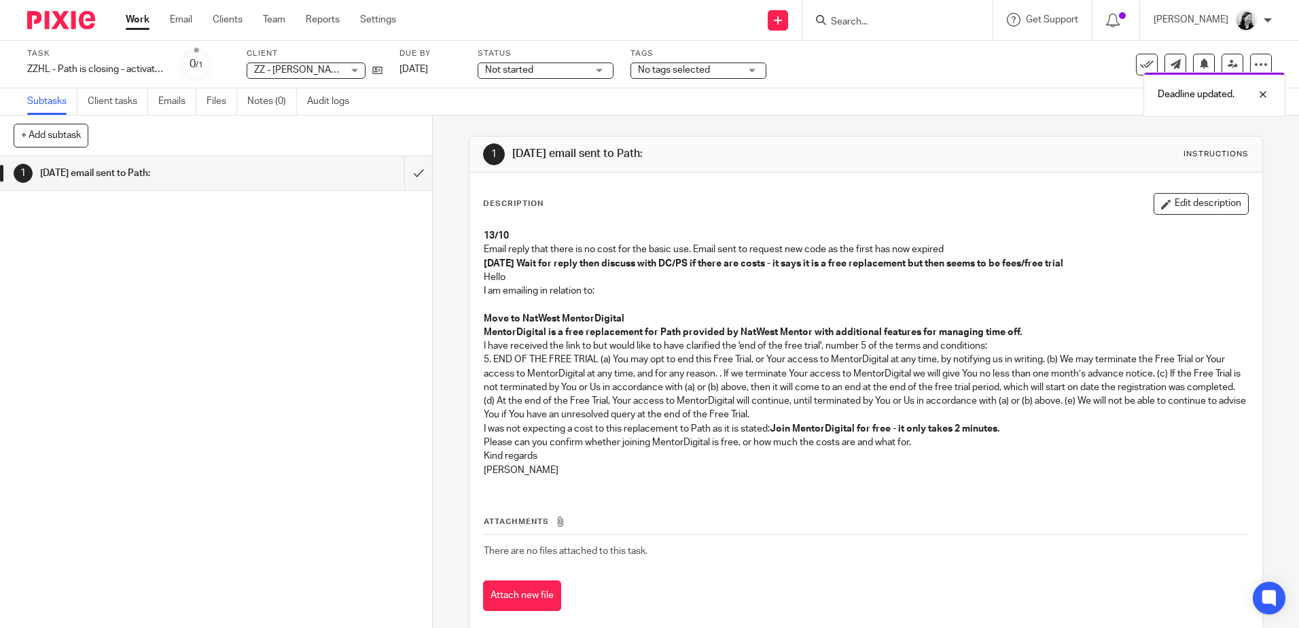
click at [135, 20] on link "Work" at bounding box center [138, 20] width 24 height 14
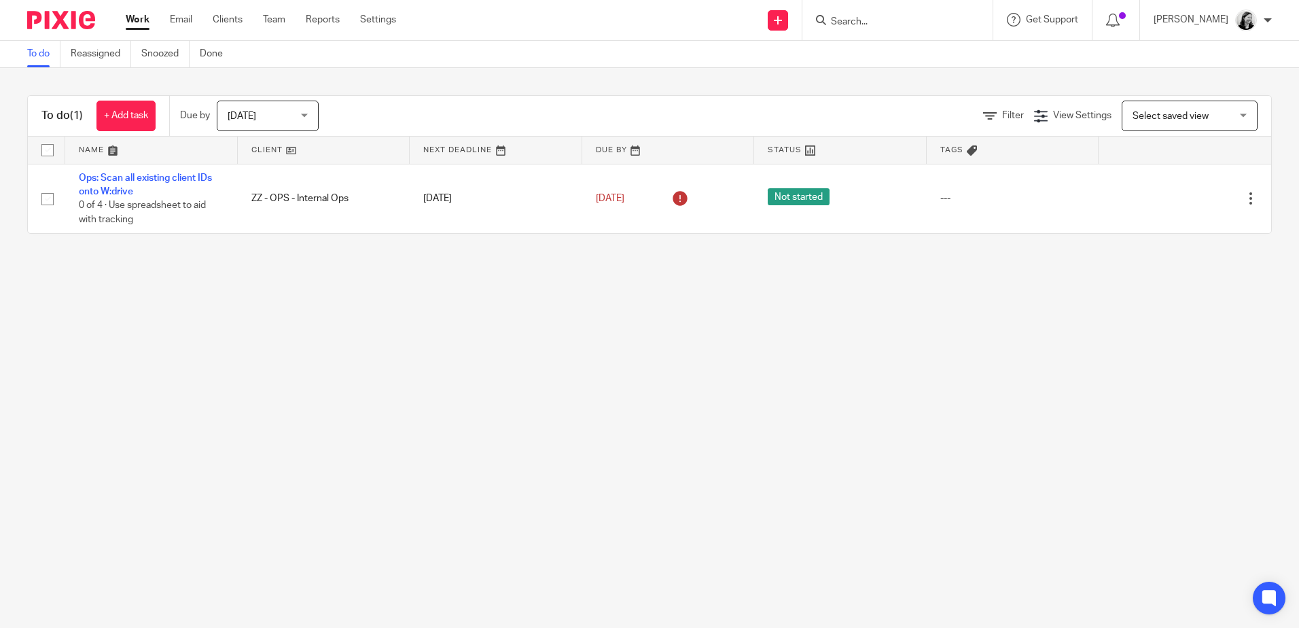
click at [273, 123] on span "Today" at bounding box center [264, 115] width 72 height 29
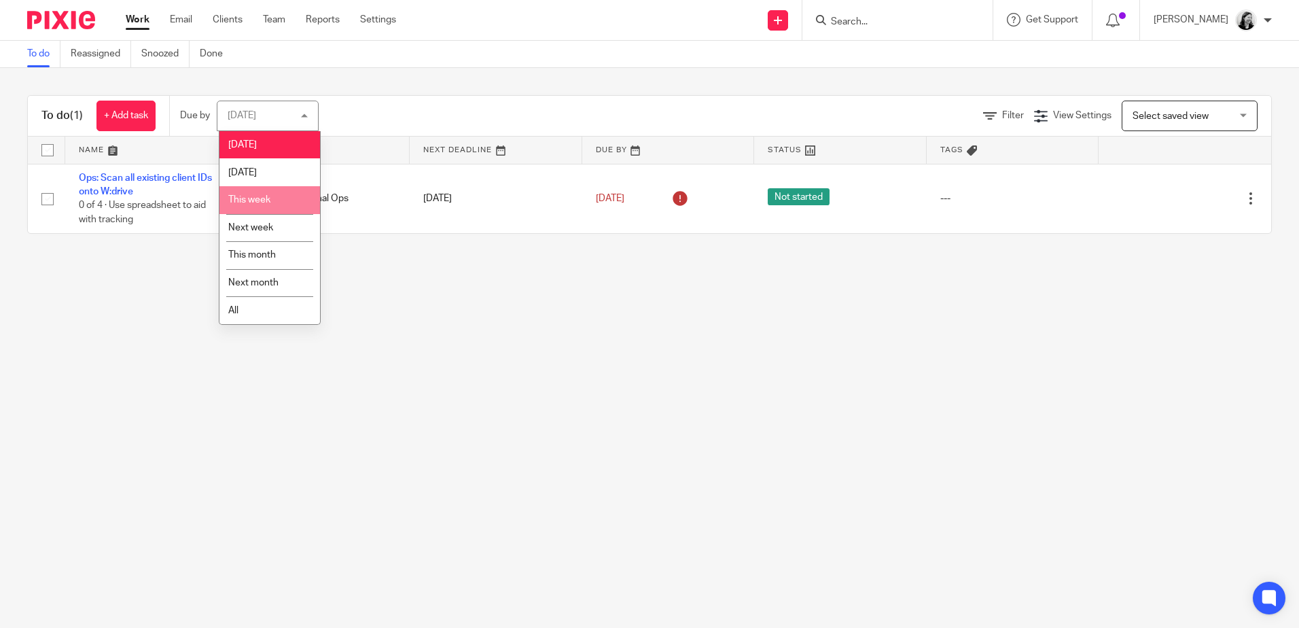
click at [282, 198] on li "This week" at bounding box center [269, 200] width 101 height 28
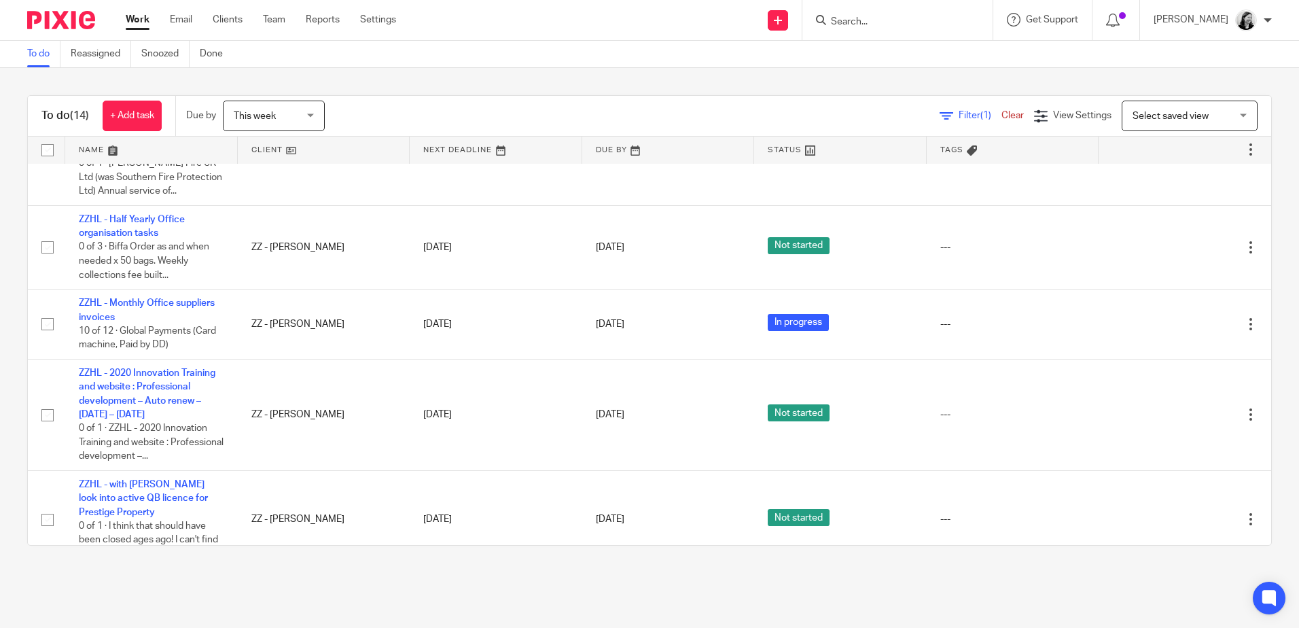
scroll to position [544, 0]
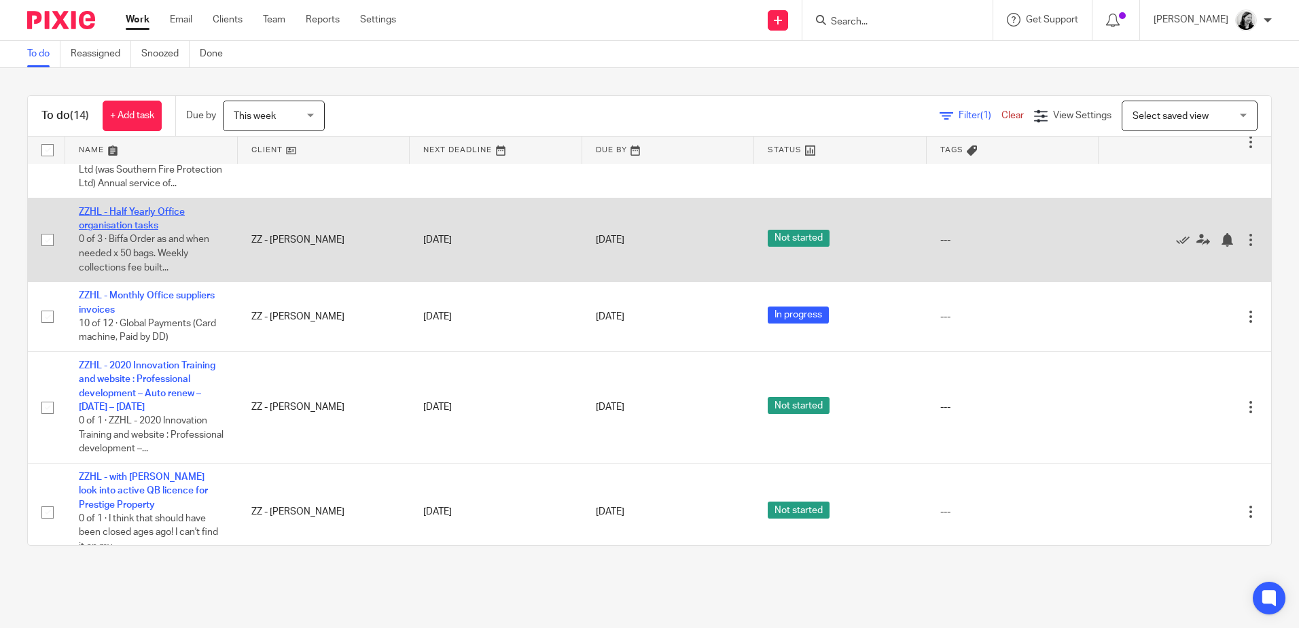
click at [130, 230] on link "ZZHL - Half Yearly Office organisation tasks" at bounding box center [132, 218] width 106 height 23
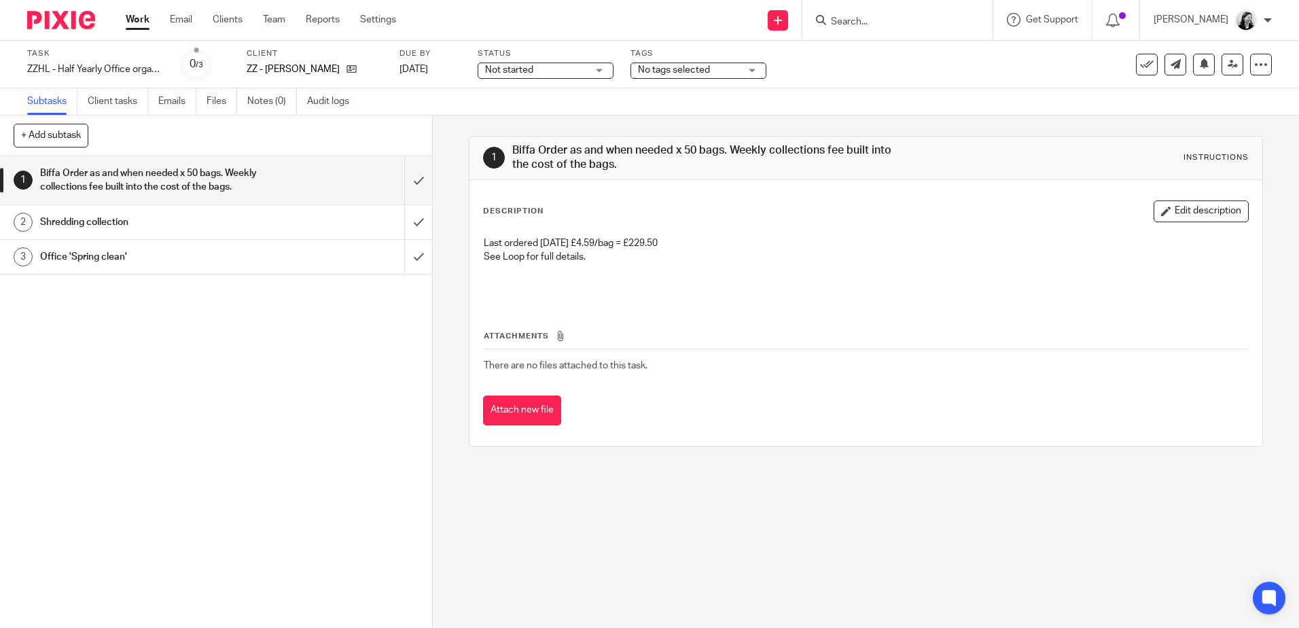
click at [166, 256] on h1 "Office 'Spring clean'" at bounding box center [157, 257] width 234 height 20
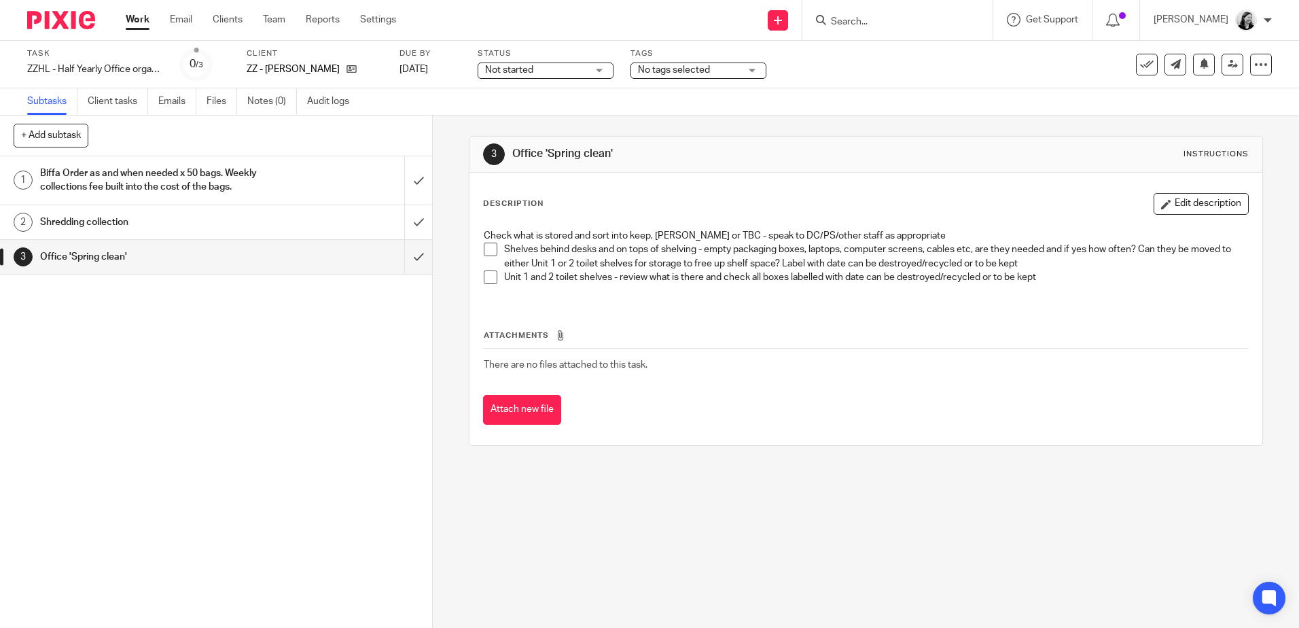
click at [238, 219] on h1 "Shredding collection" at bounding box center [157, 222] width 234 height 20
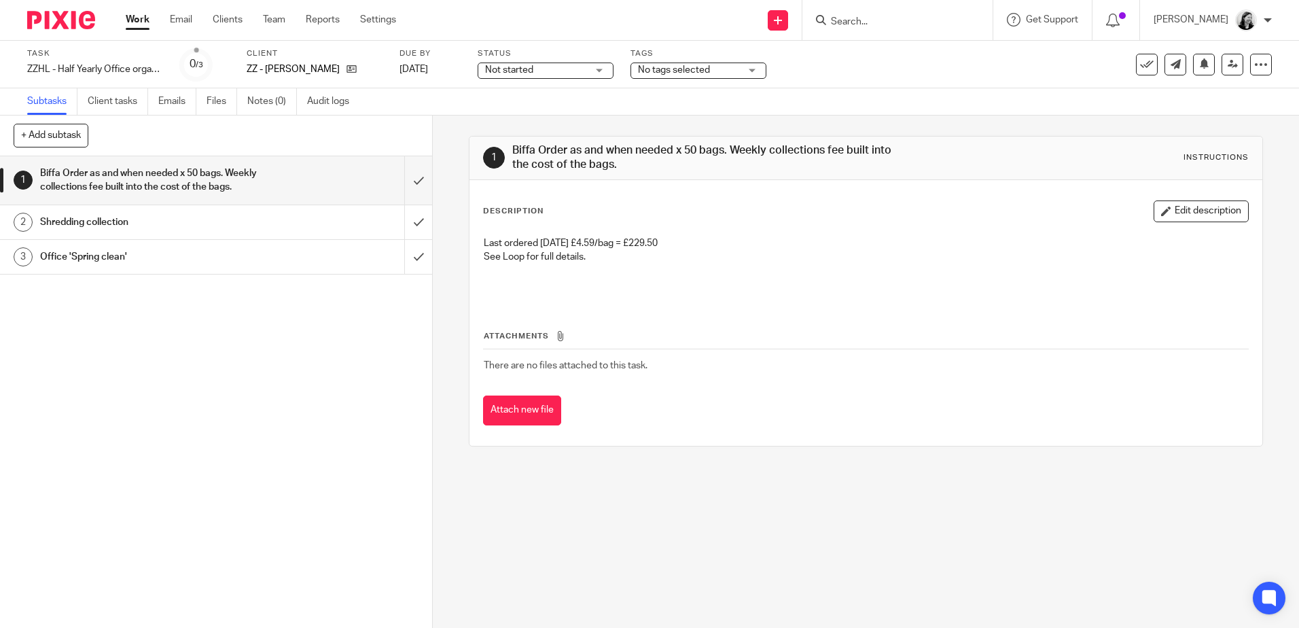
click at [133, 18] on link "Work" at bounding box center [138, 20] width 24 height 14
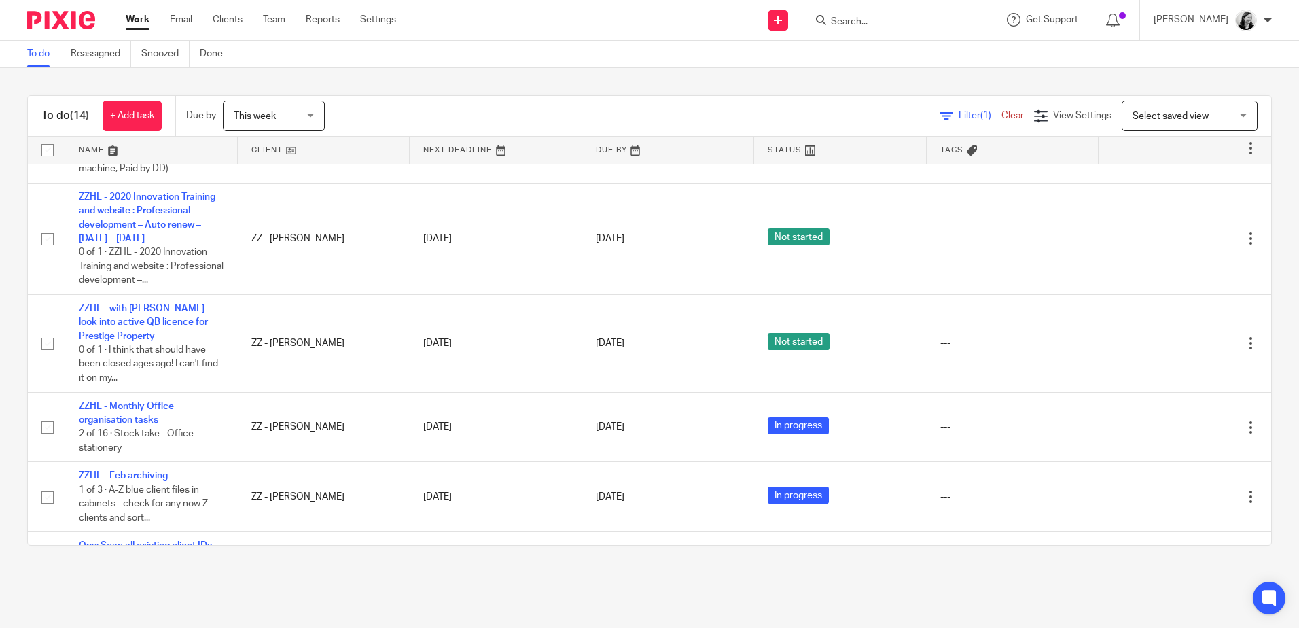
scroll to position [747, 0]
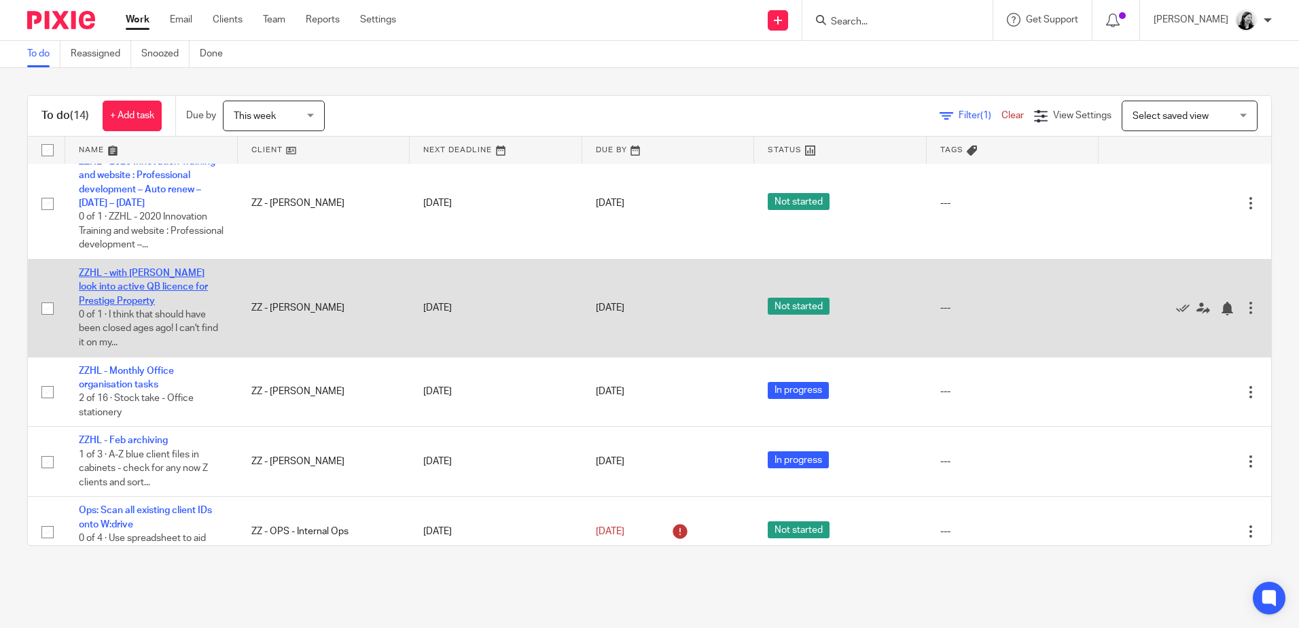
click at [200, 306] on link "ZZHL - with [PERSON_NAME] look into active QB licence for Prestige Property" at bounding box center [143, 286] width 129 height 37
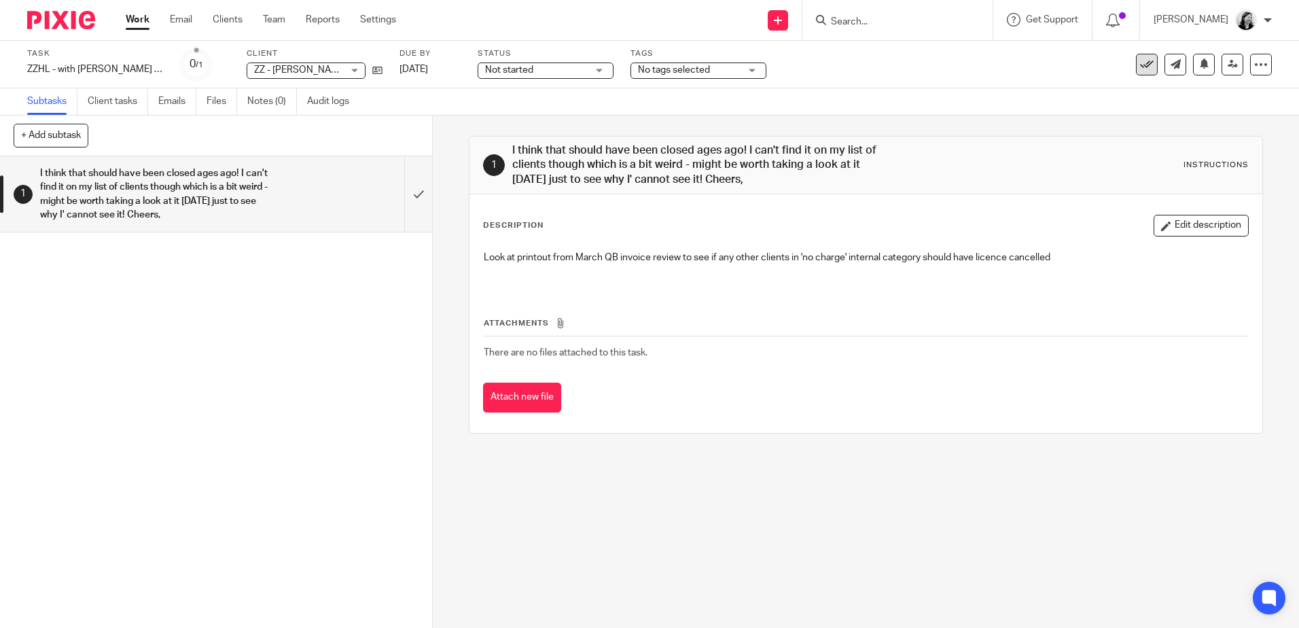
click at [1136, 67] on button at bounding box center [1147, 65] width 22 height 22
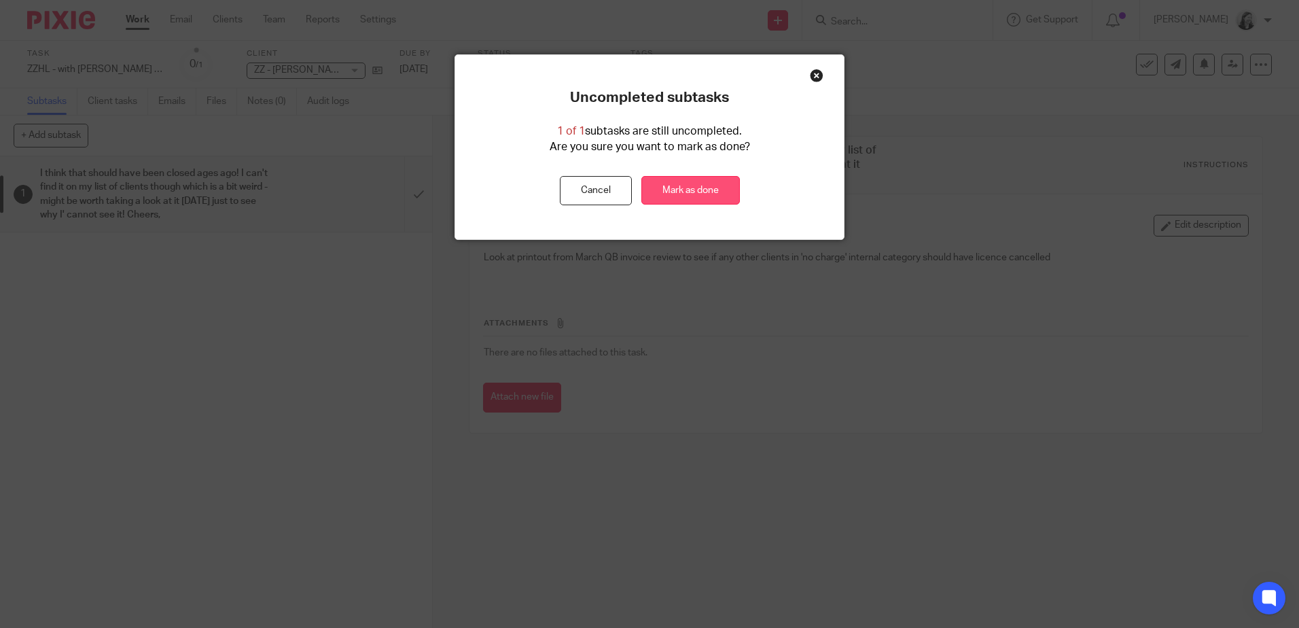
click at [693, 199] on link "Mark as done" at bounding box center [690, 190] width 99 height 29
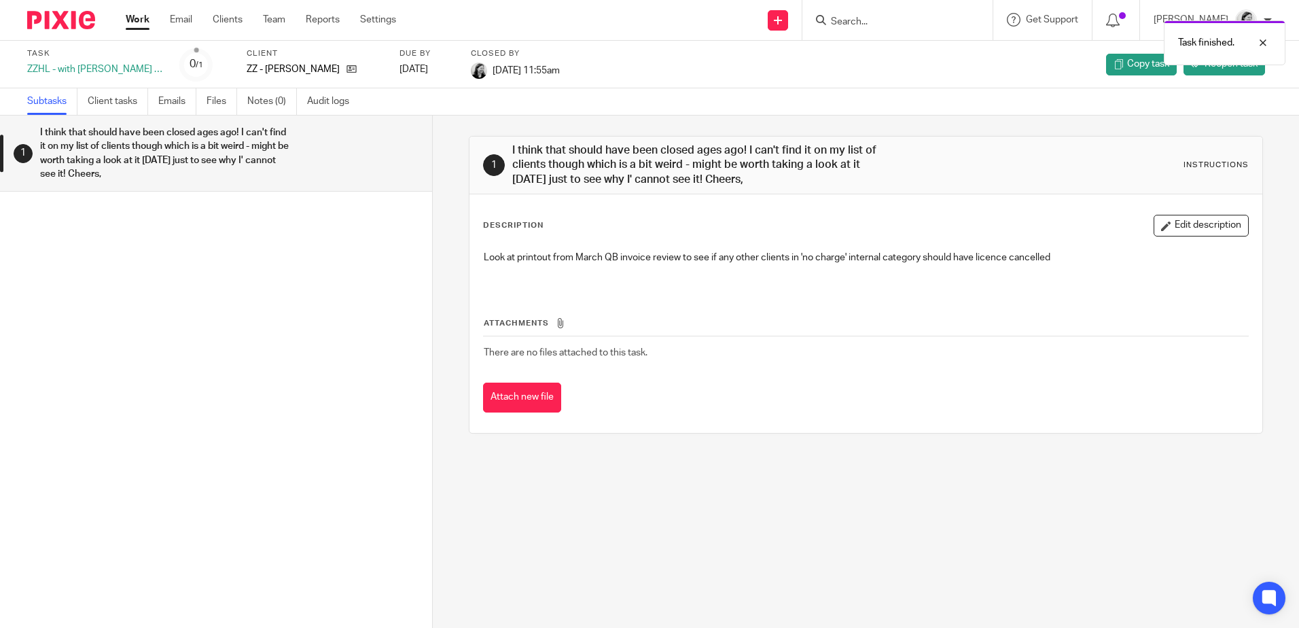
click at [134, 18] on link "Work" at bounding box center [138, 20] width 24 height 14
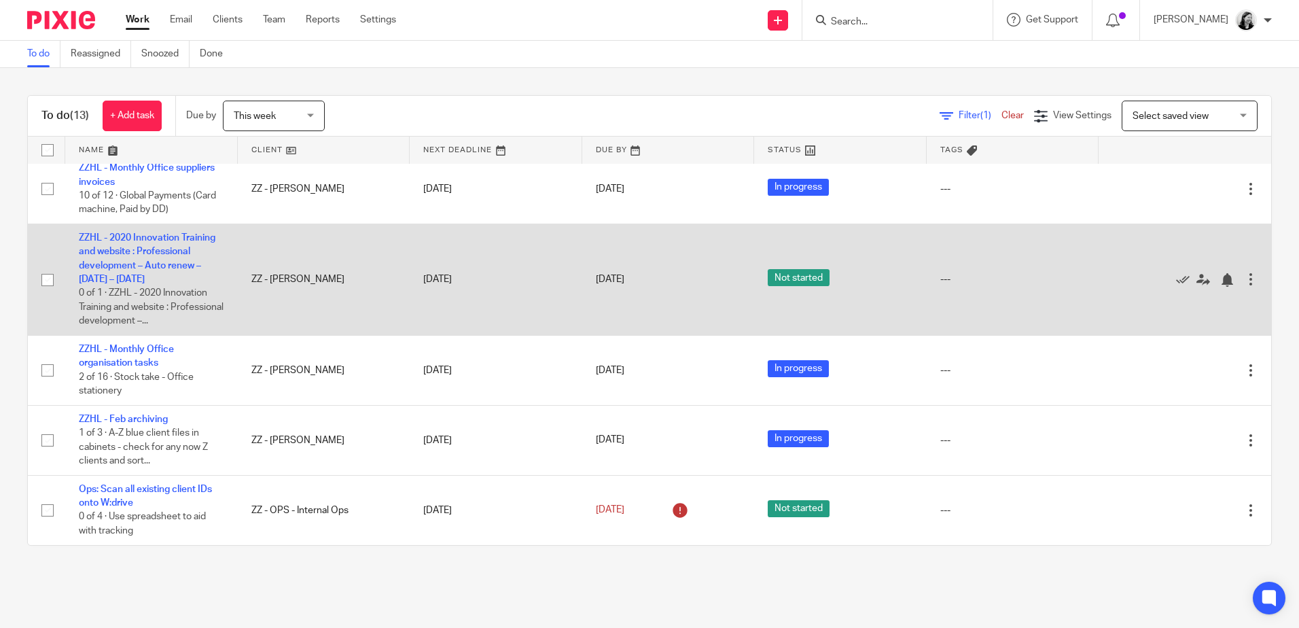
scroll to position [713, 0]
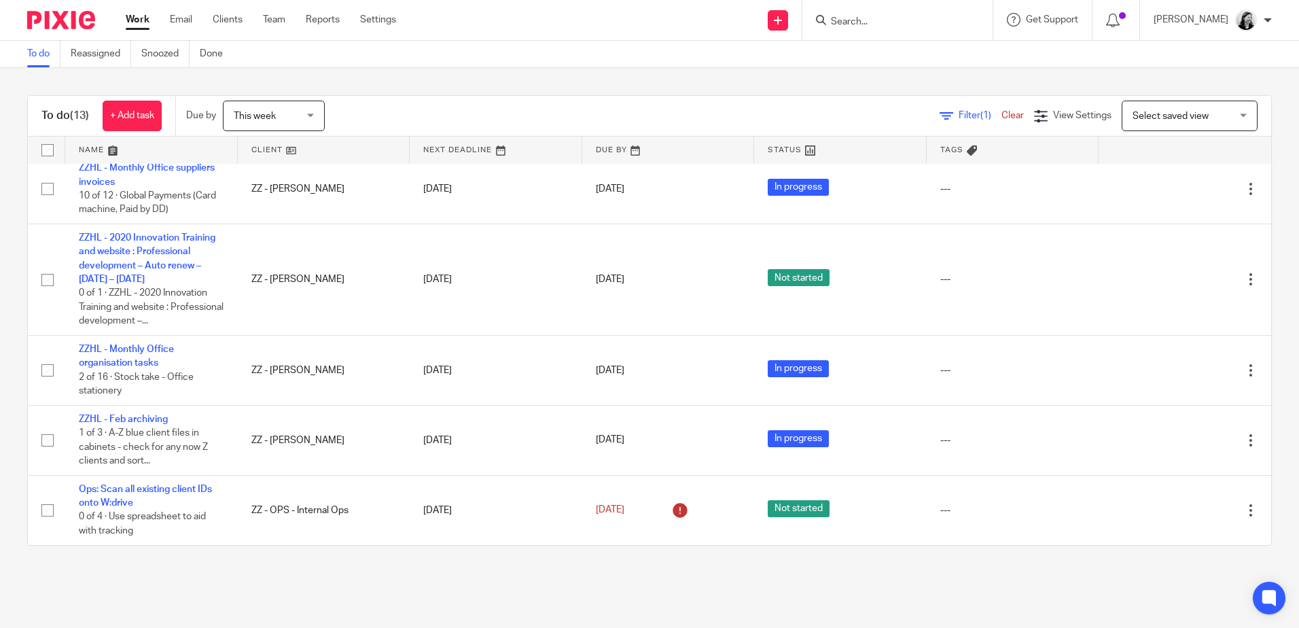
click at [138, 14] on link "Work" at bounding box center [138, 20] width 24 height 14
